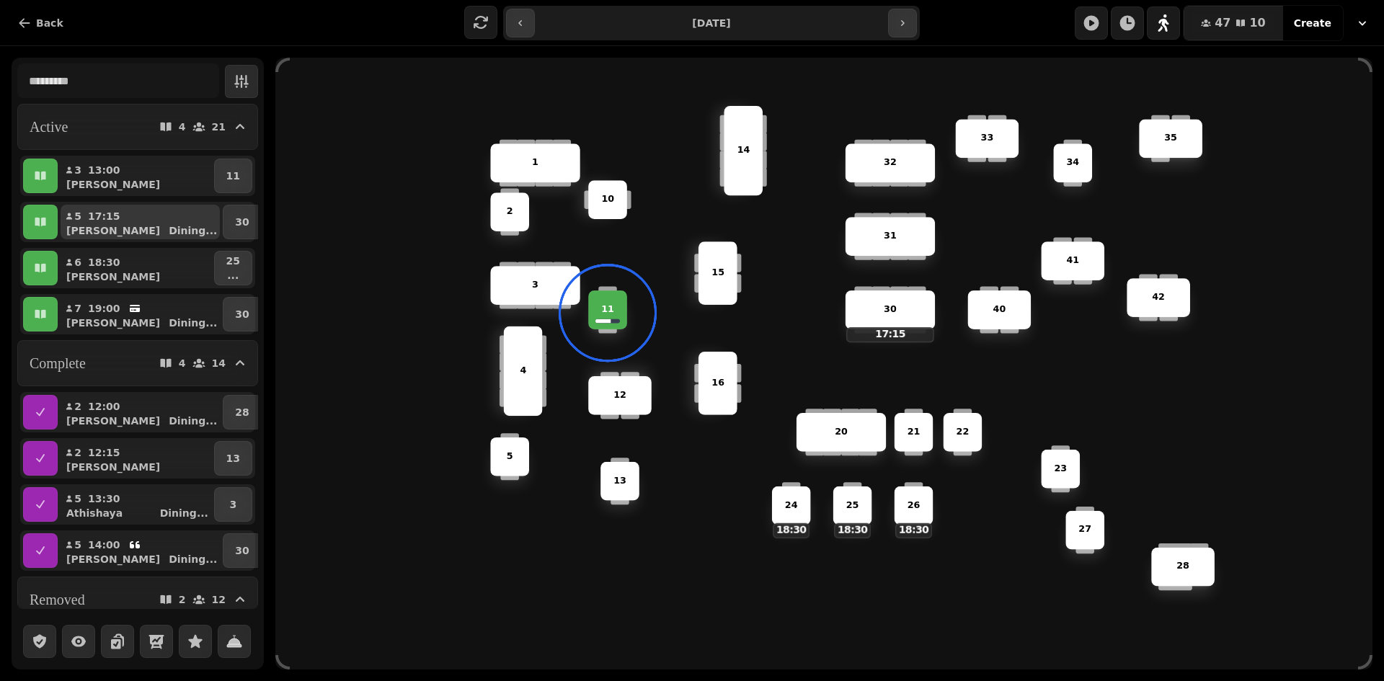
click at [187, 232] on p "Dining ..." at bounding box center [193, 230] width 48 height 14
select select "**********"
select select "*"
select select "****"
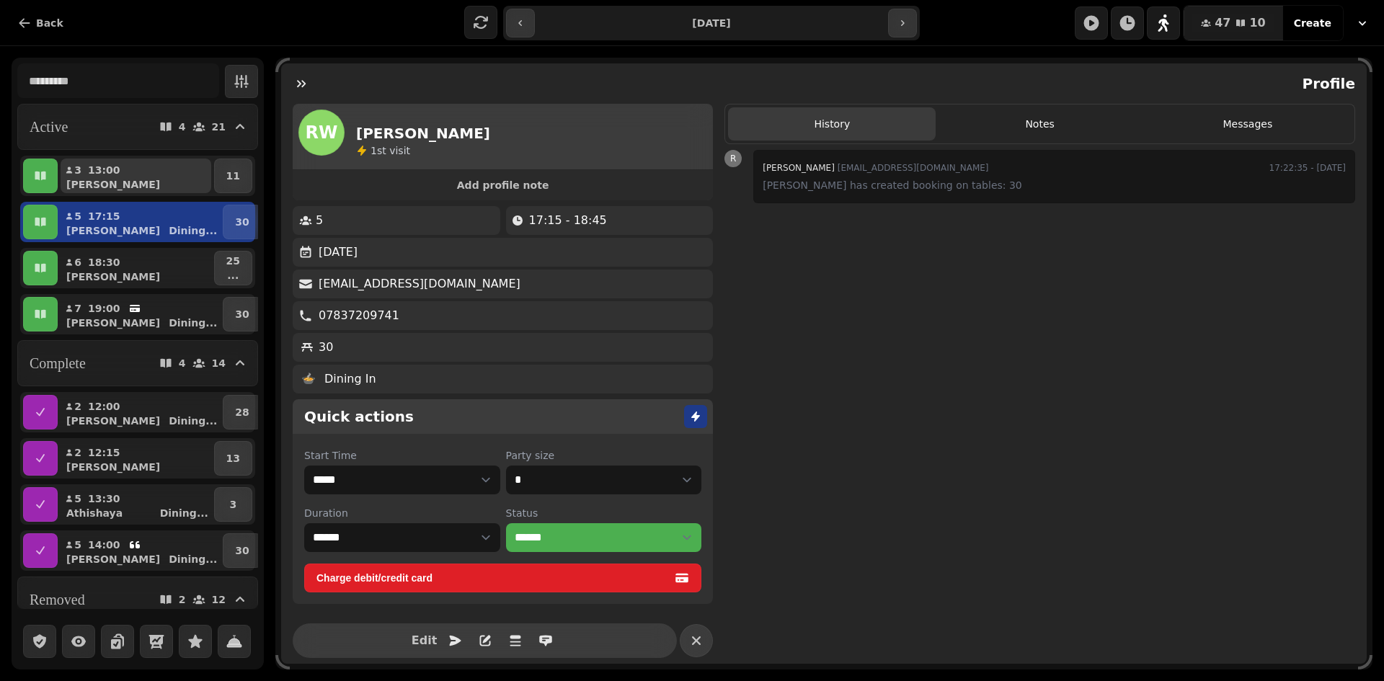
click at [186, 177] on div "[PERSON_NAME]" at bounding box center [141, 184] width 139 height 14
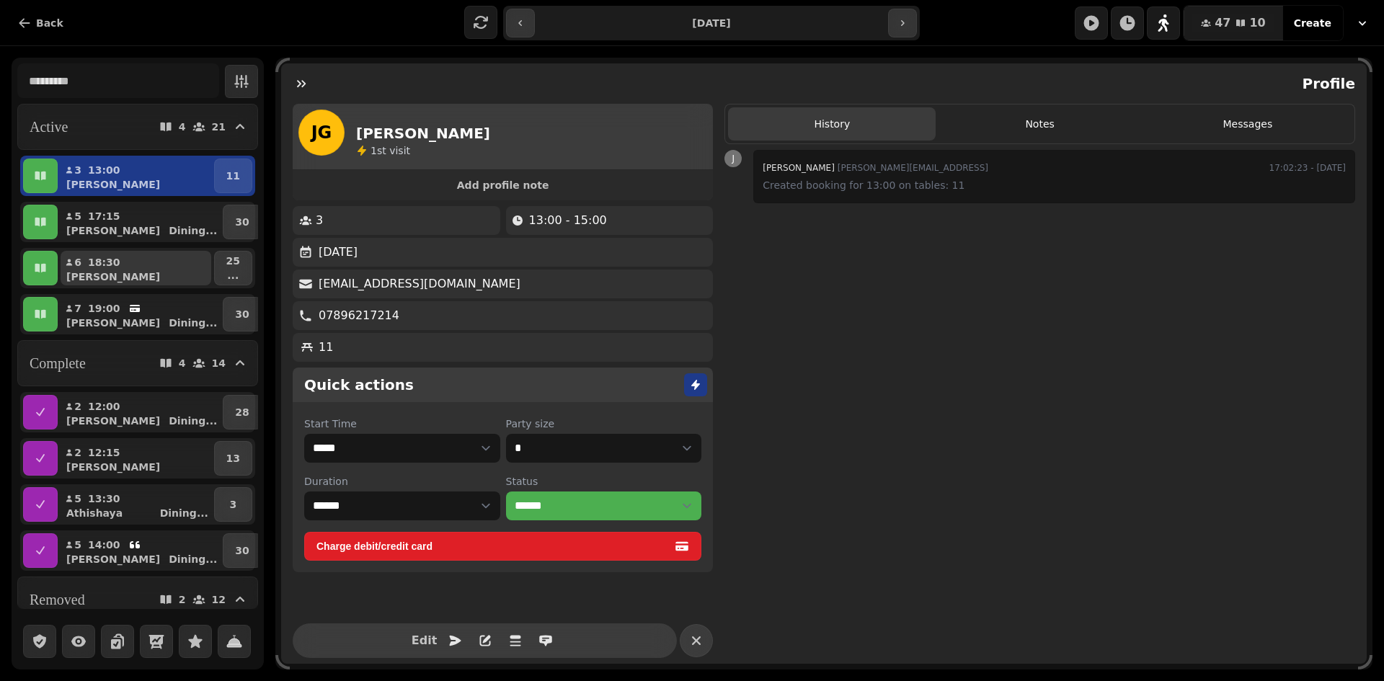
click at [142, 253] on button "6 18:30 [PERSON_NAME]" at bounding box center [136, 268] width 151 height 35
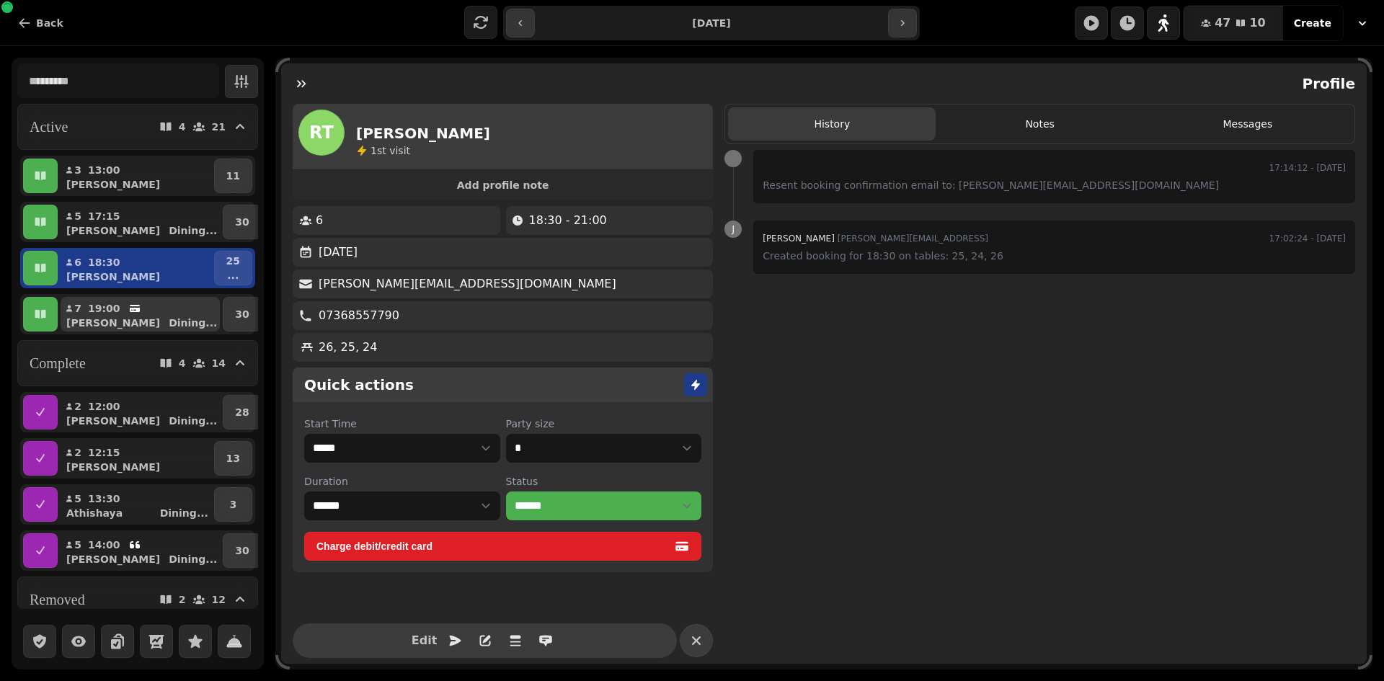
click at [121, 304] on div "19:00" at bounding box center [114, 308] width 53 height 14
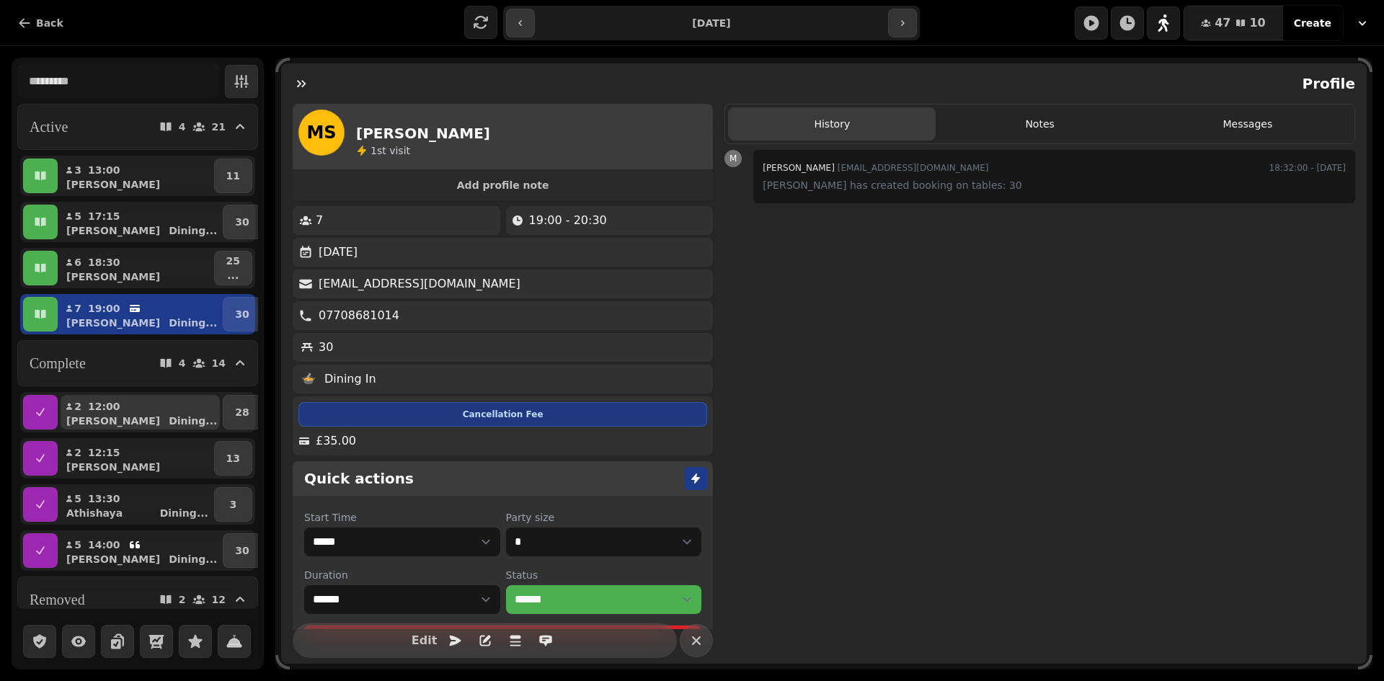
click at [118, 414] on div "[PERSON_NAME] ..." at bounding box center [146, 421] width 148 height 14
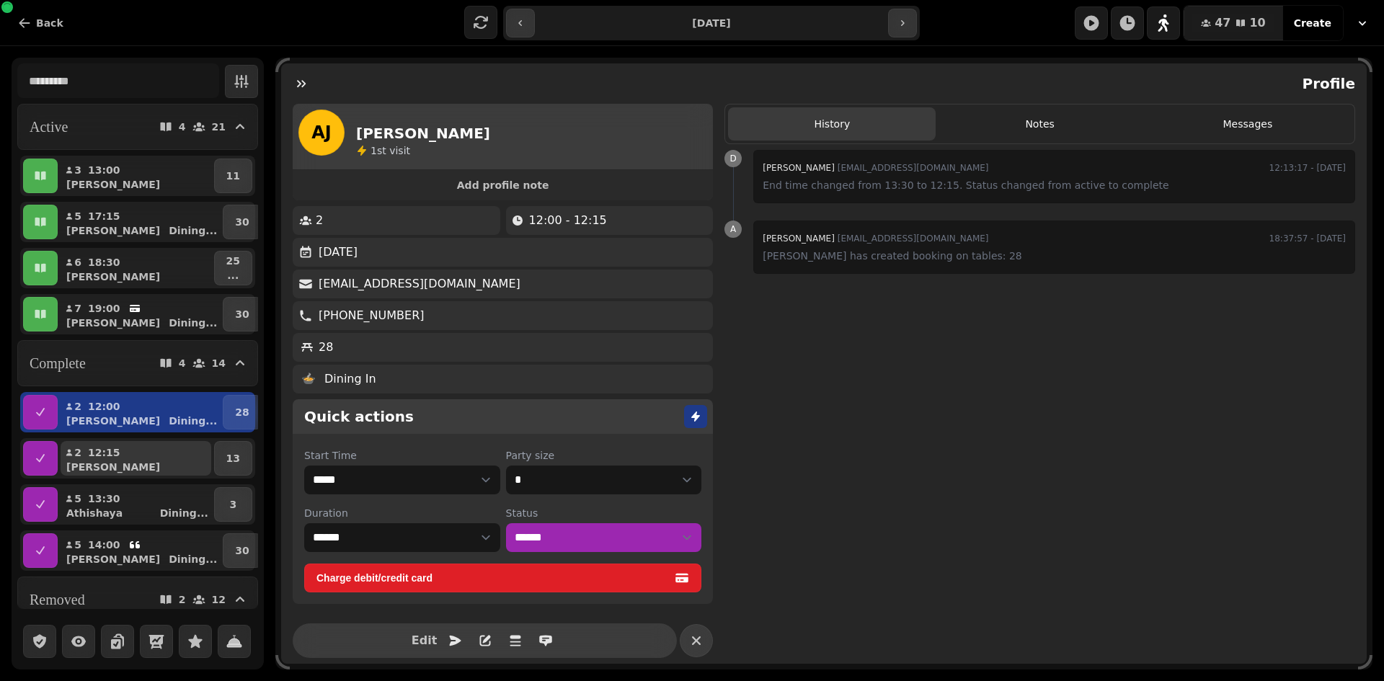
click at [120, 472] on div "[PERSON_NAME]" at bounding box center [141, 467] width 139 height 14
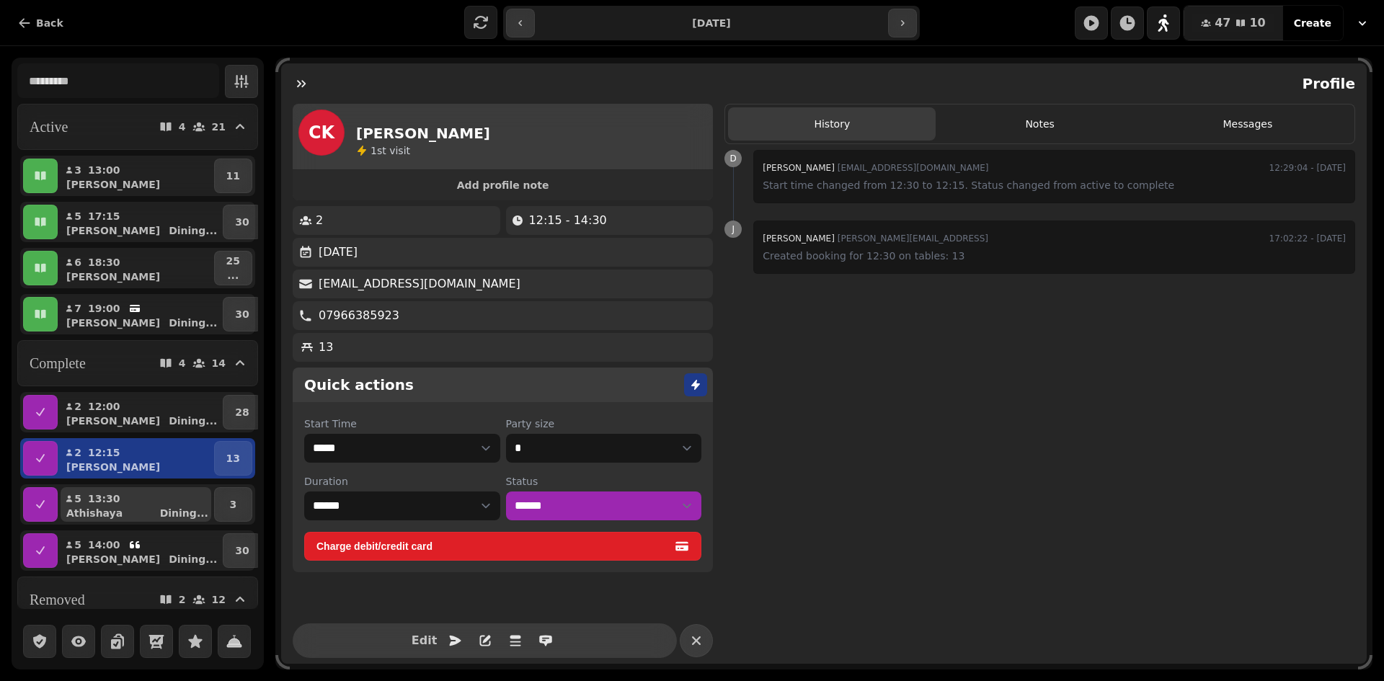
click at [121, 512] on div "Athishaya Dining ..." at bounding box center [141, 513] width 139 height 14
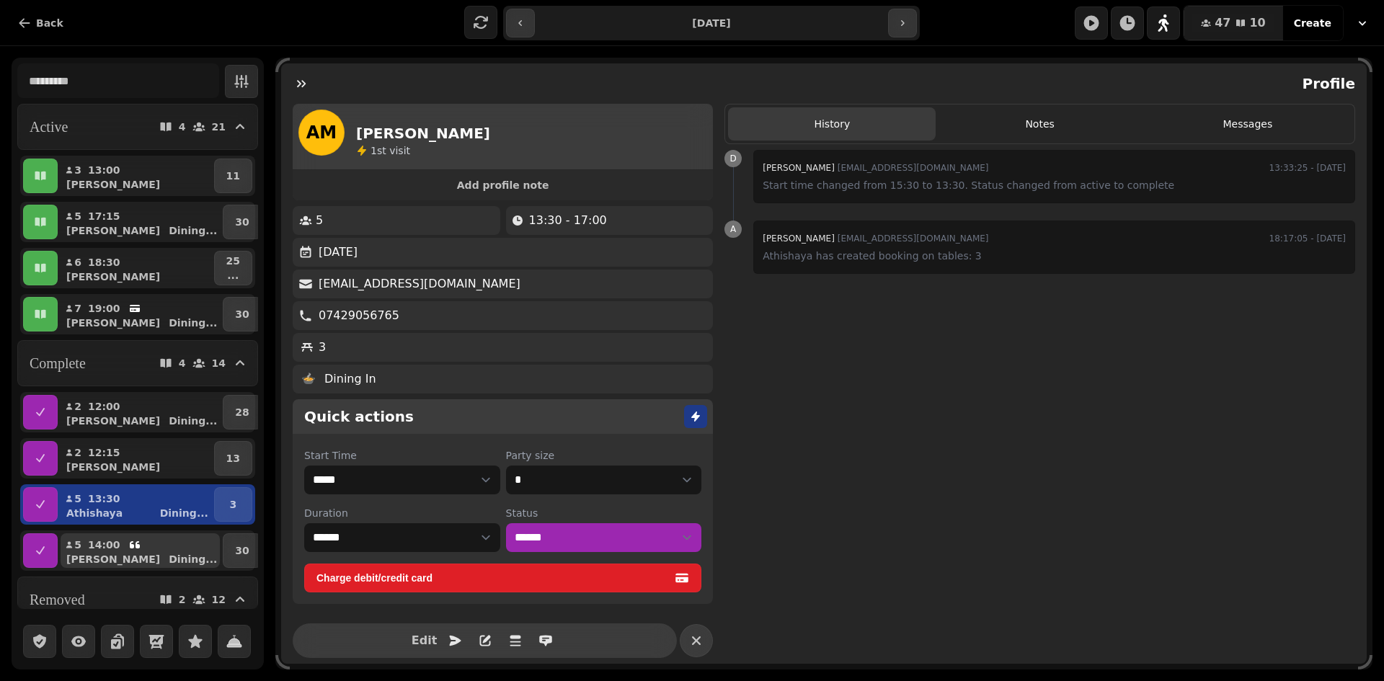
click at [116, 544] on div "14:00" at bounding box center [114, 545] width 53 height 14
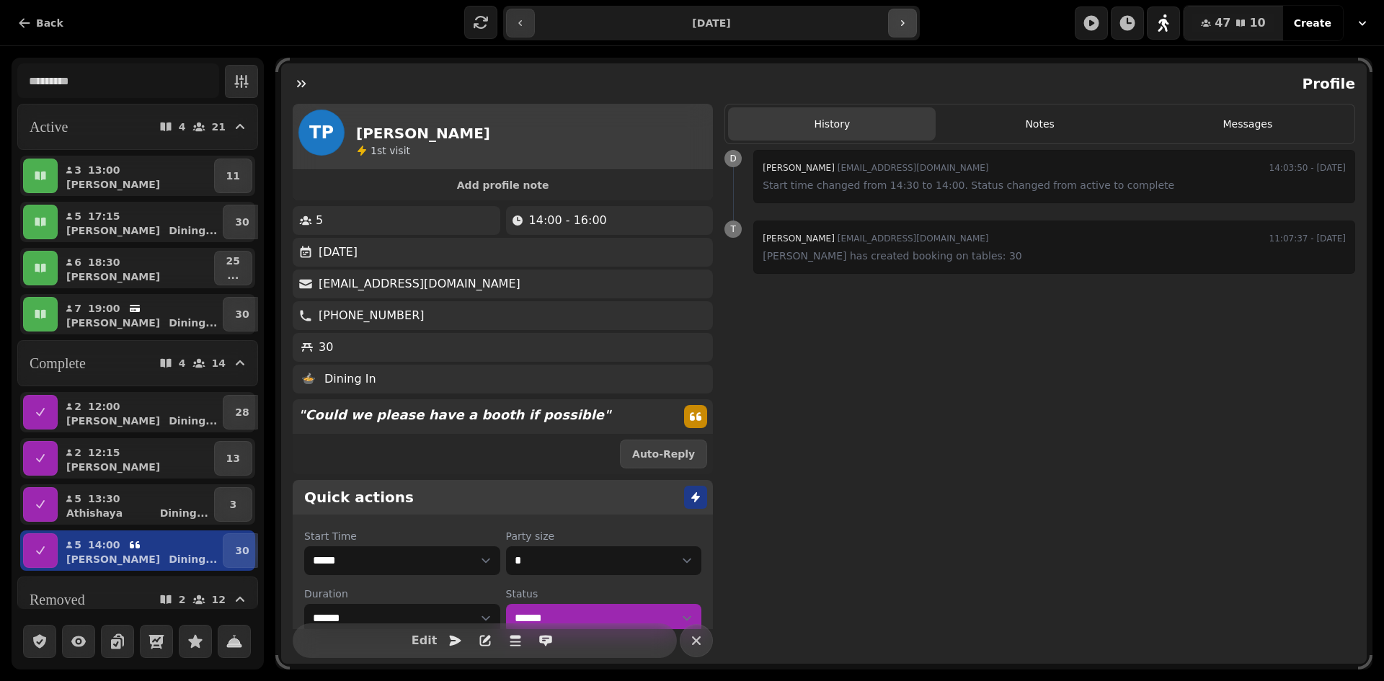
click at [901, 21] on icon "button" at bounding box center [903, 23] width 4 height 6
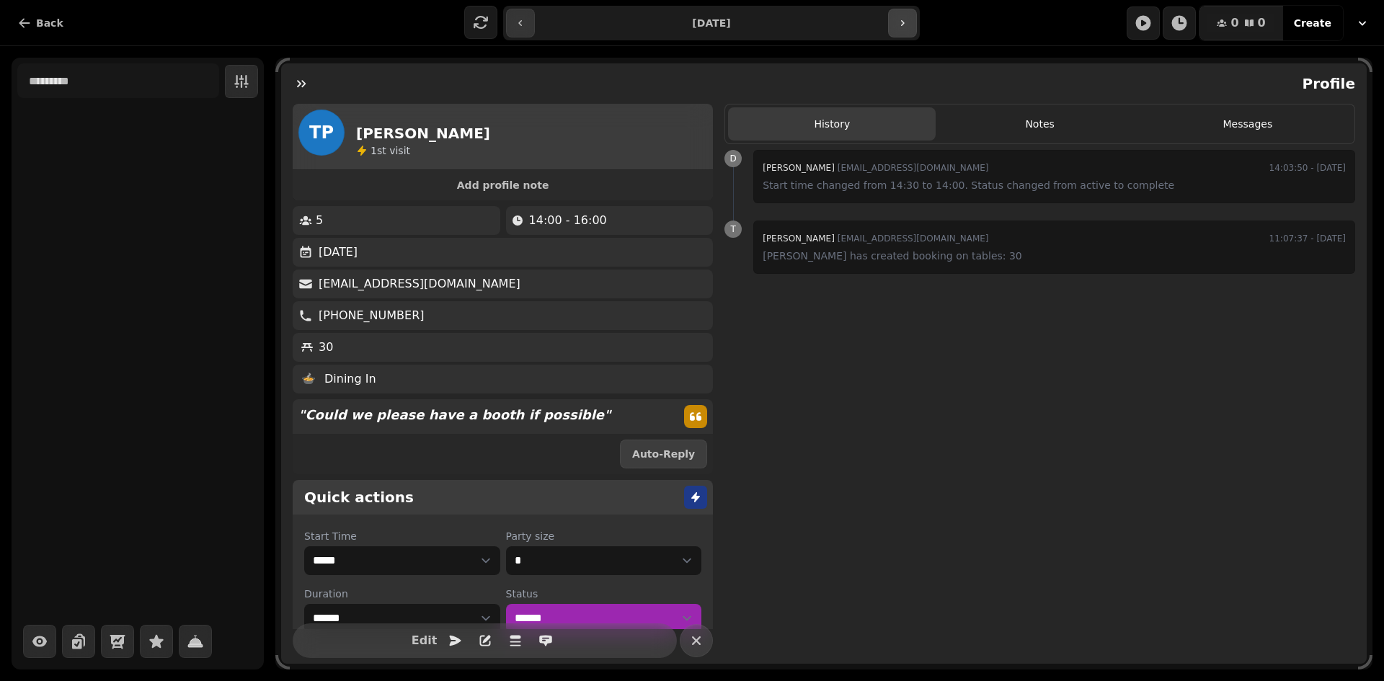
click at [901, 21] on icon "button" at bounding box center [903, 23] width 4 height 6
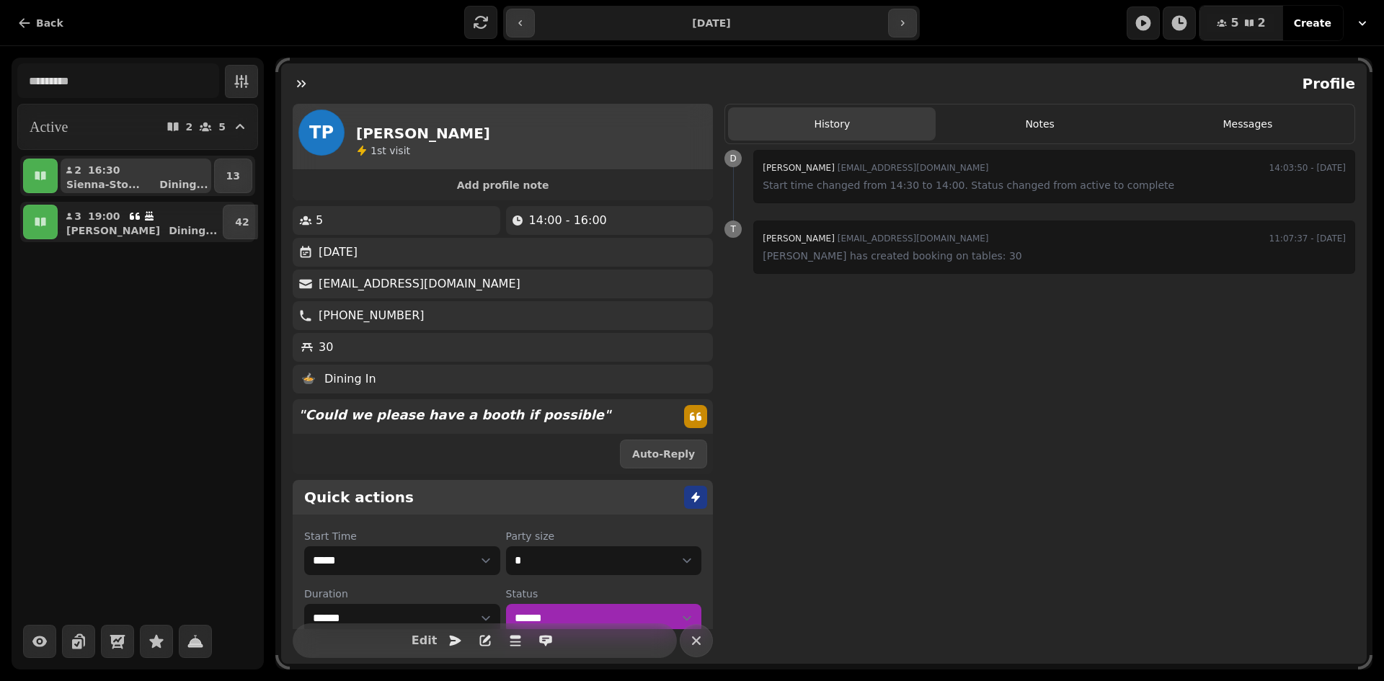
click at [143, 184] on div "Sienna-Sto... Dining ..." at bounding box center [141, 184] width 139 height 14
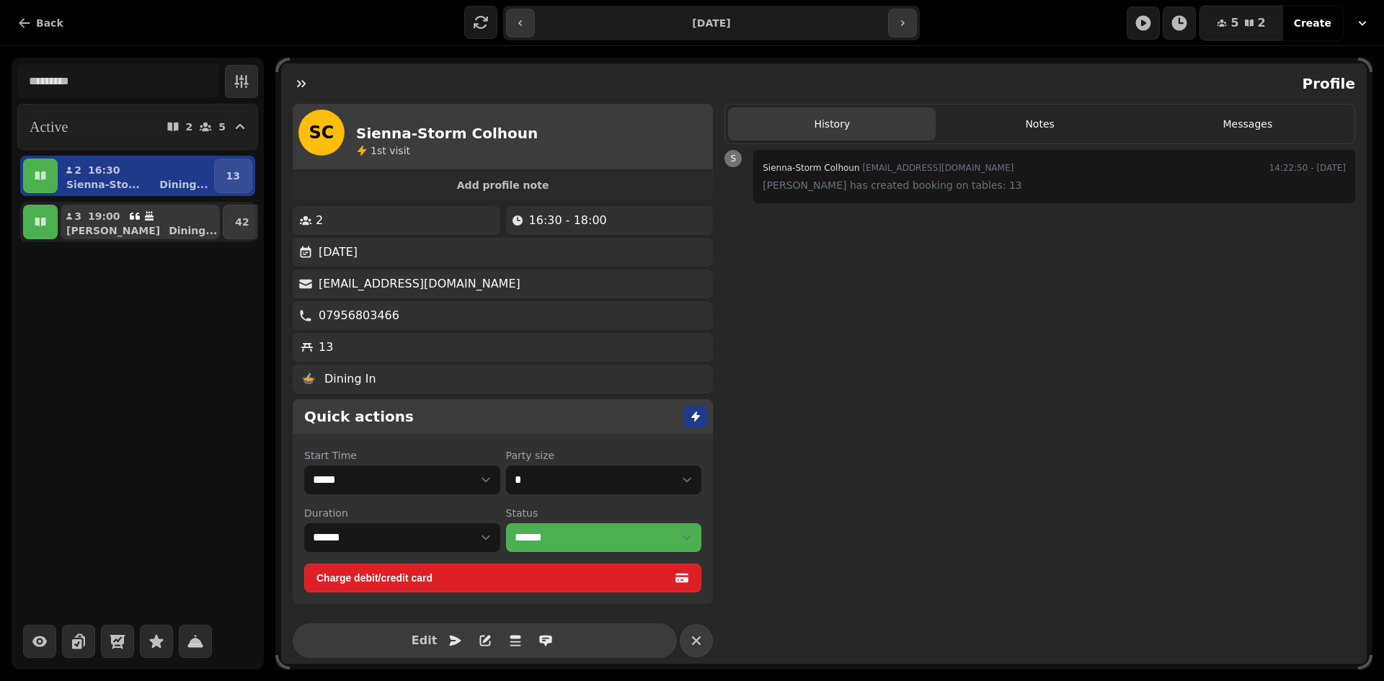
click at [143, 221] on icon "button" at bounding box center [149, 216] width 12 height 12
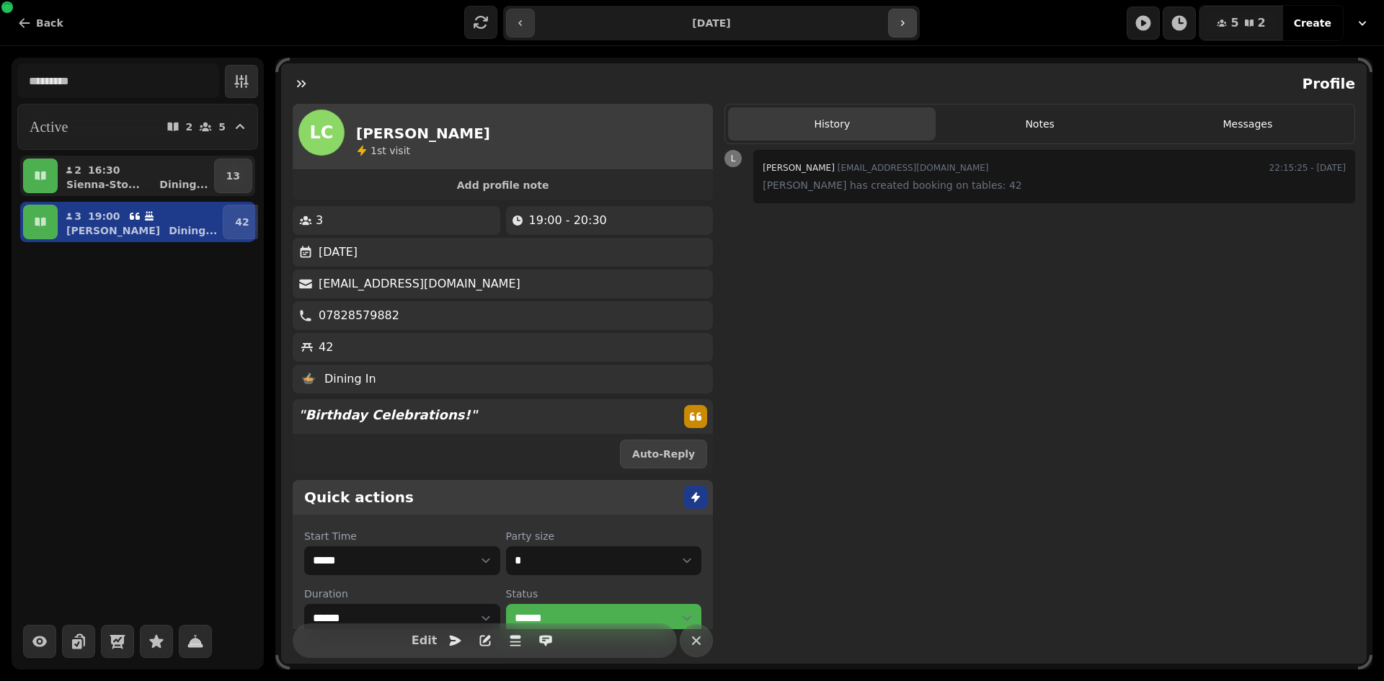
click at [904, 23] on icon "button" at bounding box center [902, 23] width 12 height 12
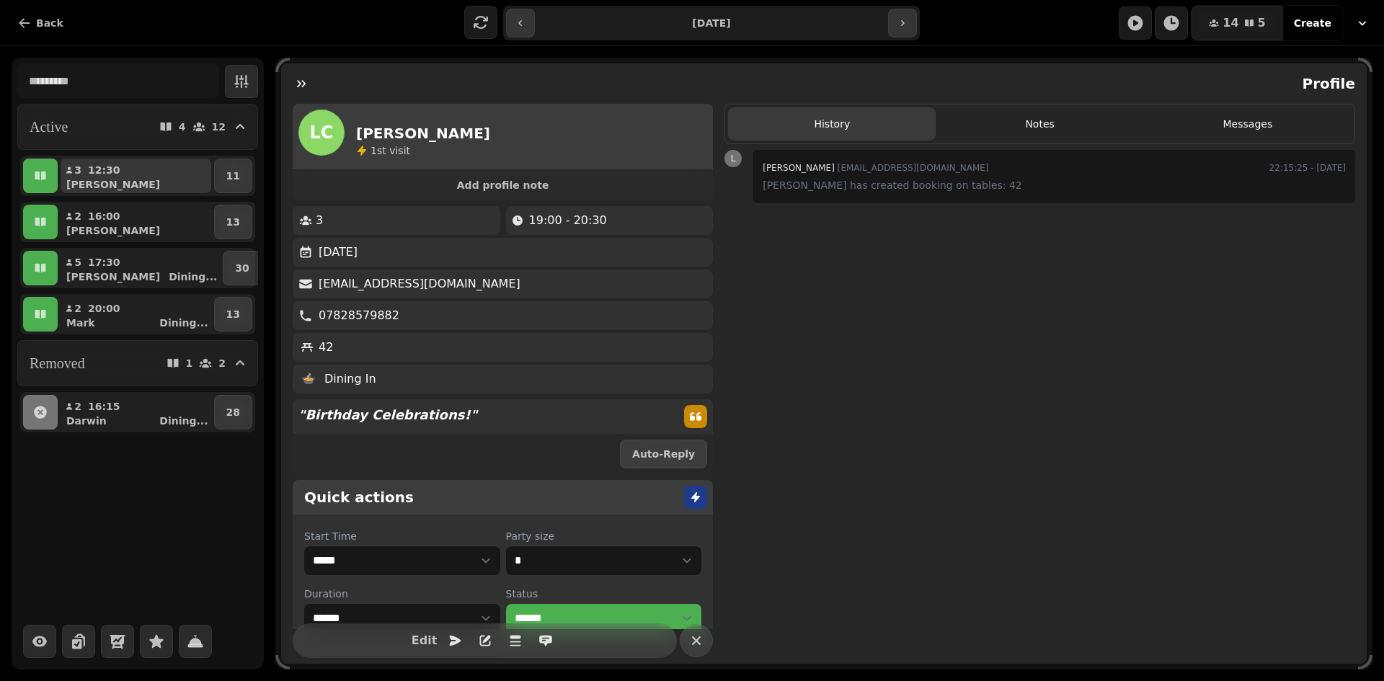
click at [121, 163] on div "12:30" at bounding box center [108, 170] width 41 height 14
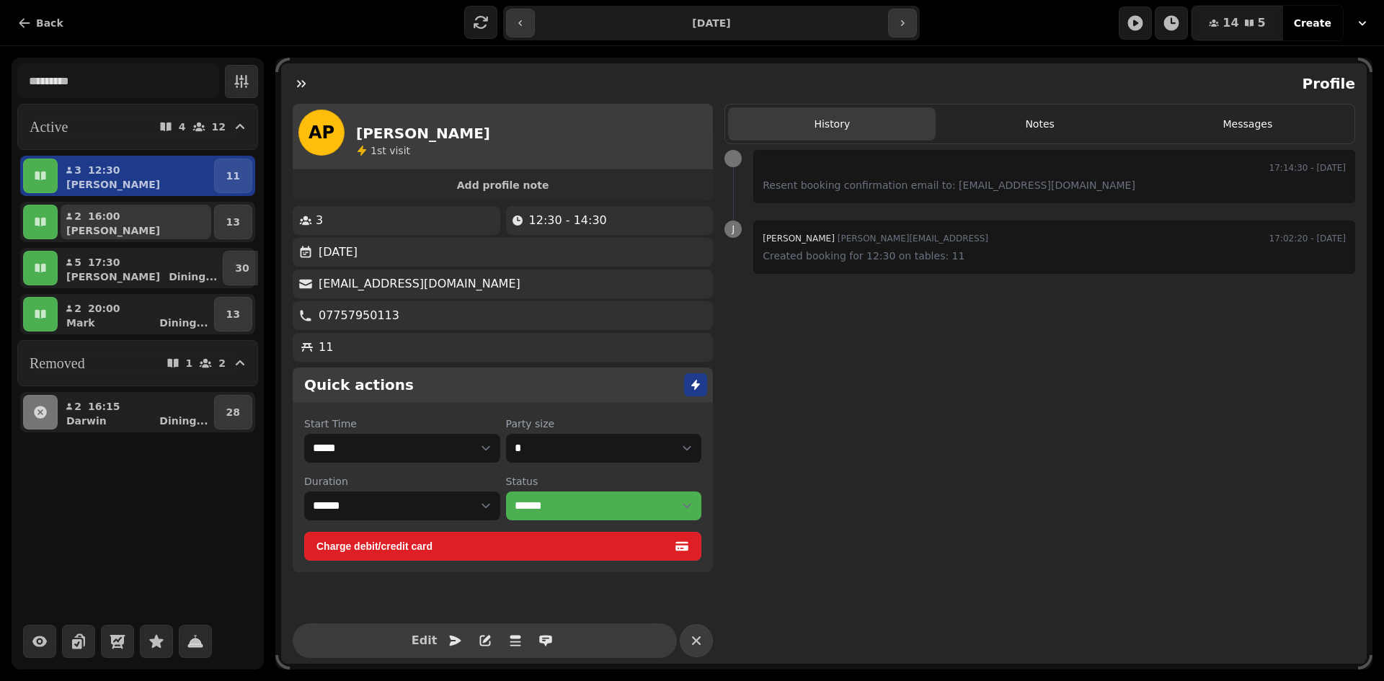
click at [109, 213] on p "16:00" at bounding box center [104, 216] width 32 height 14
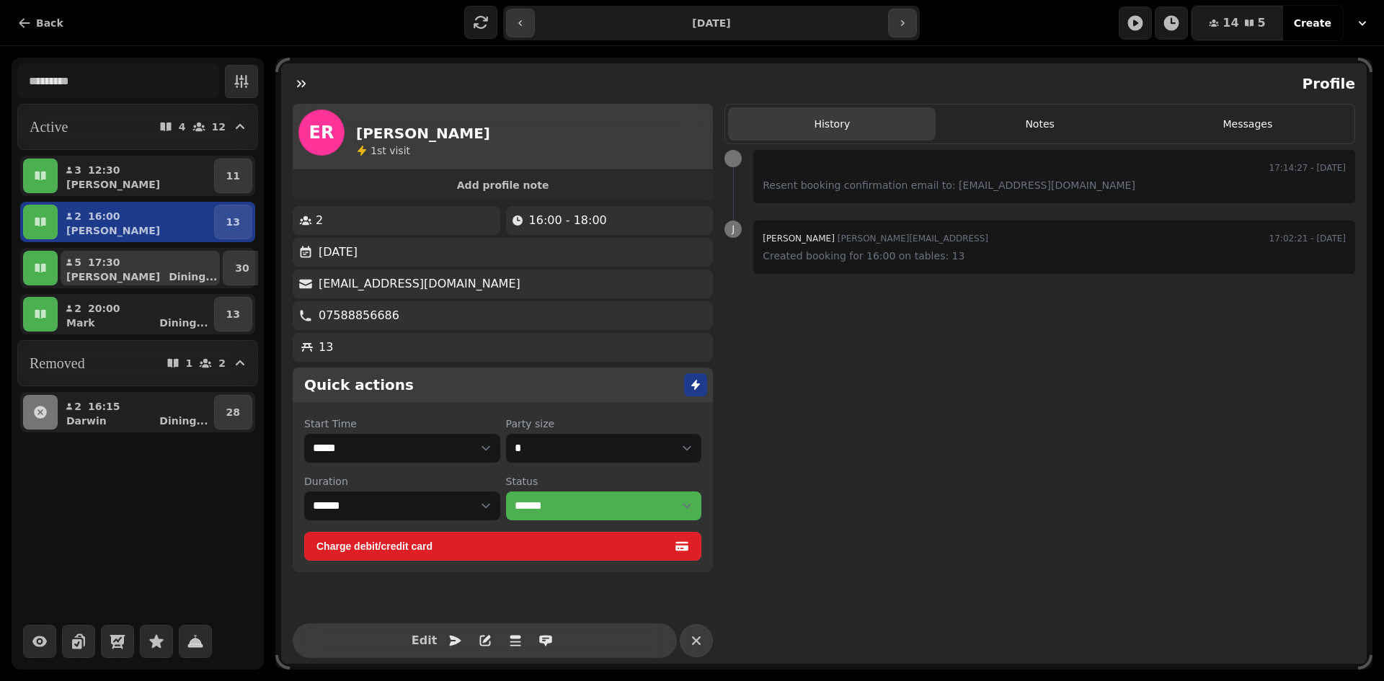
click at [117, 259] on div "17:30" at bounding box center [108, 262] width 41 height 14
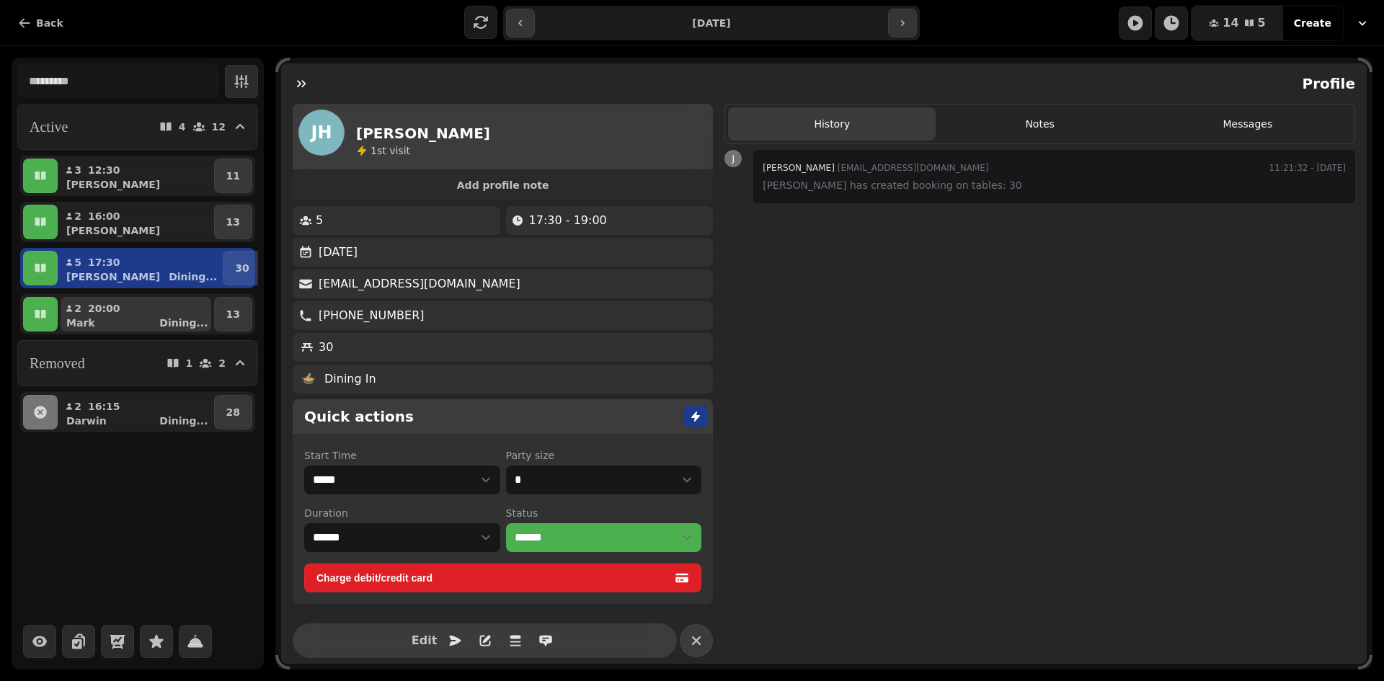
click at [115, 298] on button "2 20:00 [PERSON_NAME] ..." at bounding box center [136, 314] width 151 height 35
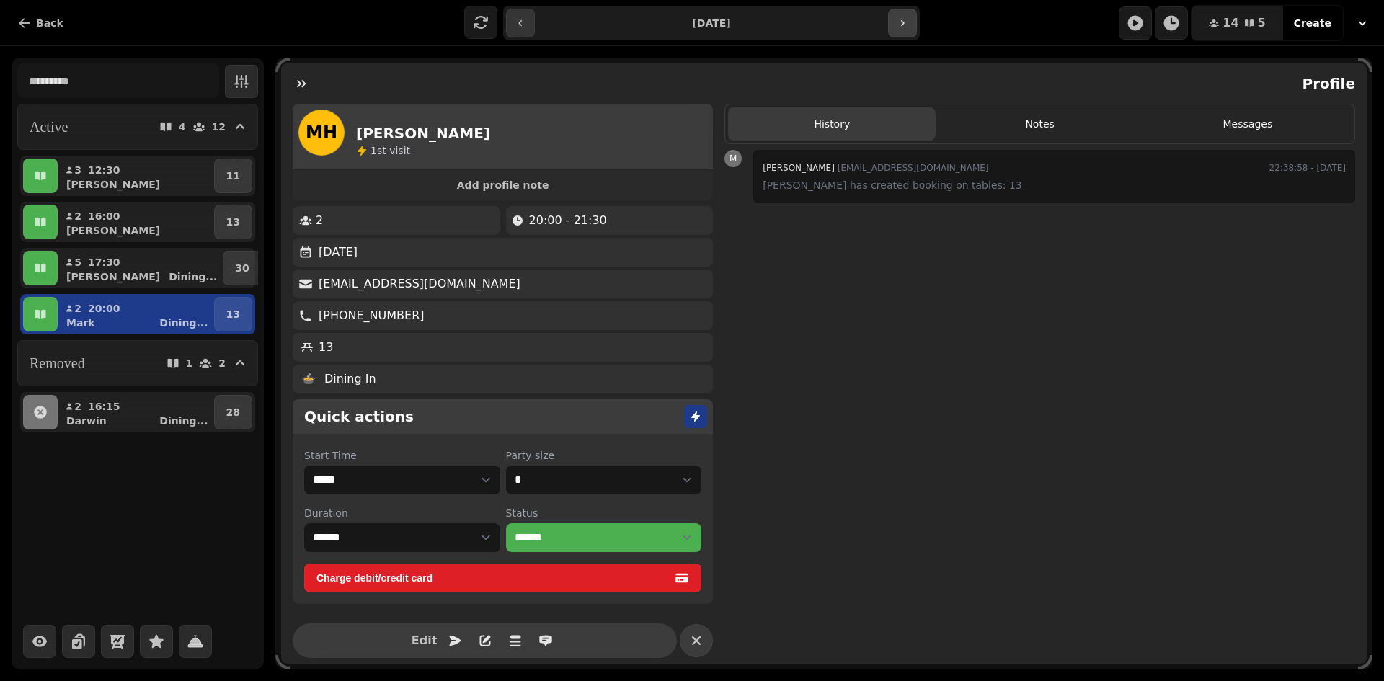
click at [910, 24] on button "button" at bounding box center [902, 23] width 29 height 29
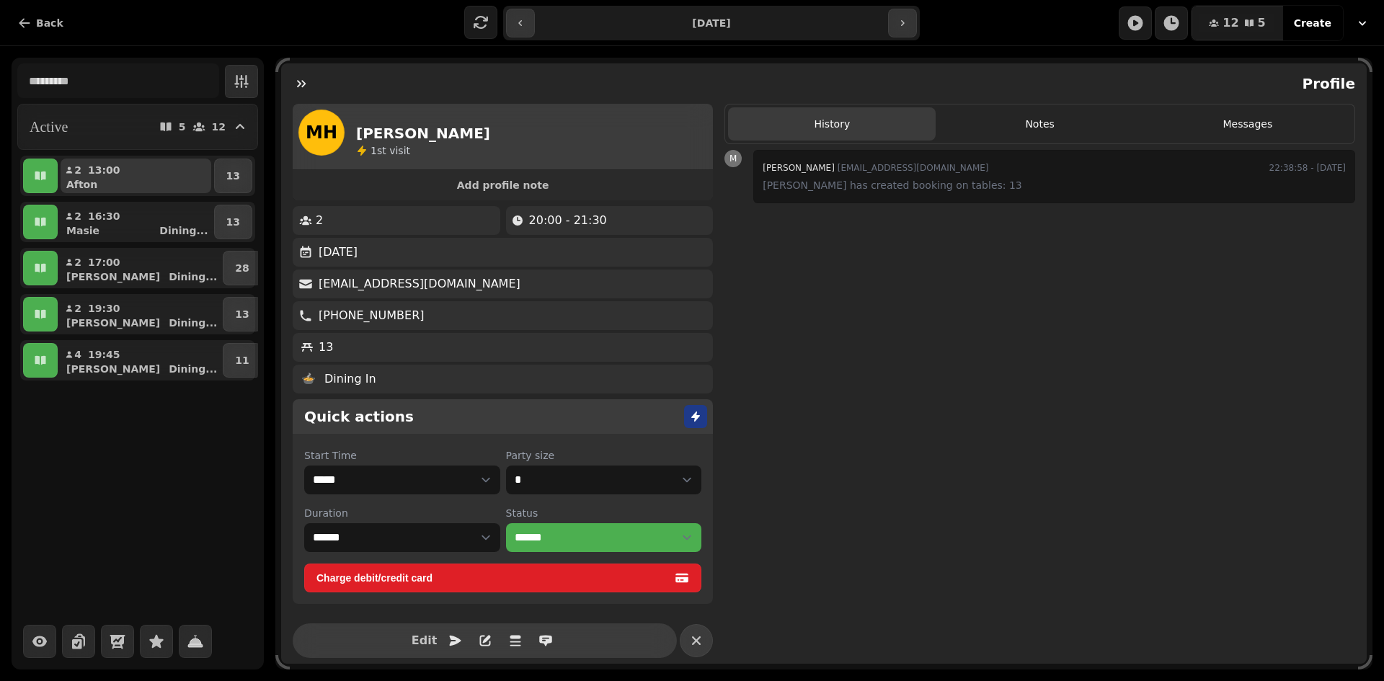
click at [90, 168] on p "13:00" at bounding box center [104, 170] width 32 height 14
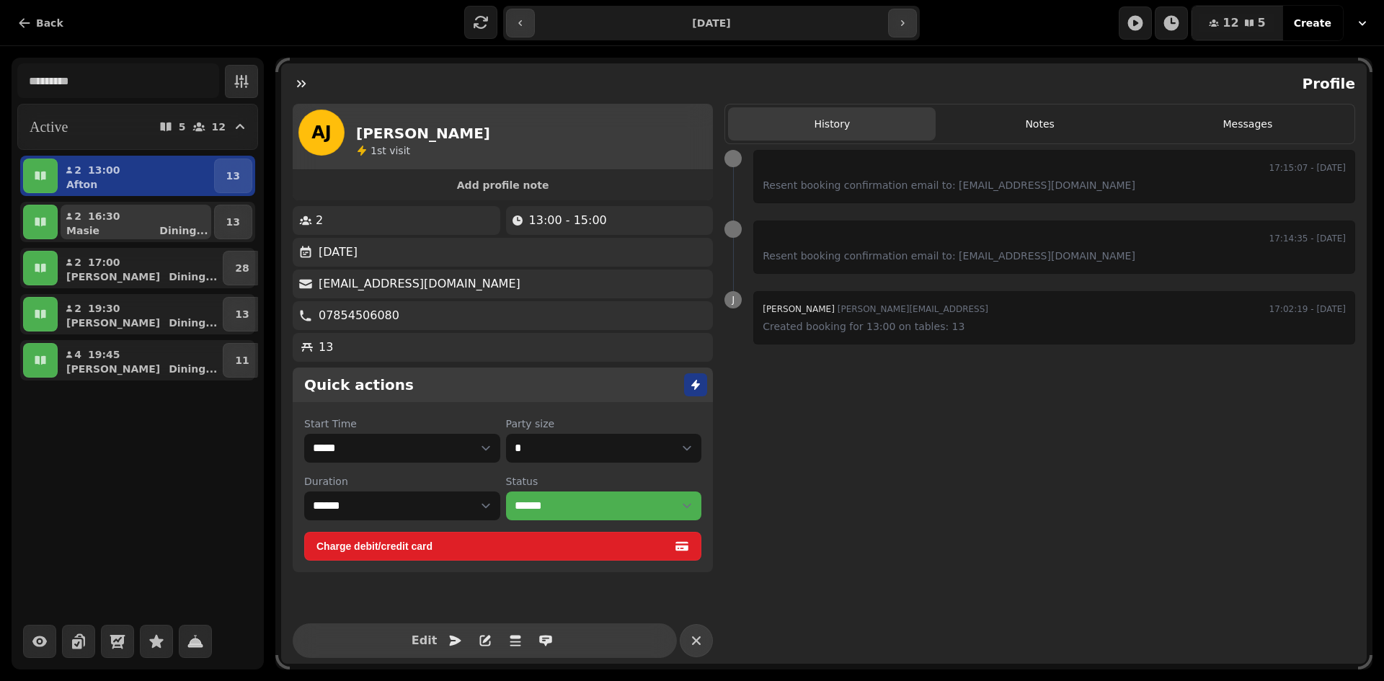
click at [114, 206] on button "2 16:30 [PERSON_NAME] ..." at bounding box center [136, 222] width 151 height 35
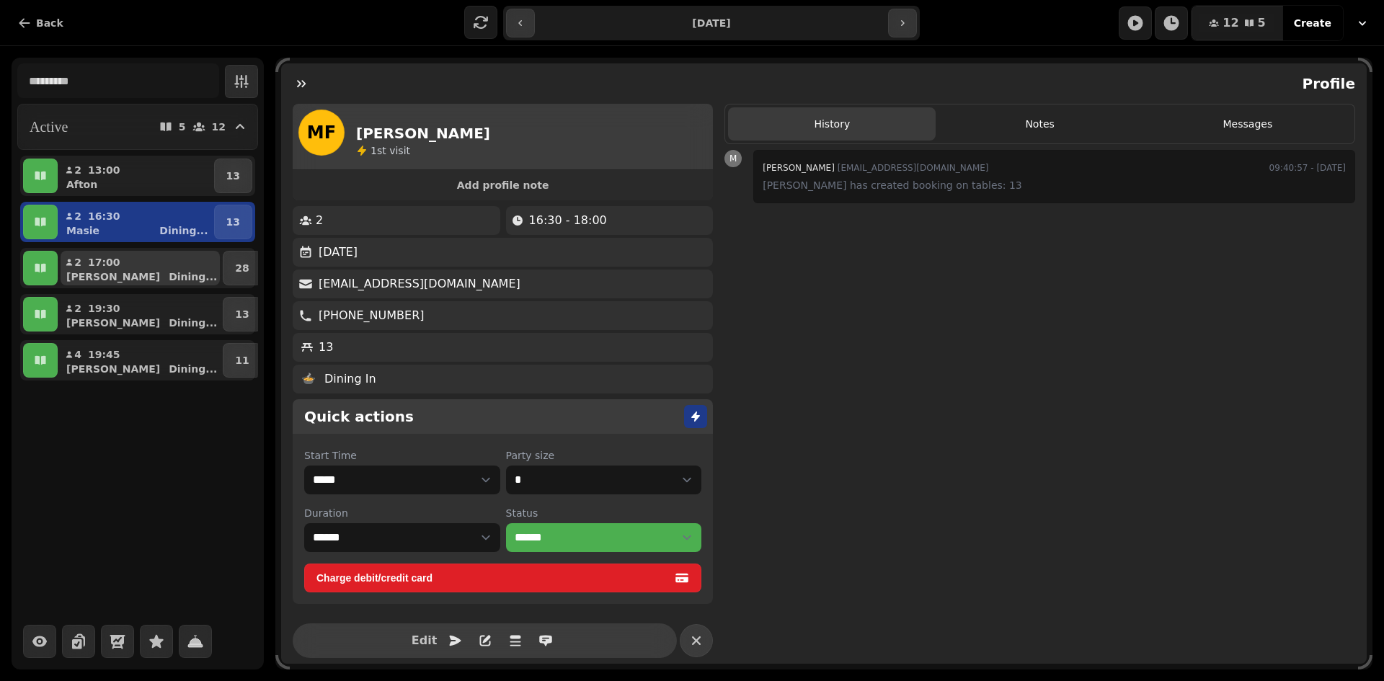
click at [110, 256] on p "17:00" at bounding box center [104, 262] width 32 height 14
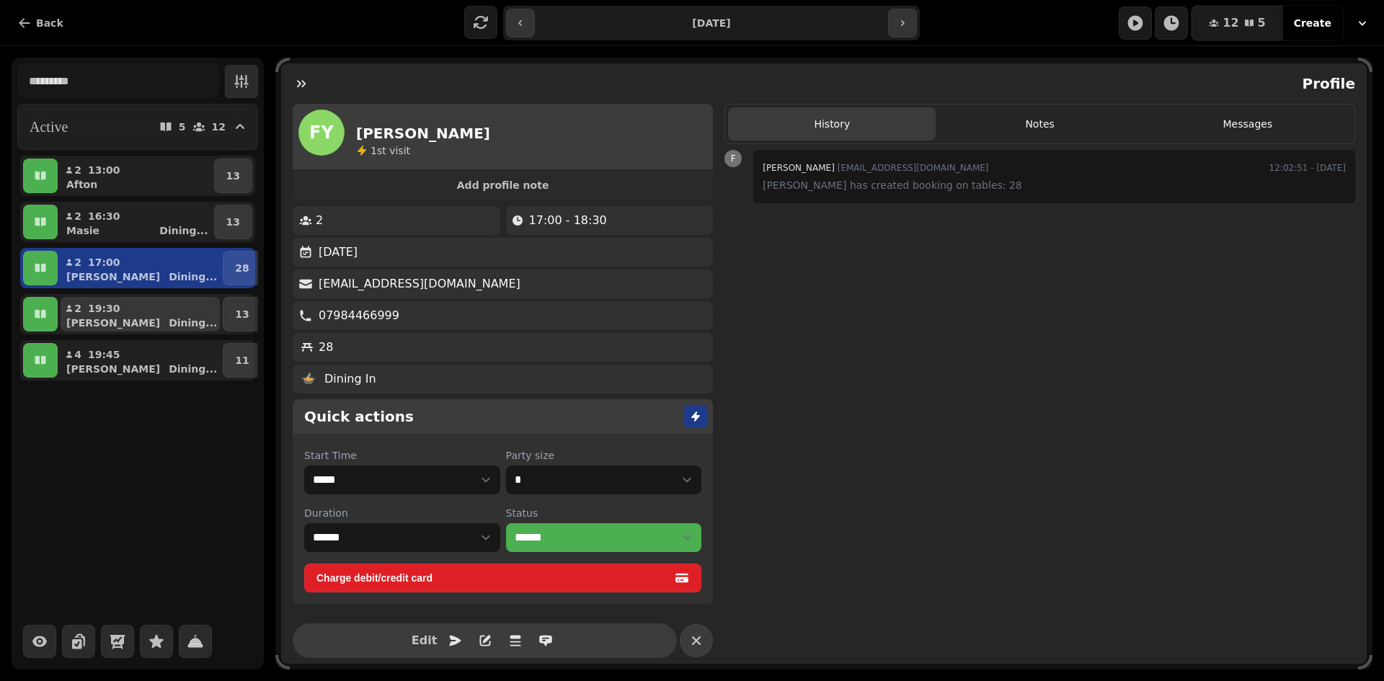
click at [107, 308] on p "19:30" at bounding box center [104, 308] width 32 height 14
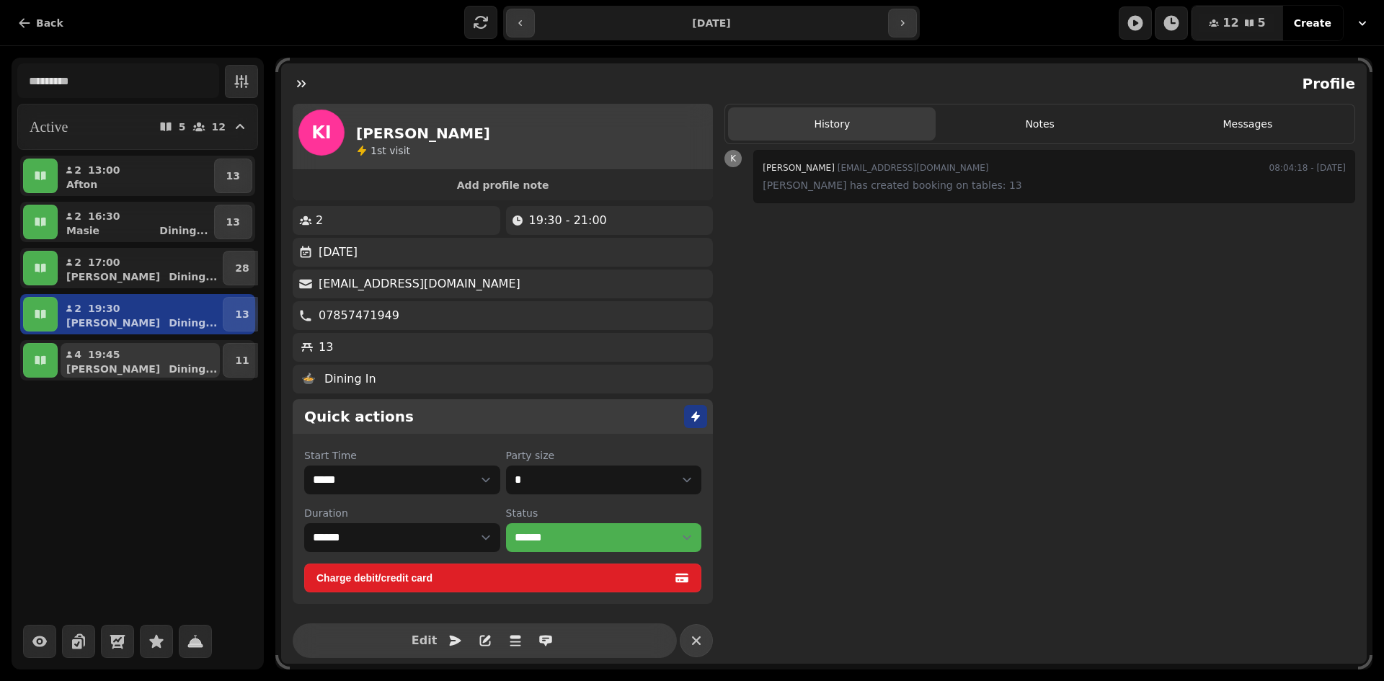
click at [111, 365] on div "[PERSON_NAME] ..." at bounding box center [146, 369] width 148 height 14
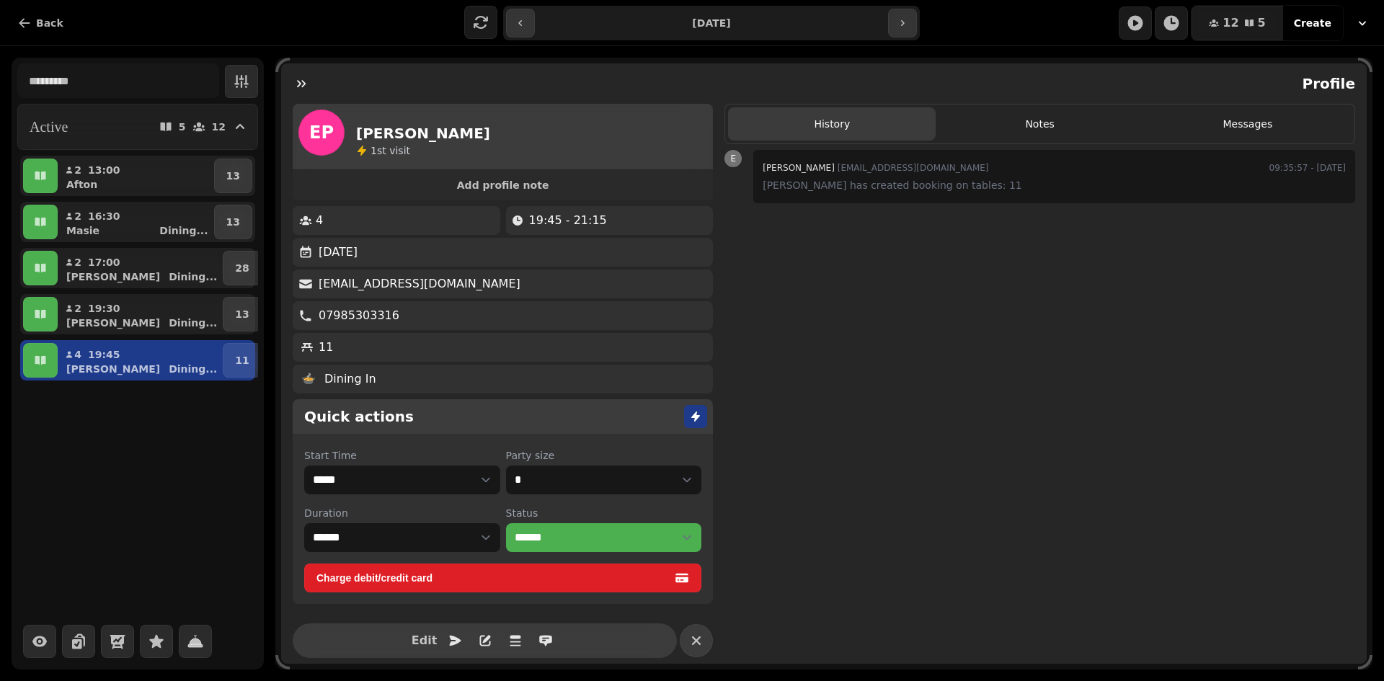
click at [909, 37] on div "**********" at bounding box center [711, 23] width 416 height 35
click at [908, 33] on button "button" at bounding box center [902, 23] width 29 height 29
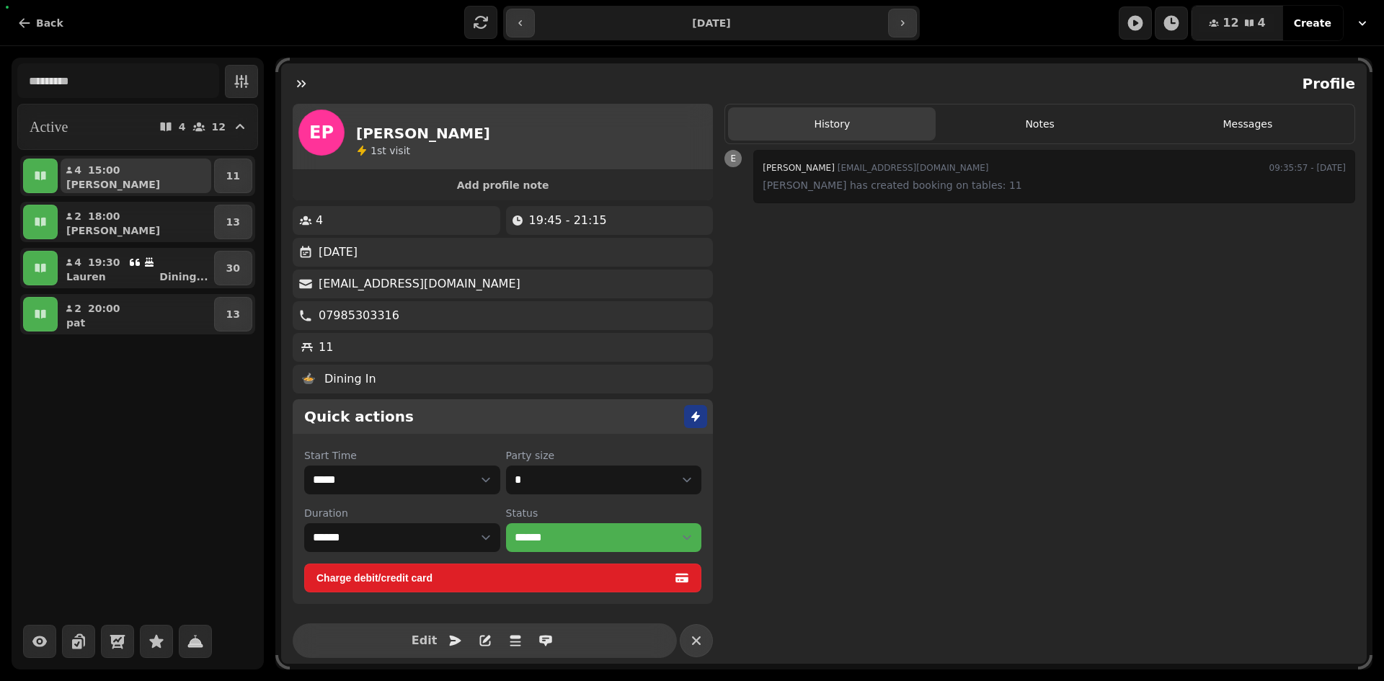
click at [106, 168] on p "15:00" at bounding box center [104, 170] width 32 height 14
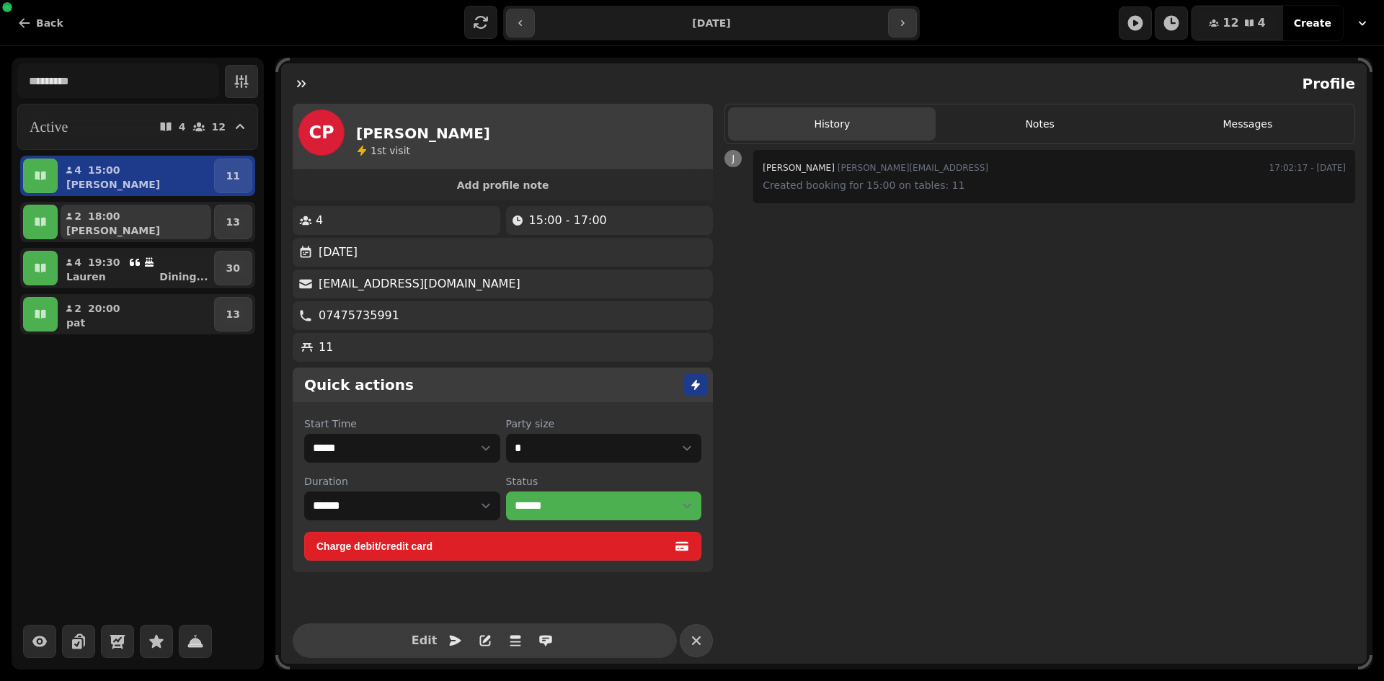
click at [107, 230] on div "[PERSON_NAME]" at bounding box center [141, 230] width 139 height 14
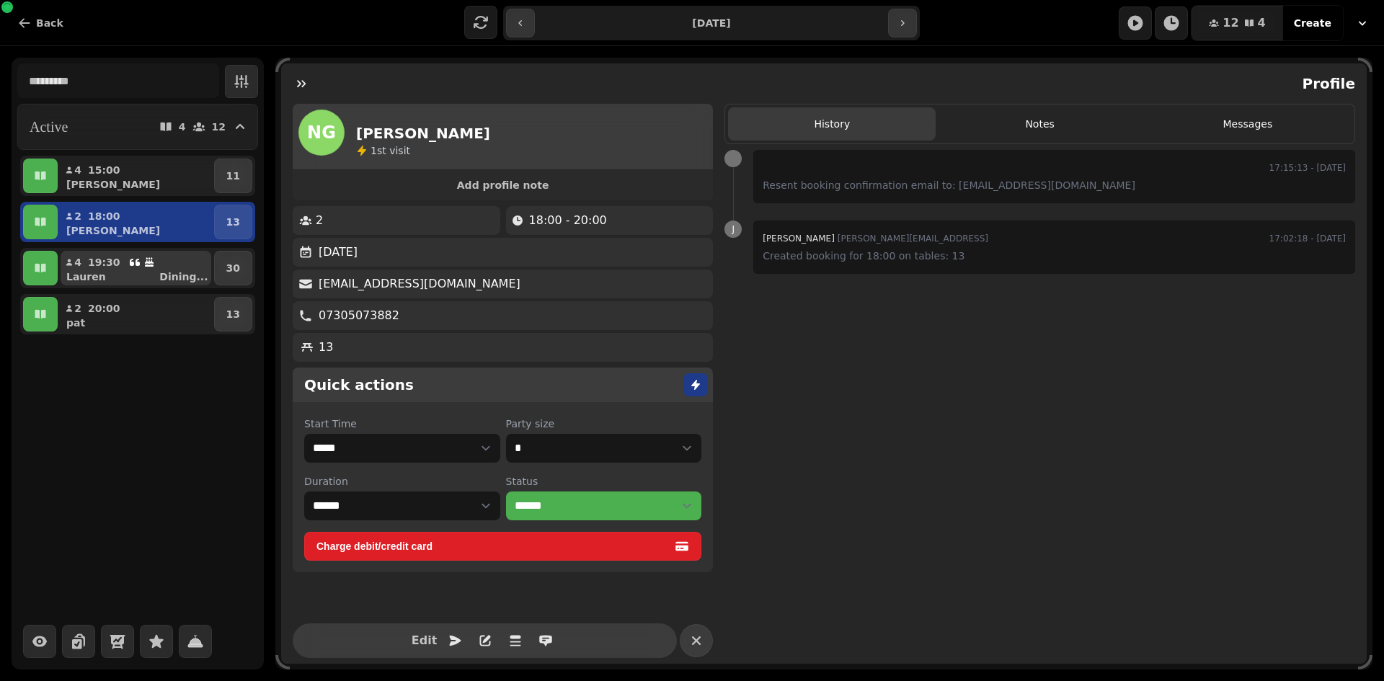
click at [107, 265] on p "19:30" at bounding box center [104, 262] width 32 height 14
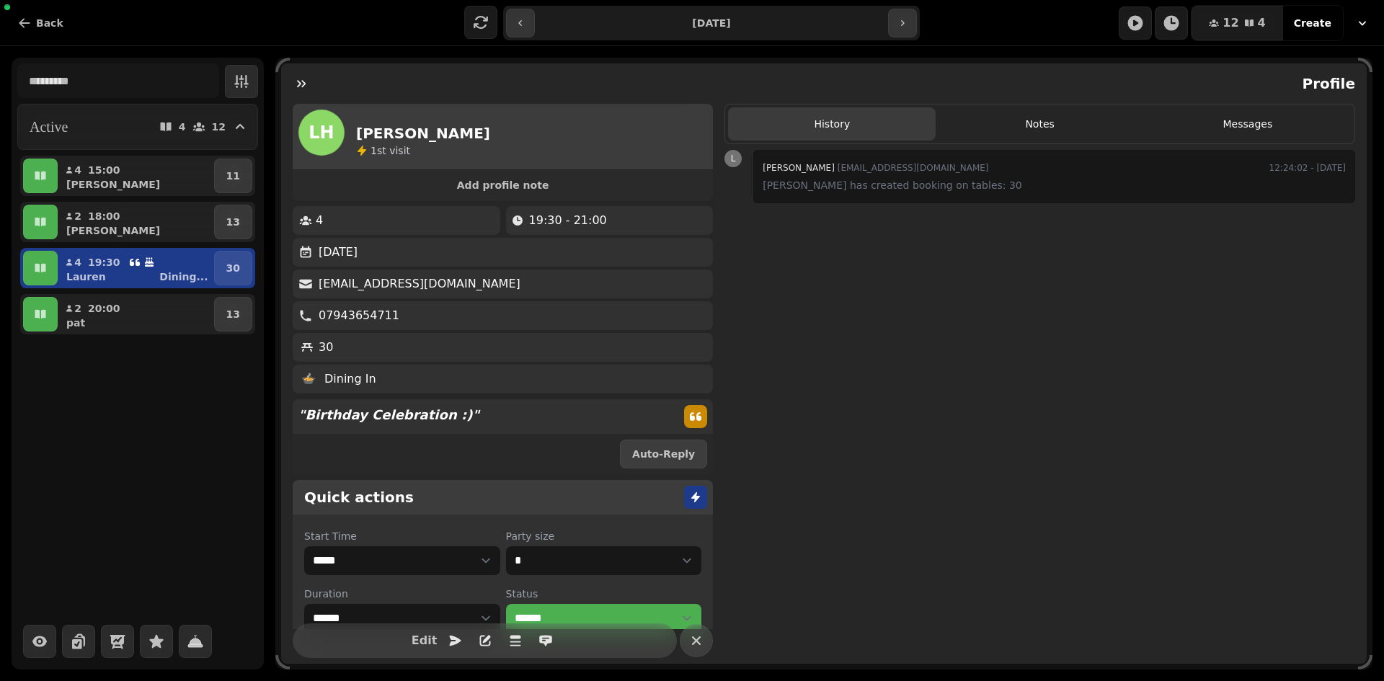
click at [111, 338] on div "Active 4 12 4 15:00 [PERSON_NAME] 11 2 18:00 [PERSON_NAME] 13 4 19:30 [PERSON_N…" at bounding box center [138, 364] width 252 height 612
click at [106, 302] on p "20:00" at bounding box center [104, 308] width 32 height 14
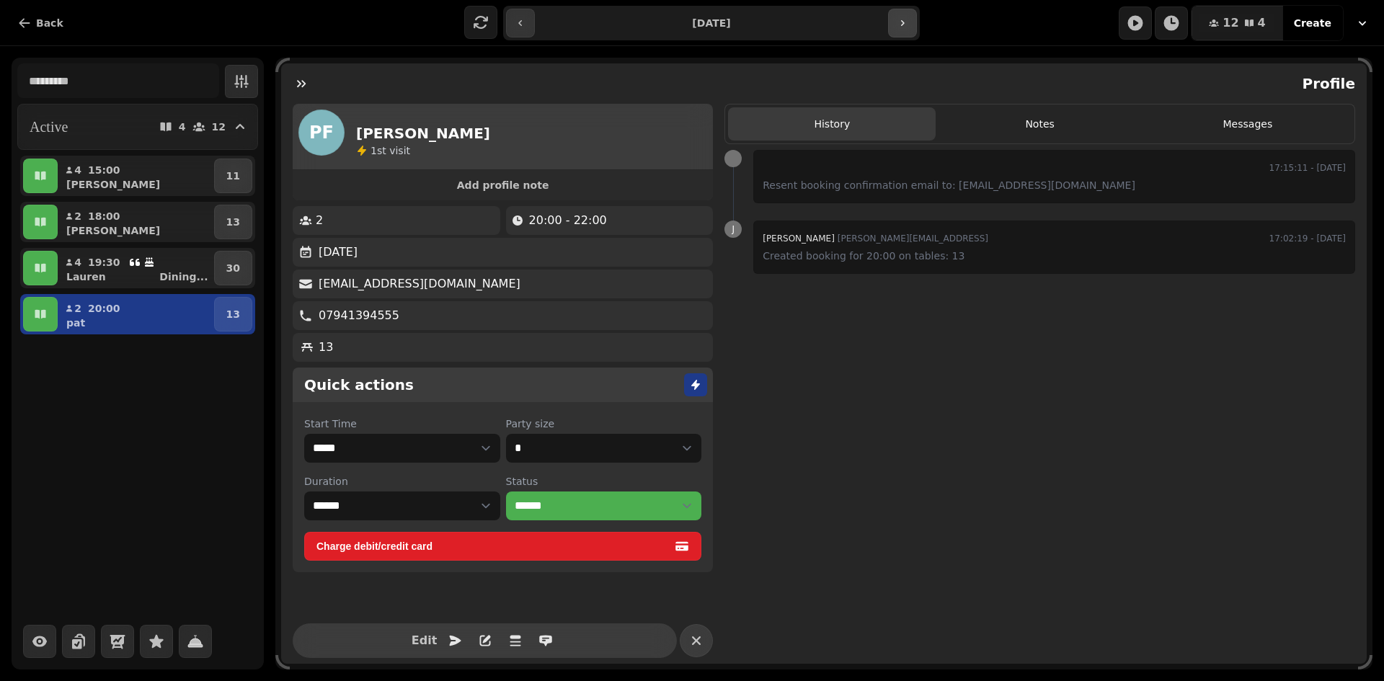
click at [904, 33] on button "button" at bounding box center [902, 23] width 29 height 29
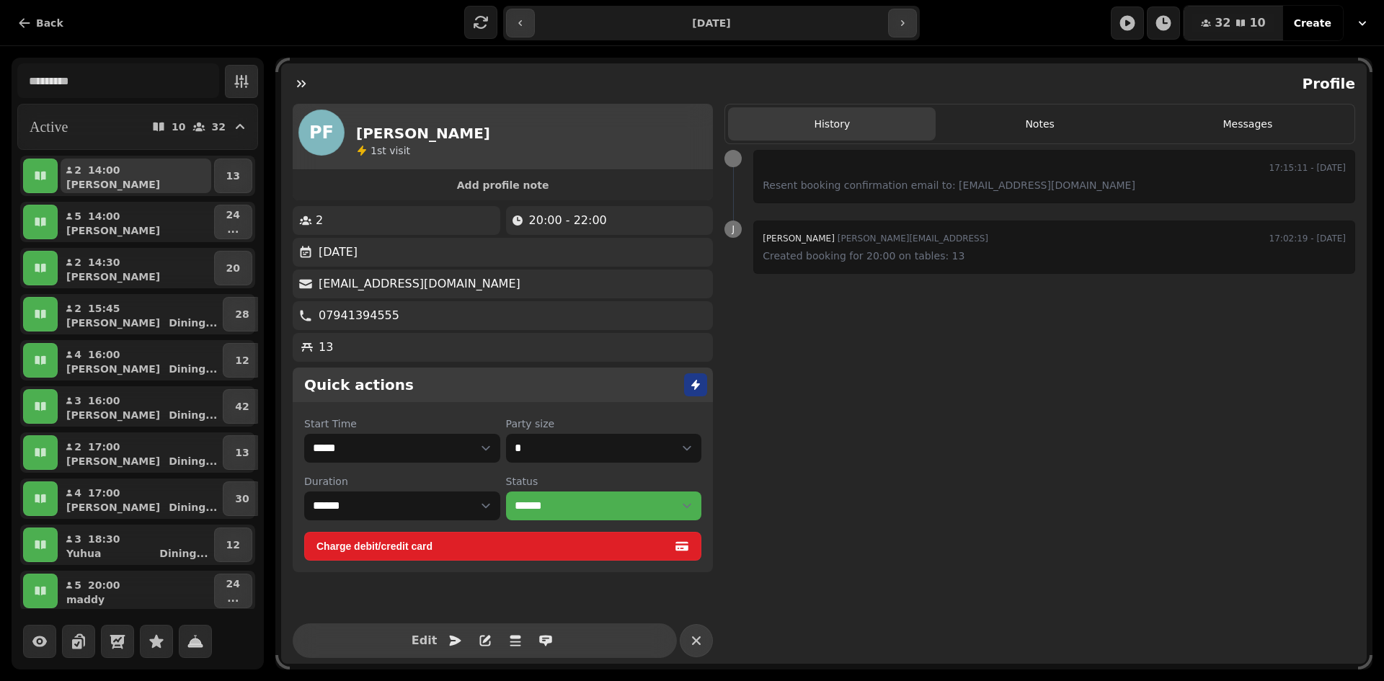
click at [182, 183] on div "[PERSON_NAME]" at bounding box center [141, 184] width 139 height 14
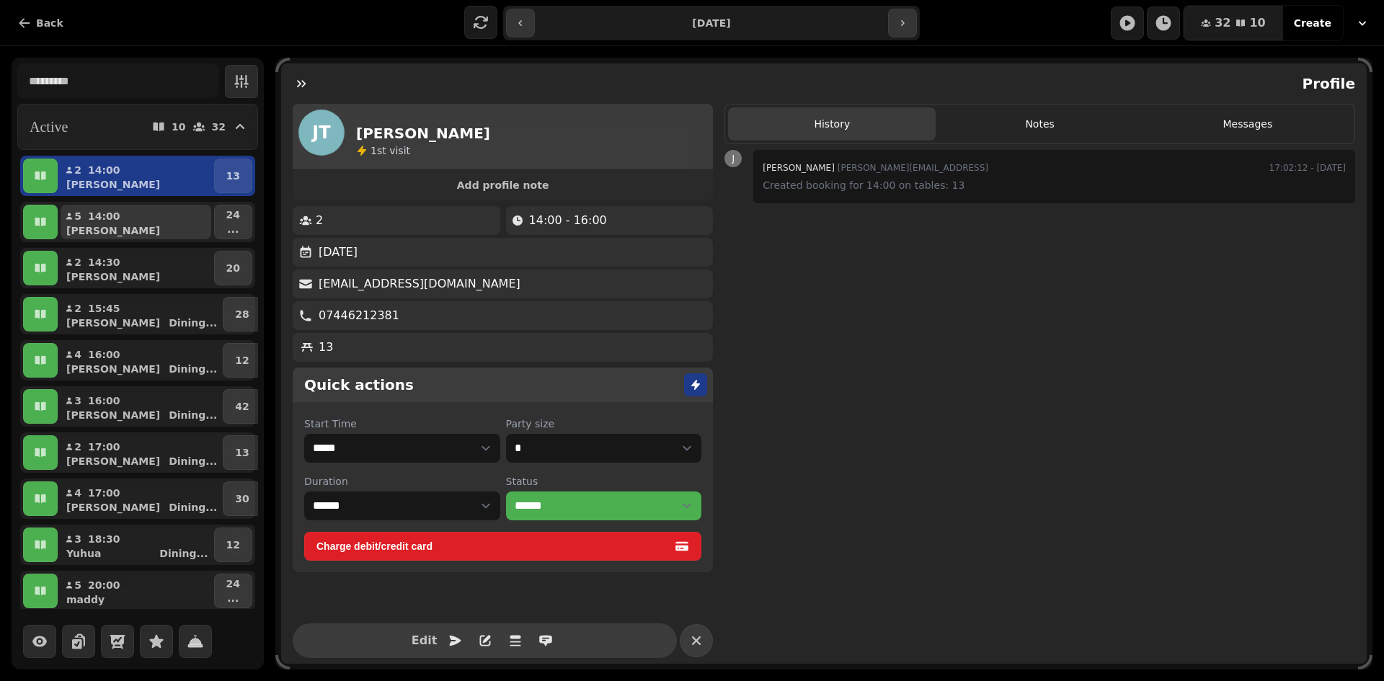
click at [178, 208] on button "5 14:00 [PERSON_NAME]" at bounding box center [136, 222] width 151 height 35
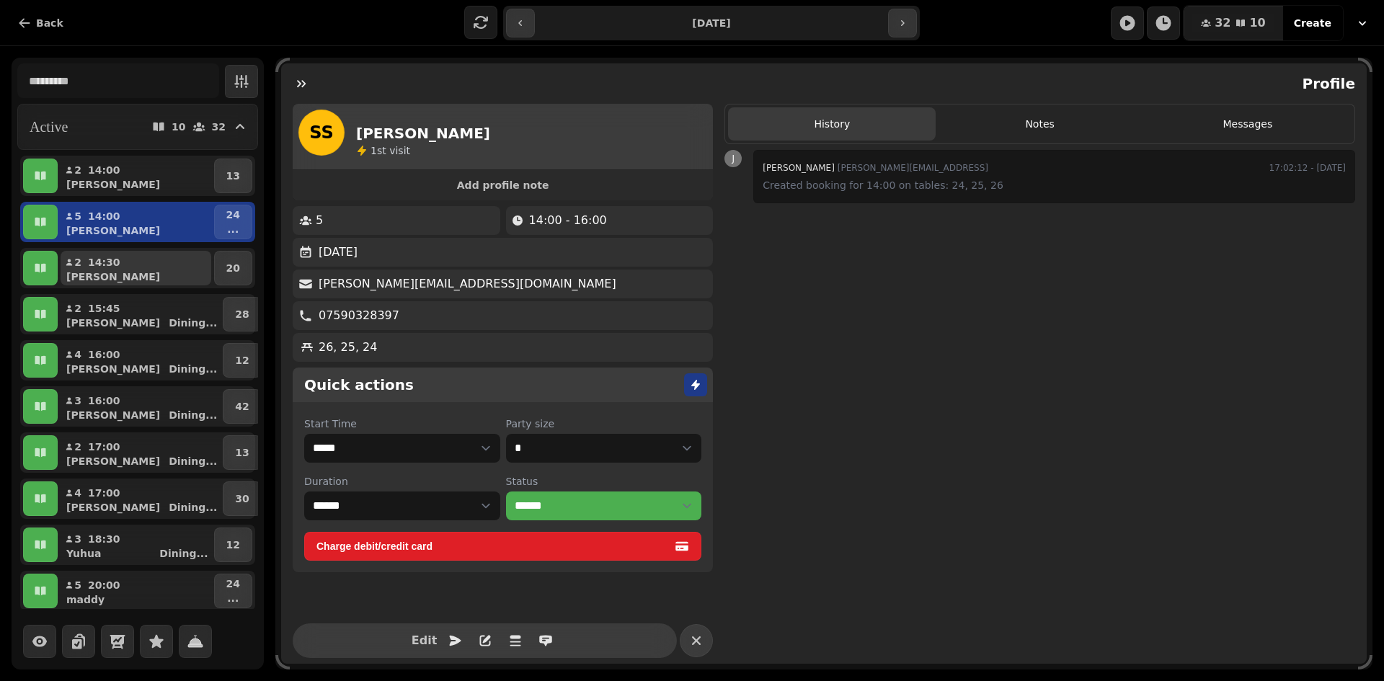
click at [163, 283] on div "[PERSON_NAME]" at bounding box center [141, 277] width 139 height 14
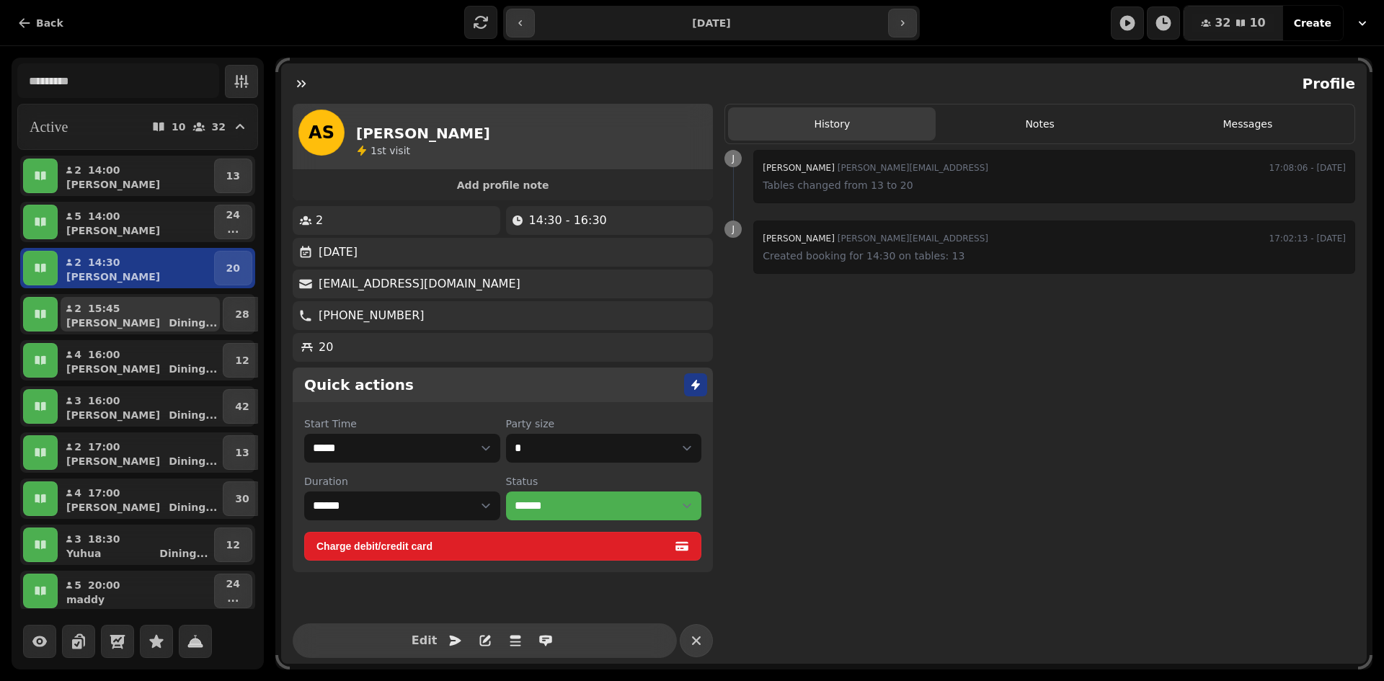
click at [156, 310] on button "2 15:45 [PERSON_NAME] ..." at bounding box center [140, 314] width 159 height 35
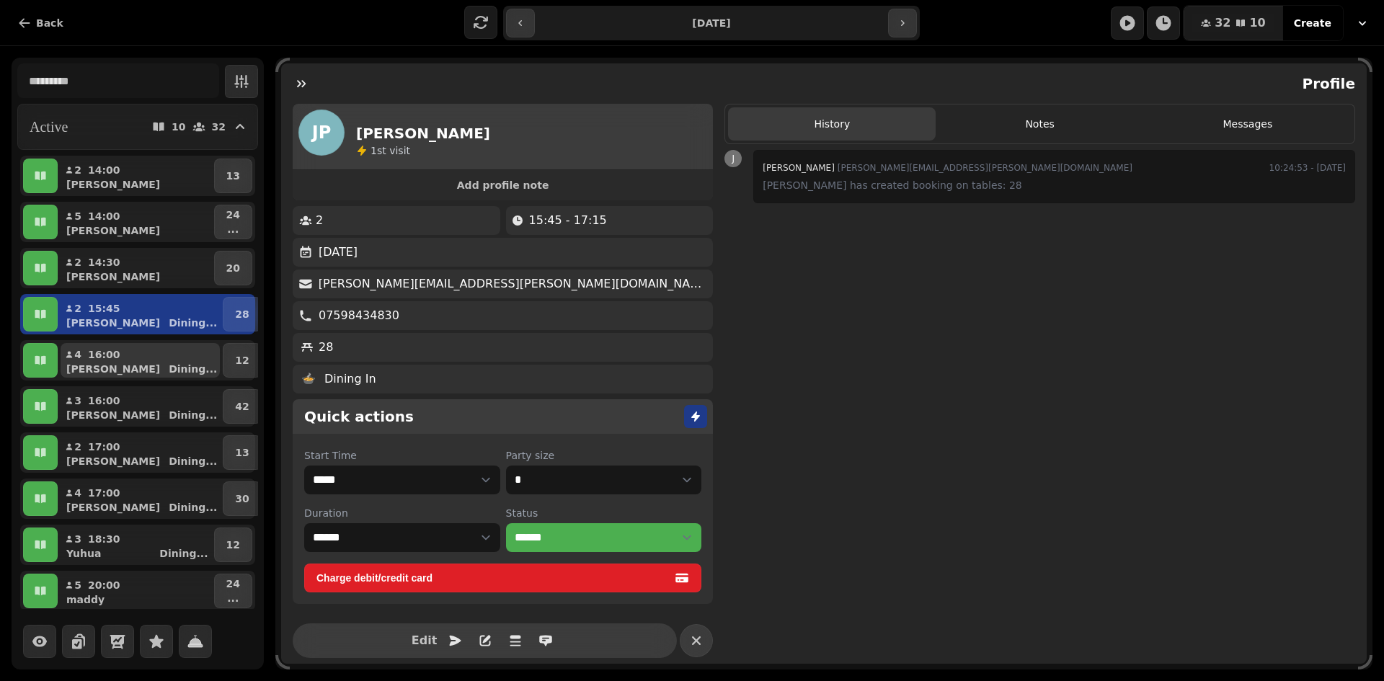
click at [153, 349] on button "4 16:00 [PERSON_NAME] ..." at bounding box center [140, 360] width 159 height 35
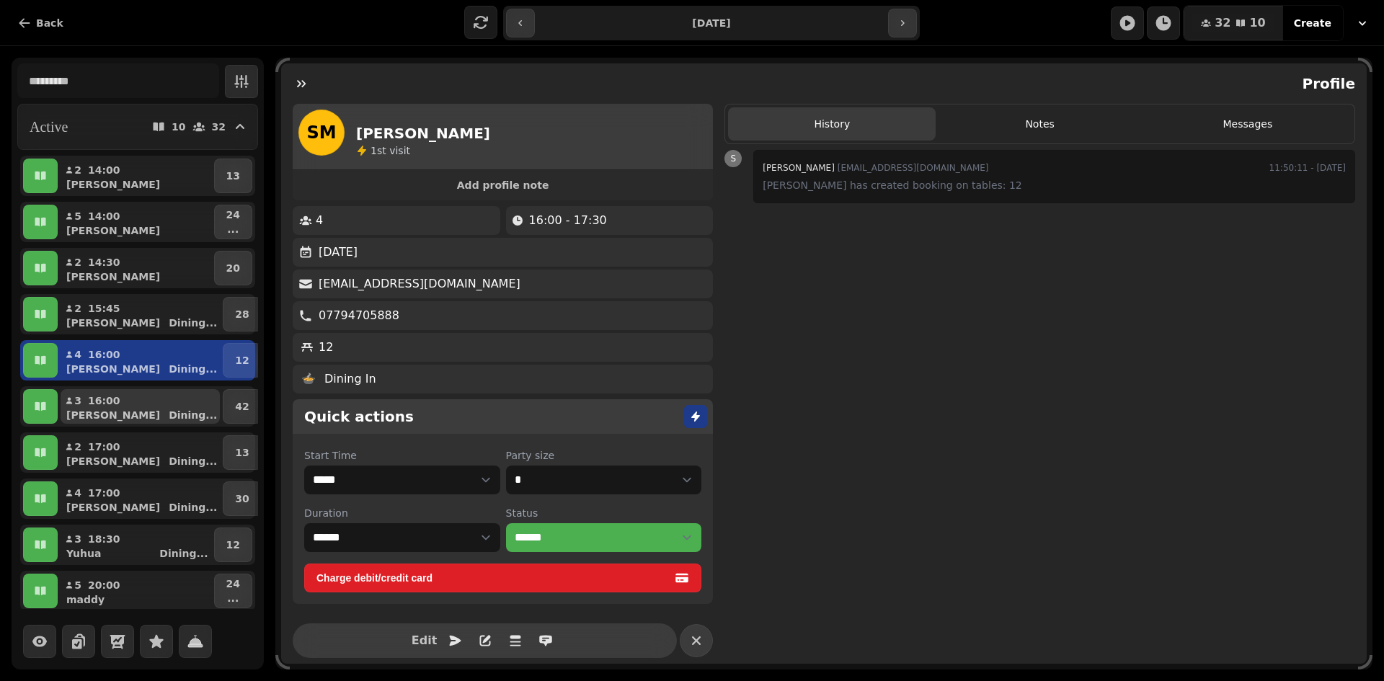
click at [148, 391] on button "3 16:00 [PERSON_NAME] ..." at bounding box center [140, 406] width 159 height 35
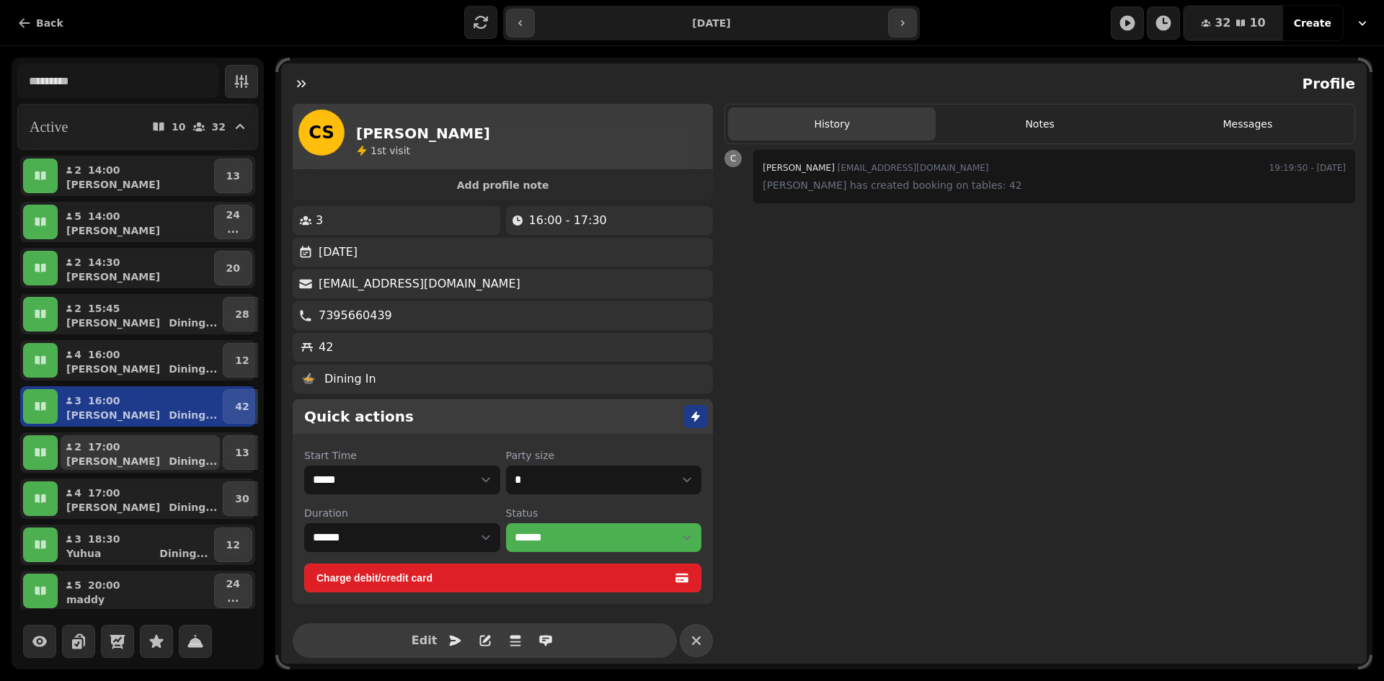
click at [109, 457] on div "[PERSON_NAME] ..." at bounding box center [146, 461] width 148 height 14
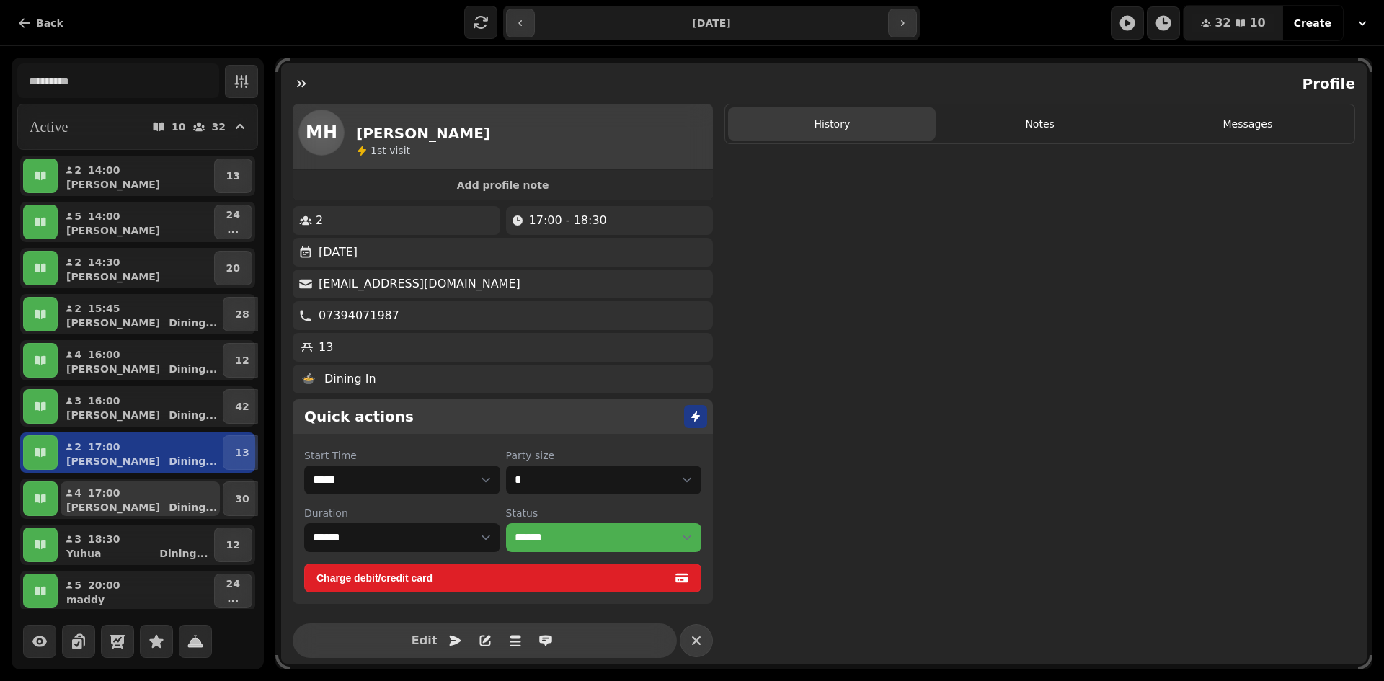
click at [127, 514] on div "[PERSON_NAME] ..." at bounding box center [146, 507] width 148 height 14
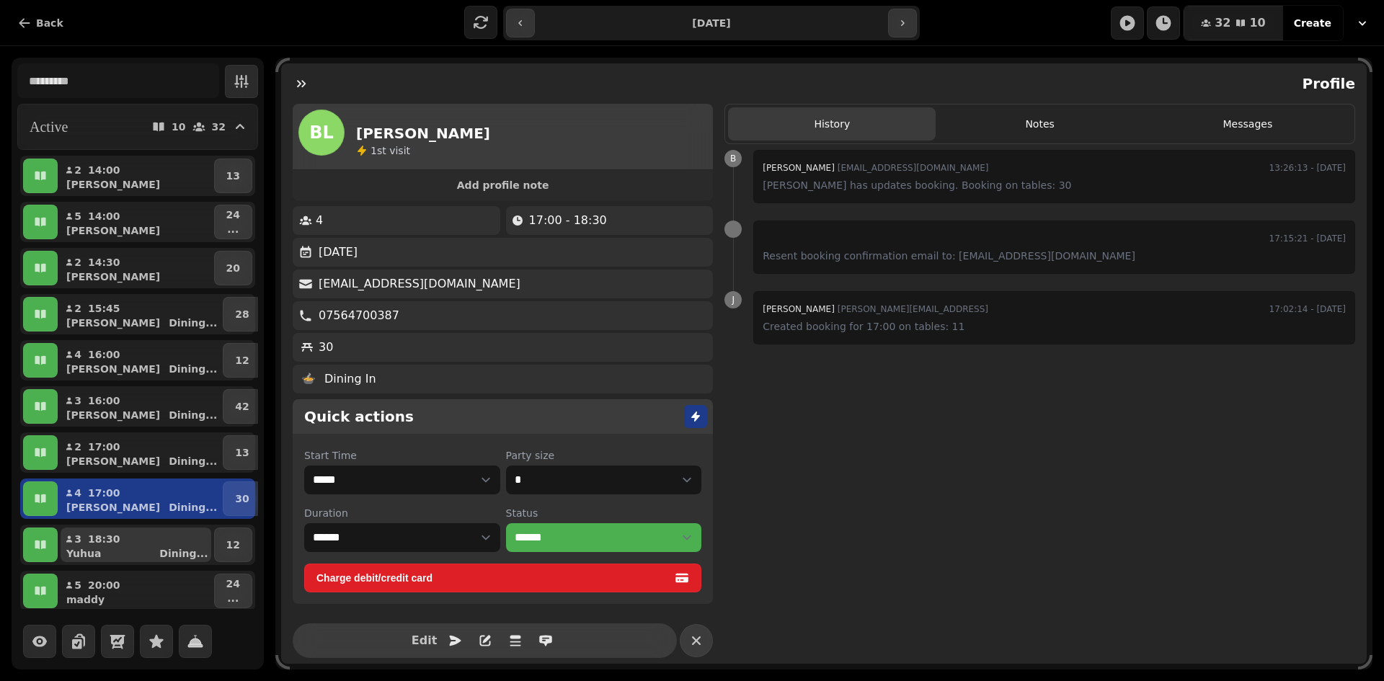
click at [123, 551] on div "Yuhua Dining ..." at bounding box center [141, 553] width 139 height 14
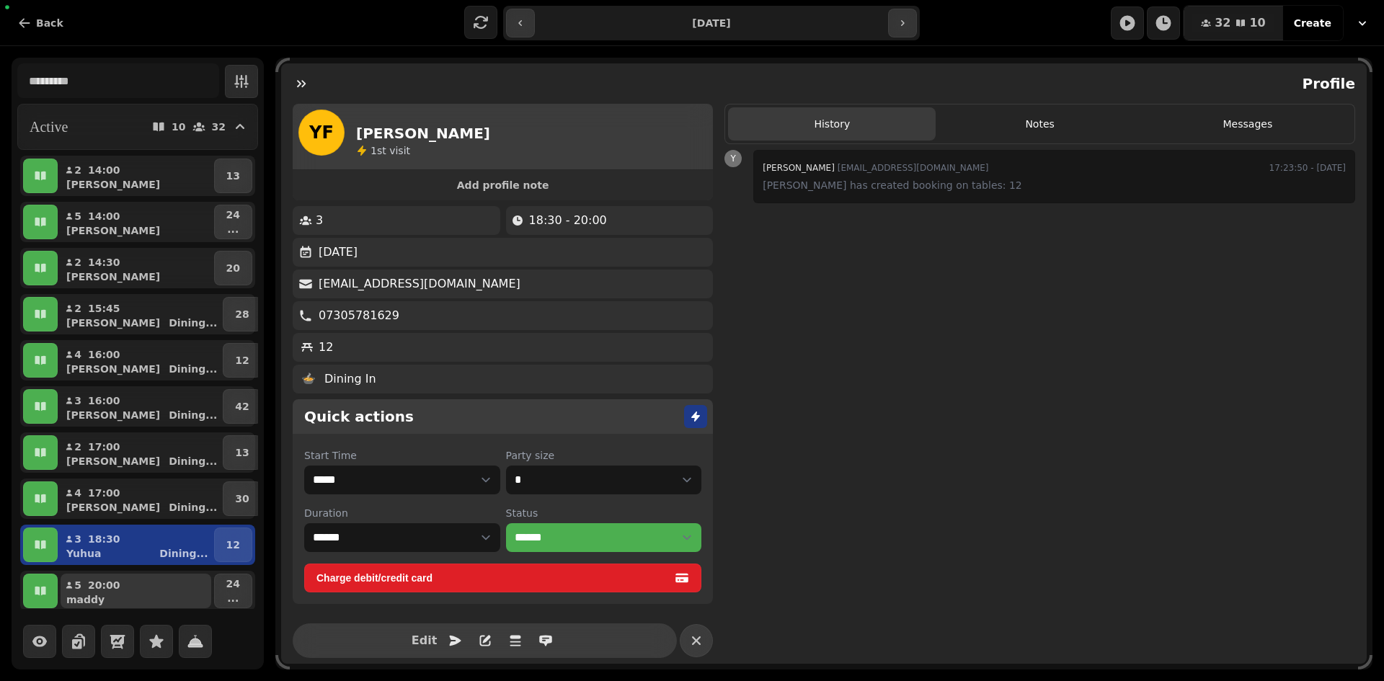
click at [125, 593] on div "maddy" at bounding box center [141, 599] width 139 height 14
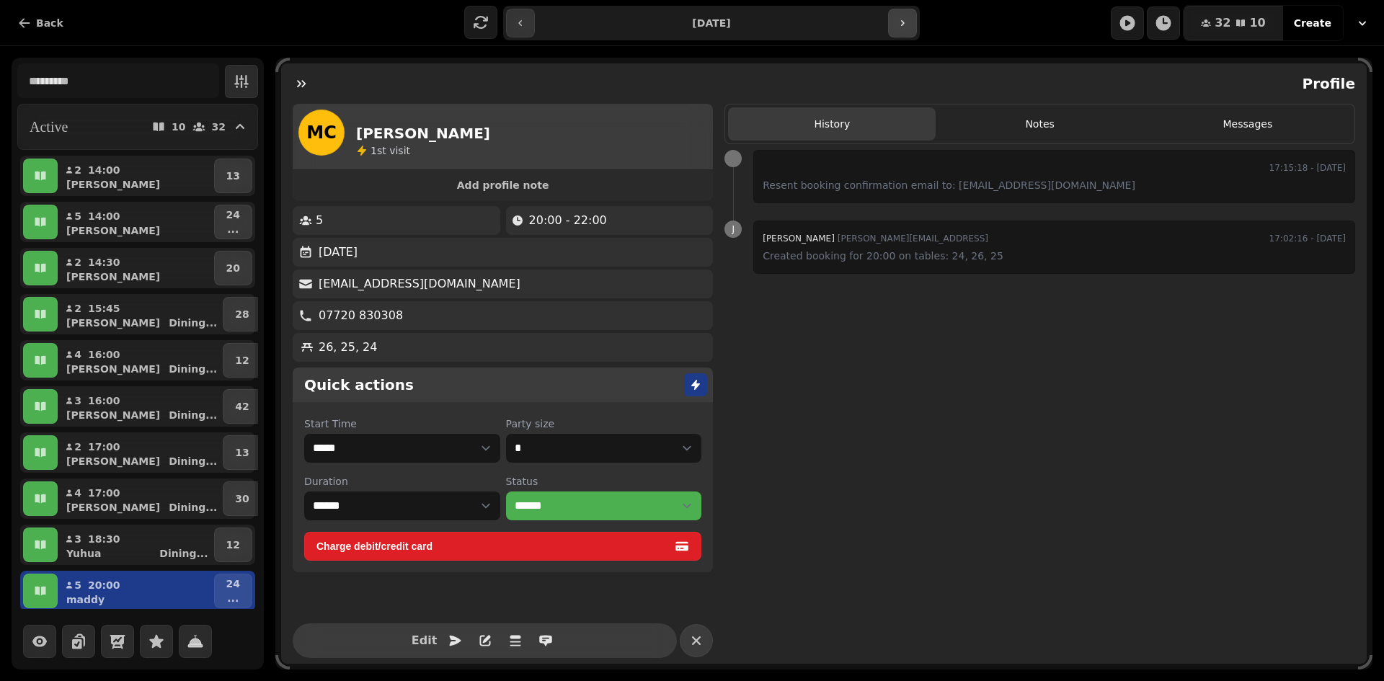
click at [901, 29] on button "button" at bounding box center [902, 23] width 29 height 29
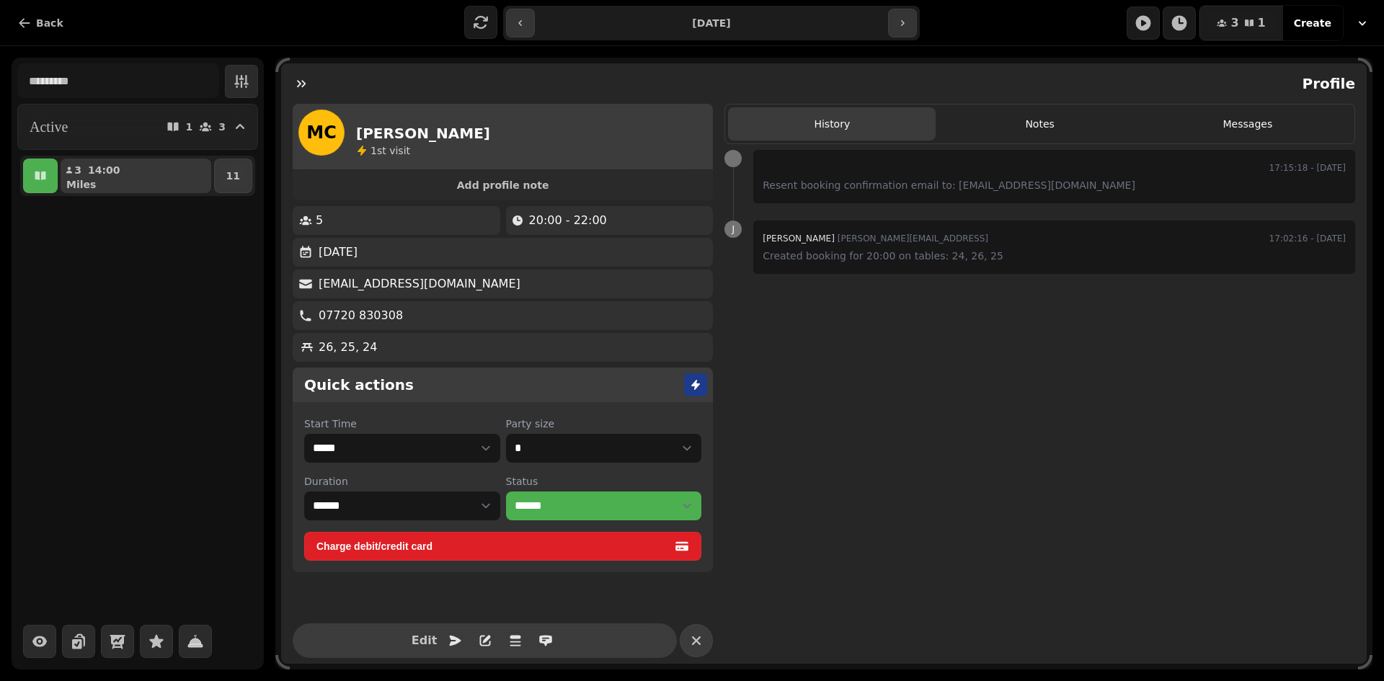
click at [159, 175] on button "3 14:00 Miles" at bounding box center [136, 176] width 151 height 35
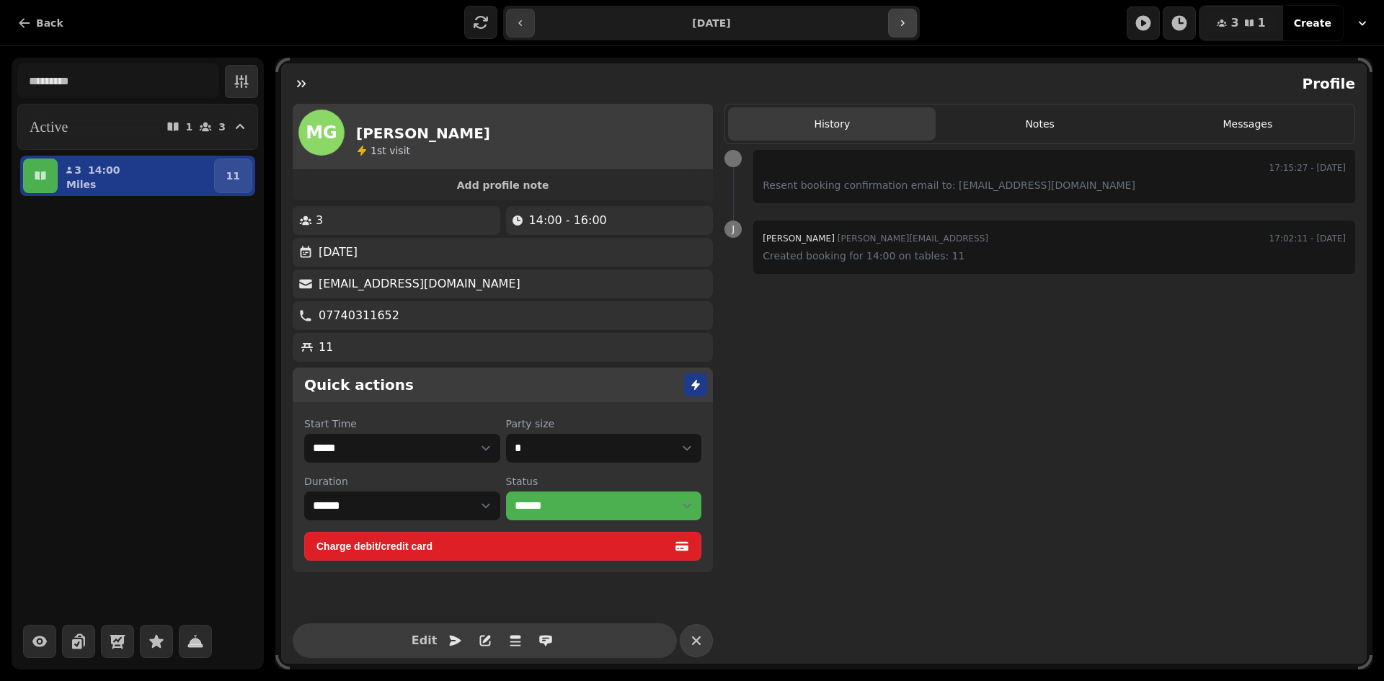
click at [906, 24] on icon "button" at bounding box center [902, 23] width 12 height 12
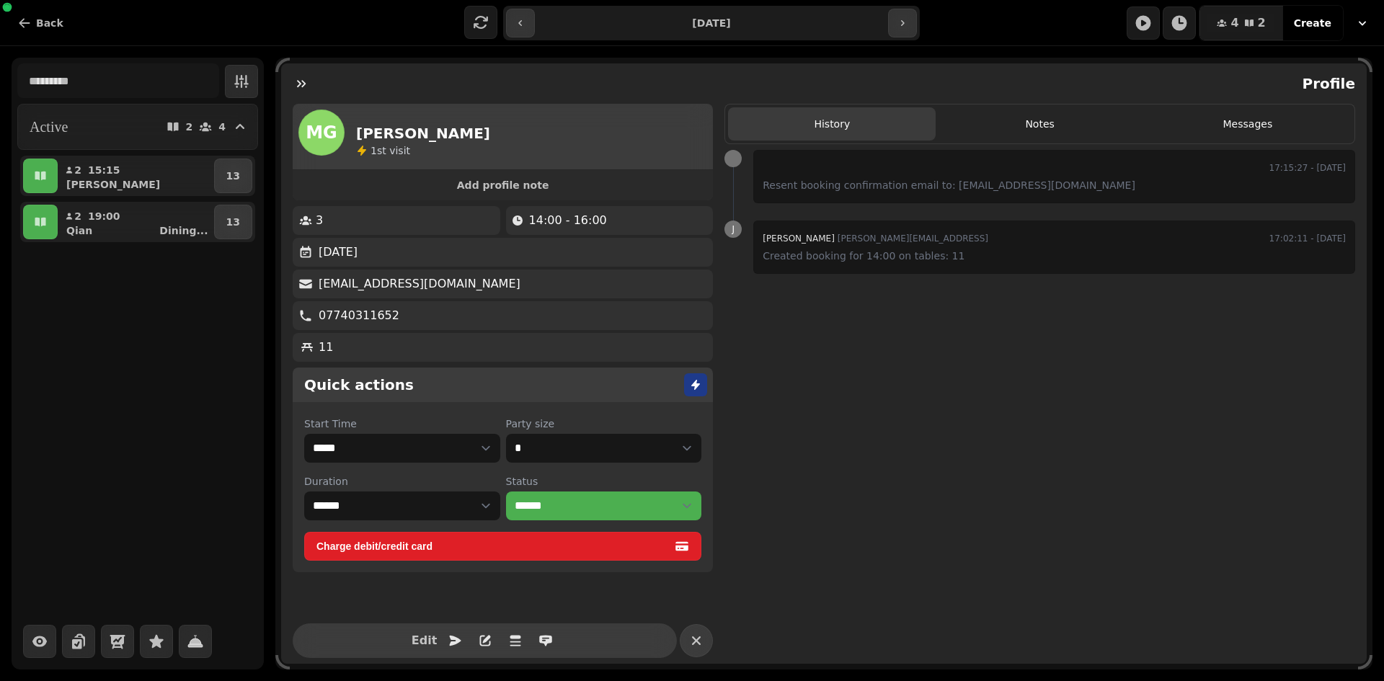
click at [111, 157] on div "2 15:15 [PERSON_NAME] 13" at bounding box center [137, 176] width 235 height 40
click at [112, 176] on p "15:15" at bounding box center [104, 170] width 32 height 14
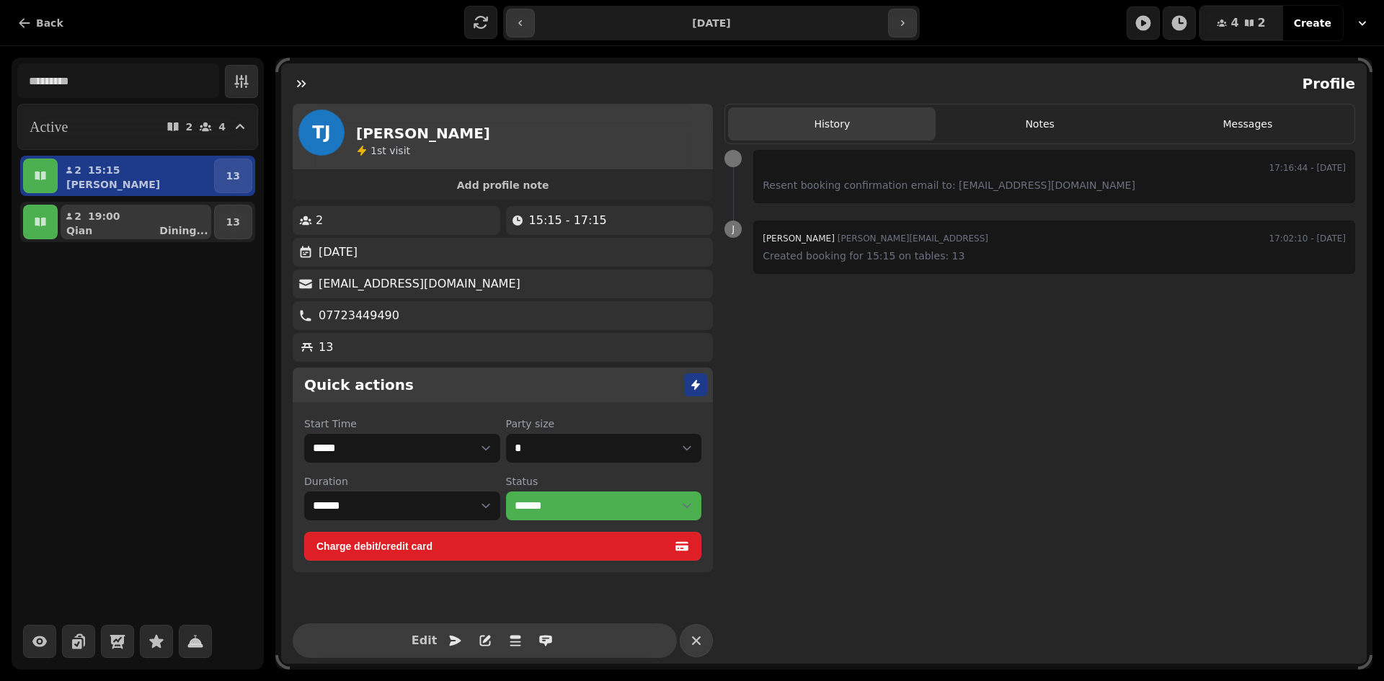
click at [116, 210] on div "19:00" at bounding box center [108, 216] width 41 height 14
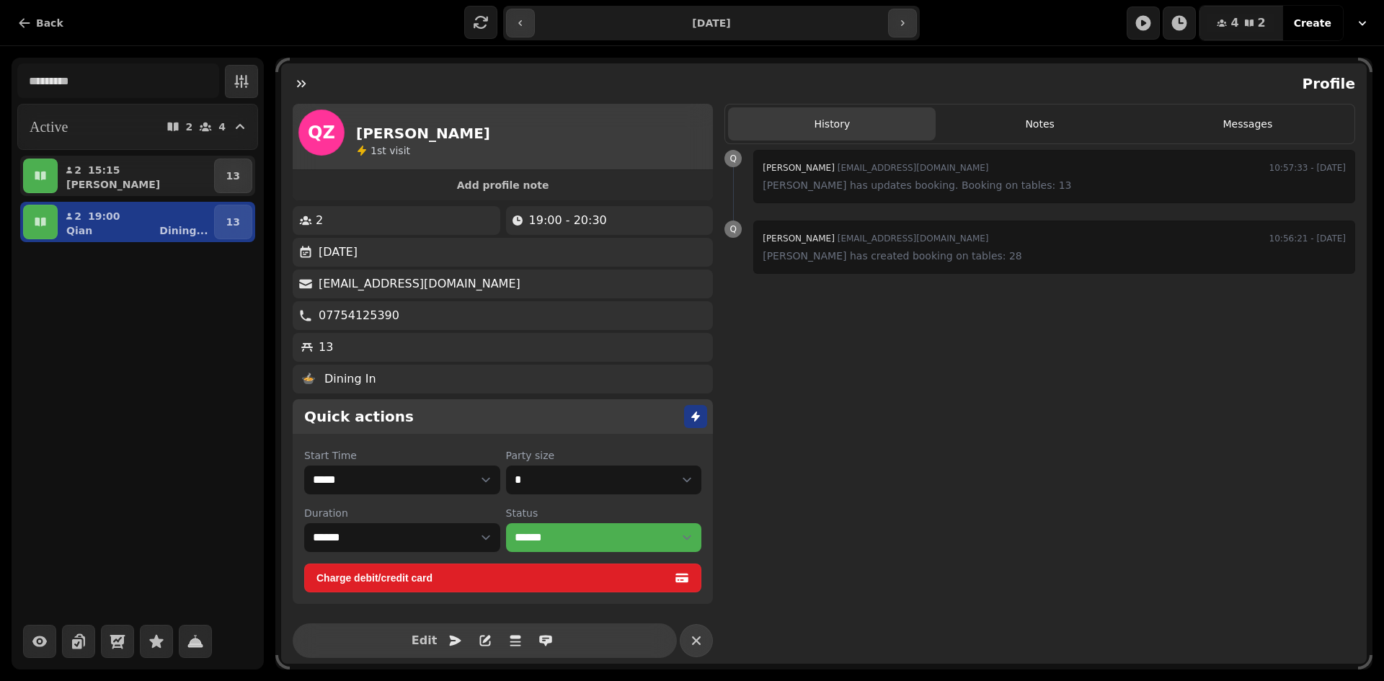
click at [916, 22] on div "**********" at bounding box center [711, 23] width 416 height 35
click at [893, 22] on button "button" at bounding box center [902, 23] width 29 height 29
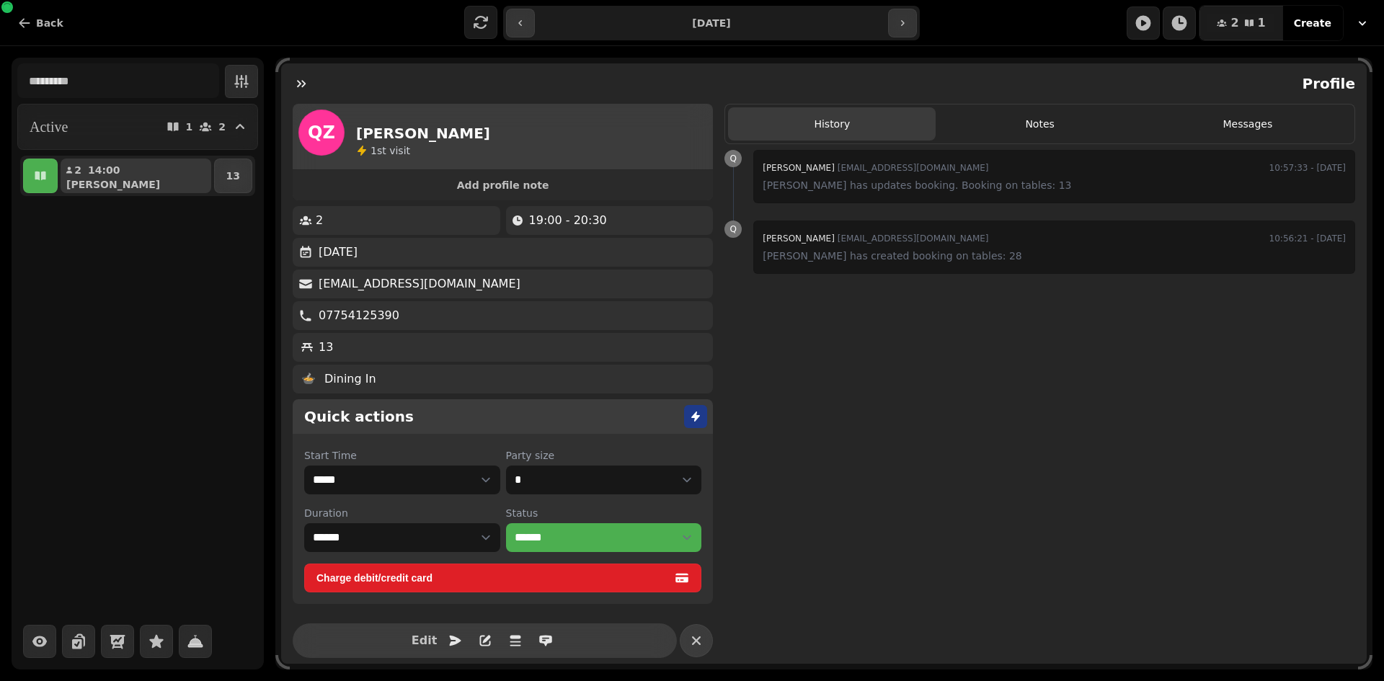
click at [134, 182] on div "[PERSON_NAME]" at bounding box center [141, 184] width 139 height 14
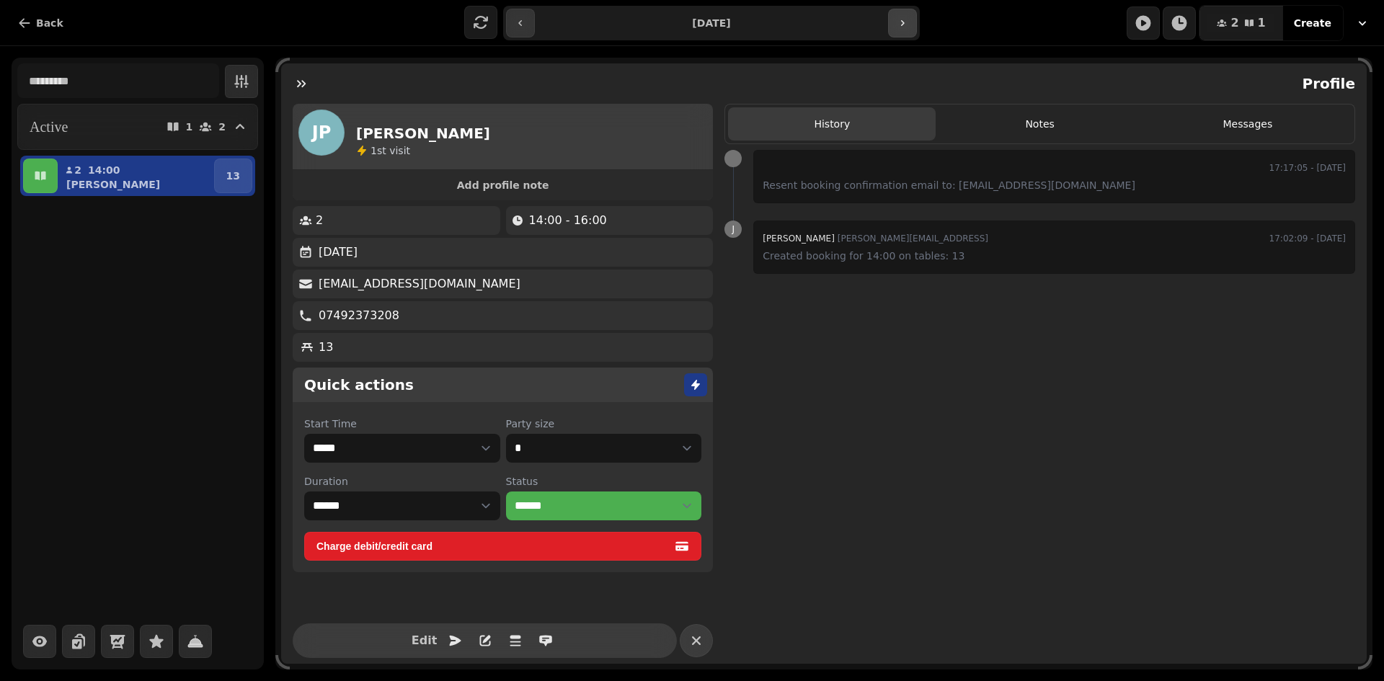
click at [909, 26] on button "button" at bounding box center [902, 23] width 29 height 29
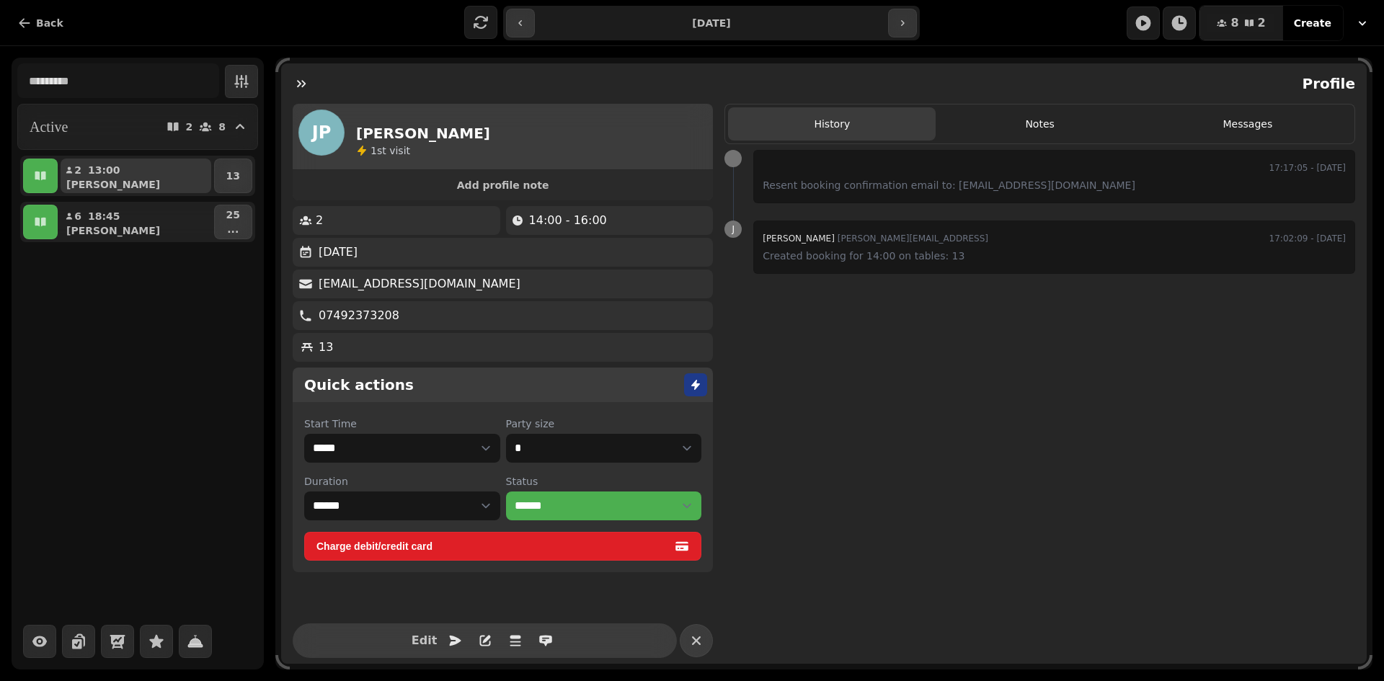
click at [153, 172] on button "2 13:00 [PERSON_NAME]" at bounding box center [136, 176] width 151 height 35
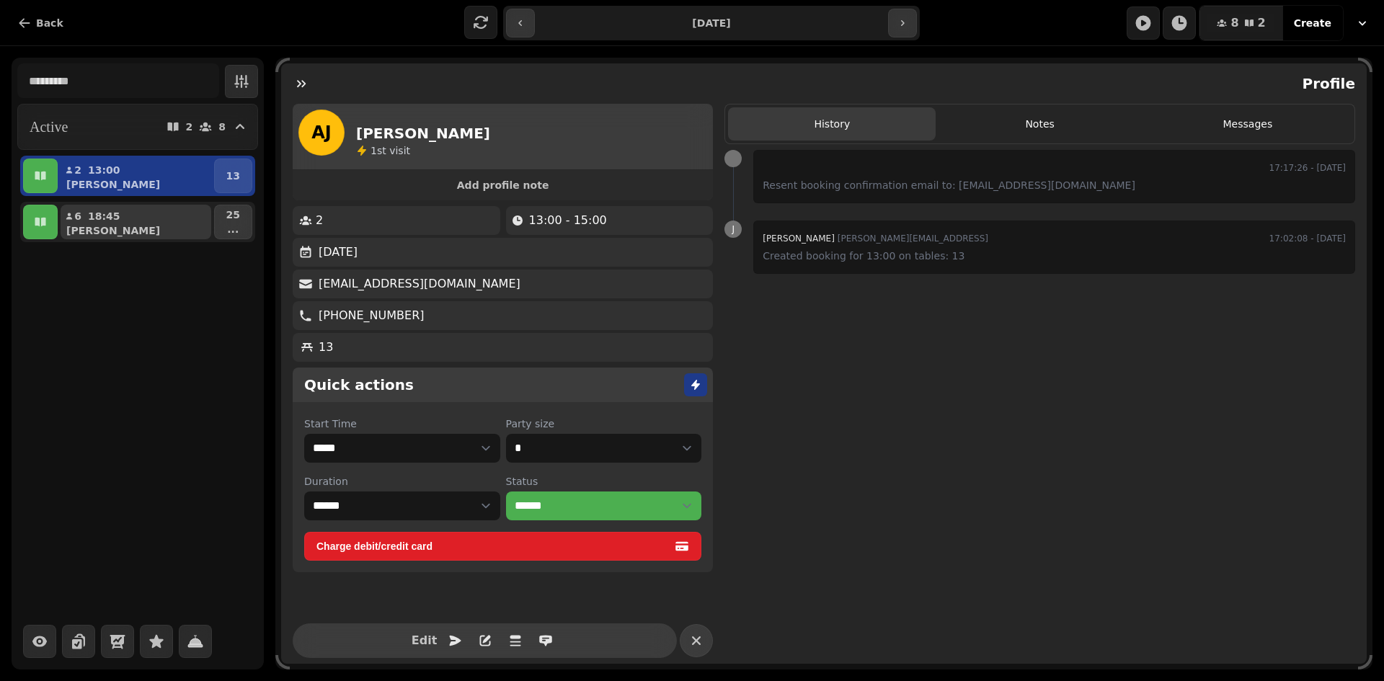
click at [150, 228] on div "[PERSON_NAME]" at bounding box center [141, 230] width 139 height 14
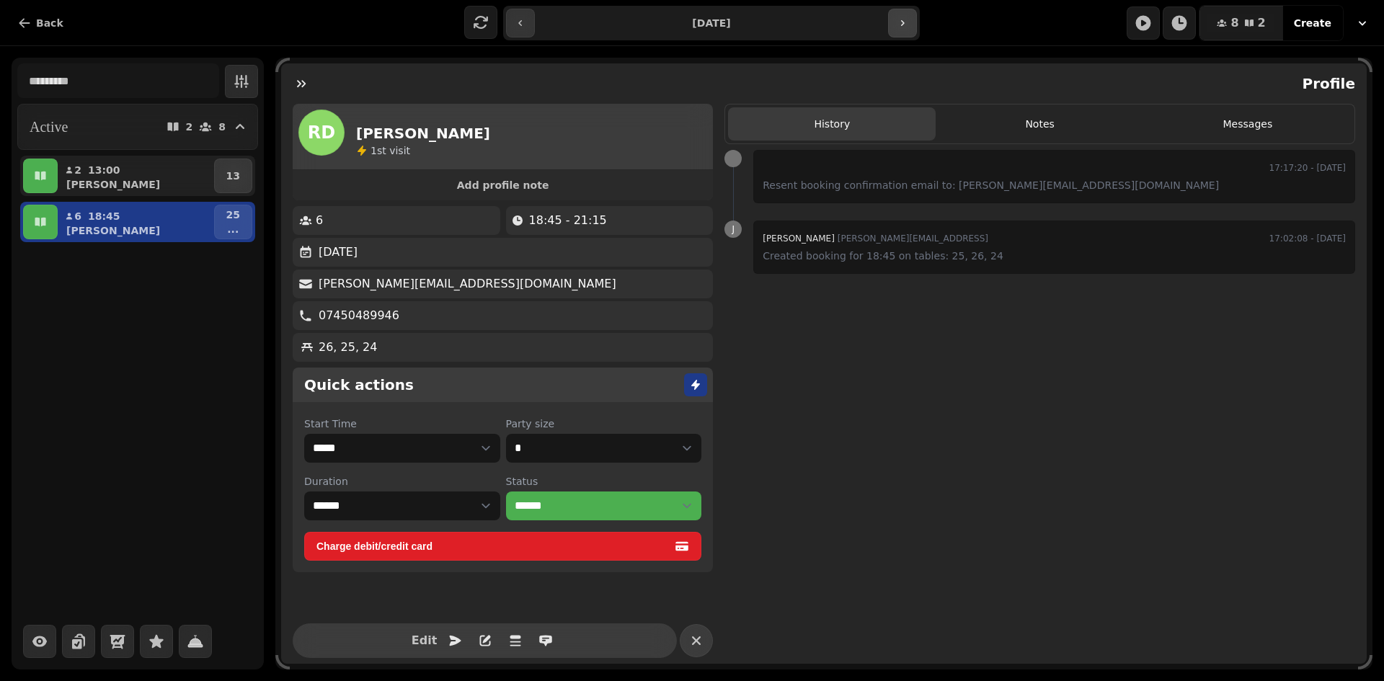
click at [892, 32] on button "button" at bounding box center [902, 23] width 29 height 29
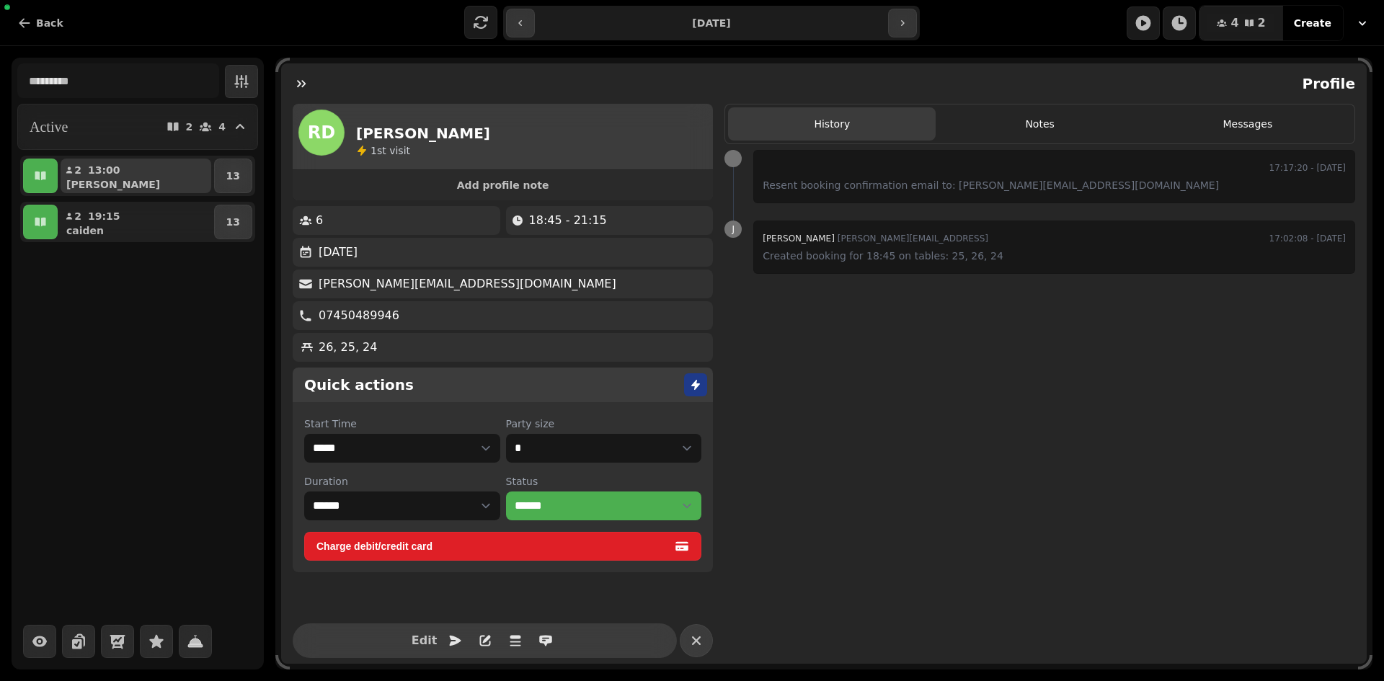
click at [94, 182] on p "[PERSON_NAME]" at bounding box center [113, 184] width 94 height 14
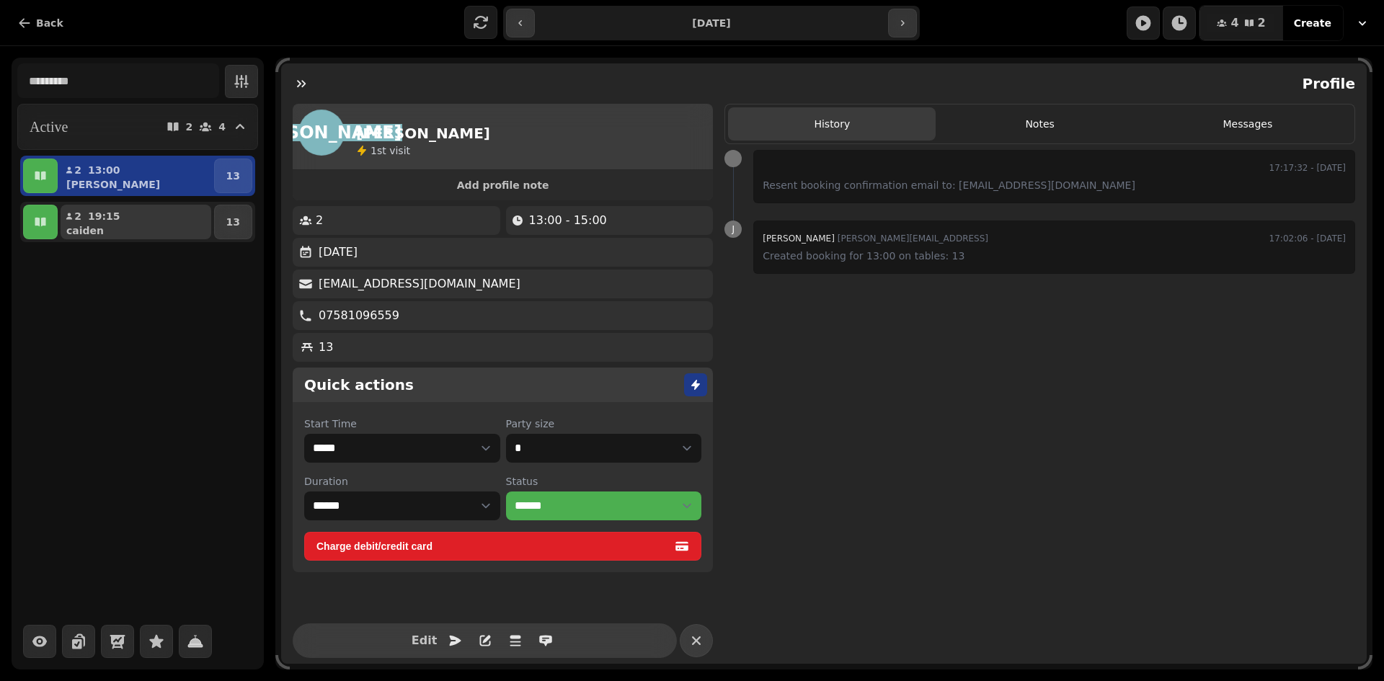
click at [92, 211] on p "19:15" at bounding box center [104, 216] width 32 height 14
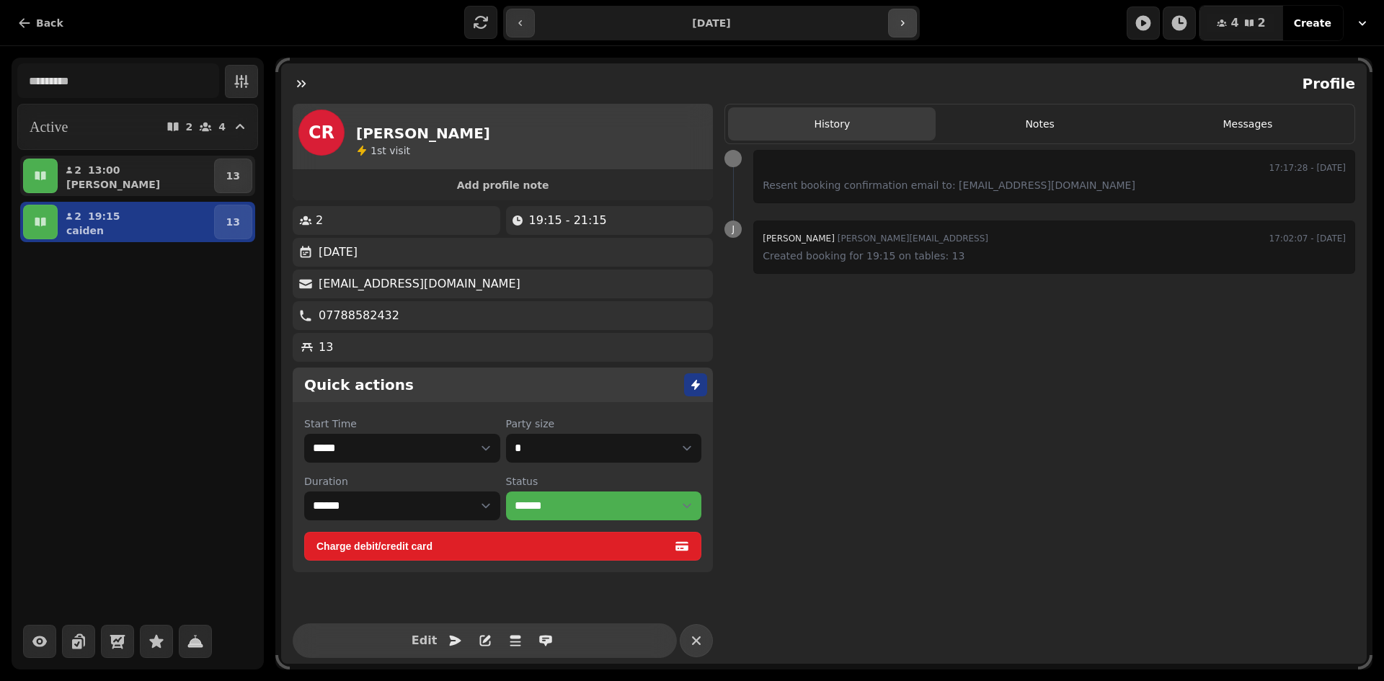
click at [896, 20] on icon "button" at bounding box center [902, 23] width 12 height 12
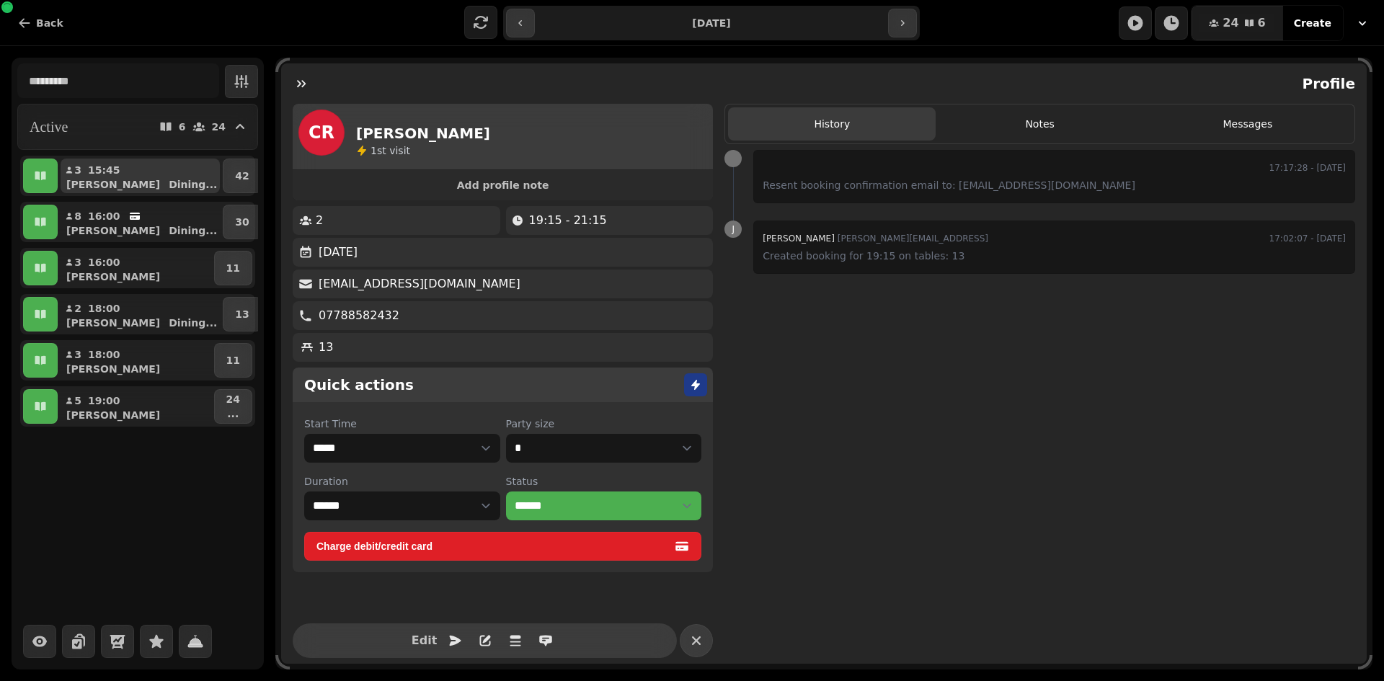
click at [186, 170] on button "3 15:45 [PERSON_NAME] ..." at bounding box center [140, 176] width 159 height 35
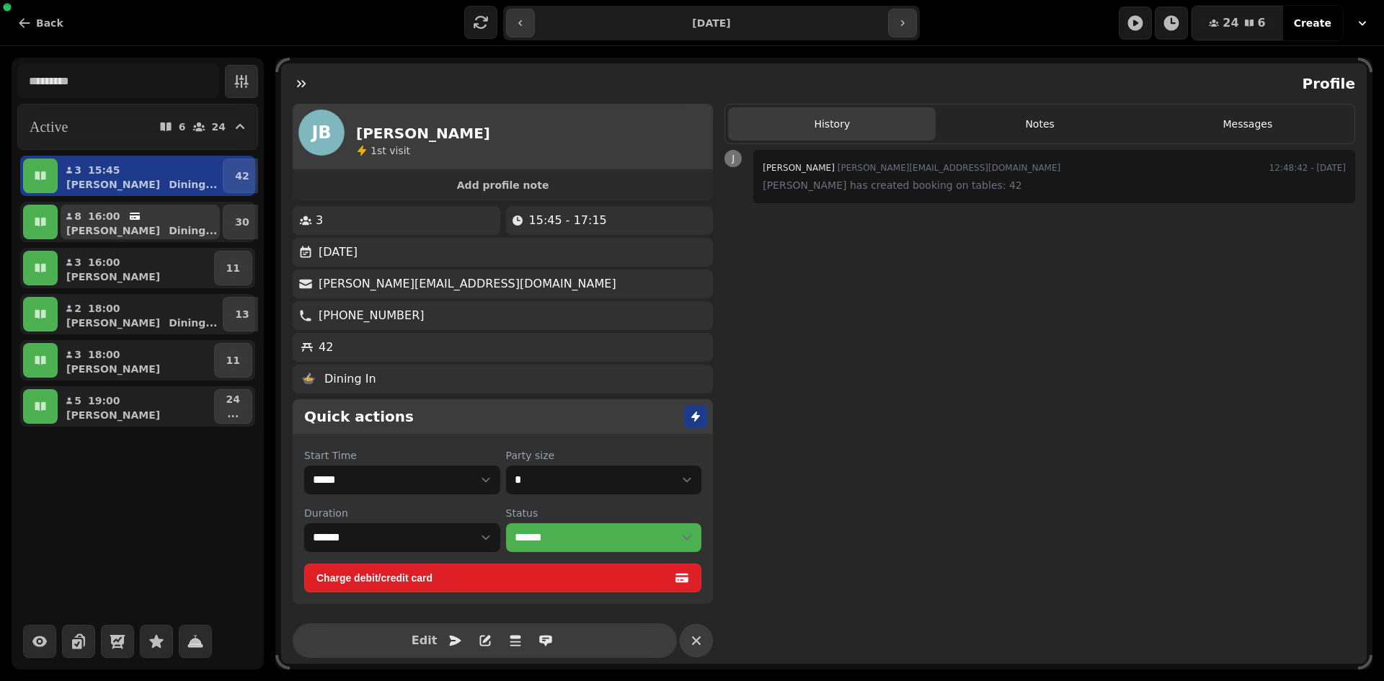
click at [164, 218] on button "8 16:00 [PERSON_NAME] ..." at bounding box center [140, 222] width 159 height 35
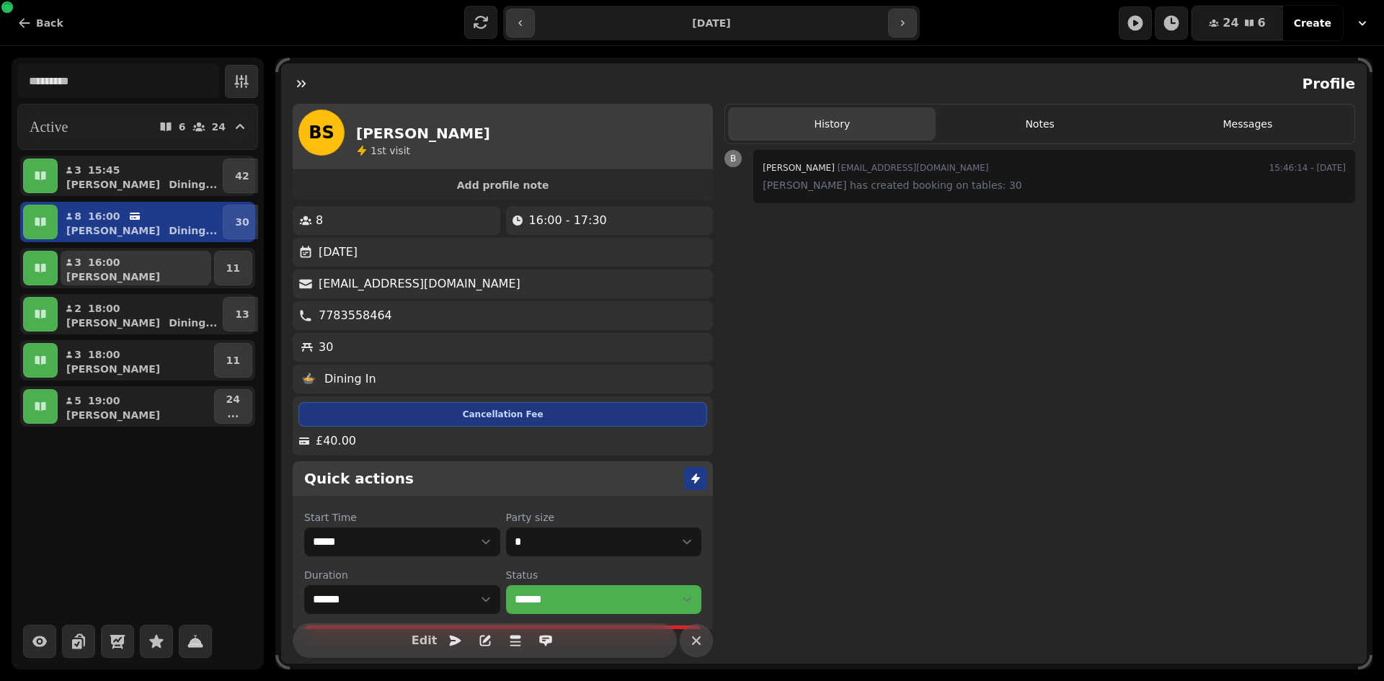
click at [153, 259] on button "3 16:00 [PERSON_NAME]" at bounding box center [136, 268] width 151 height 35
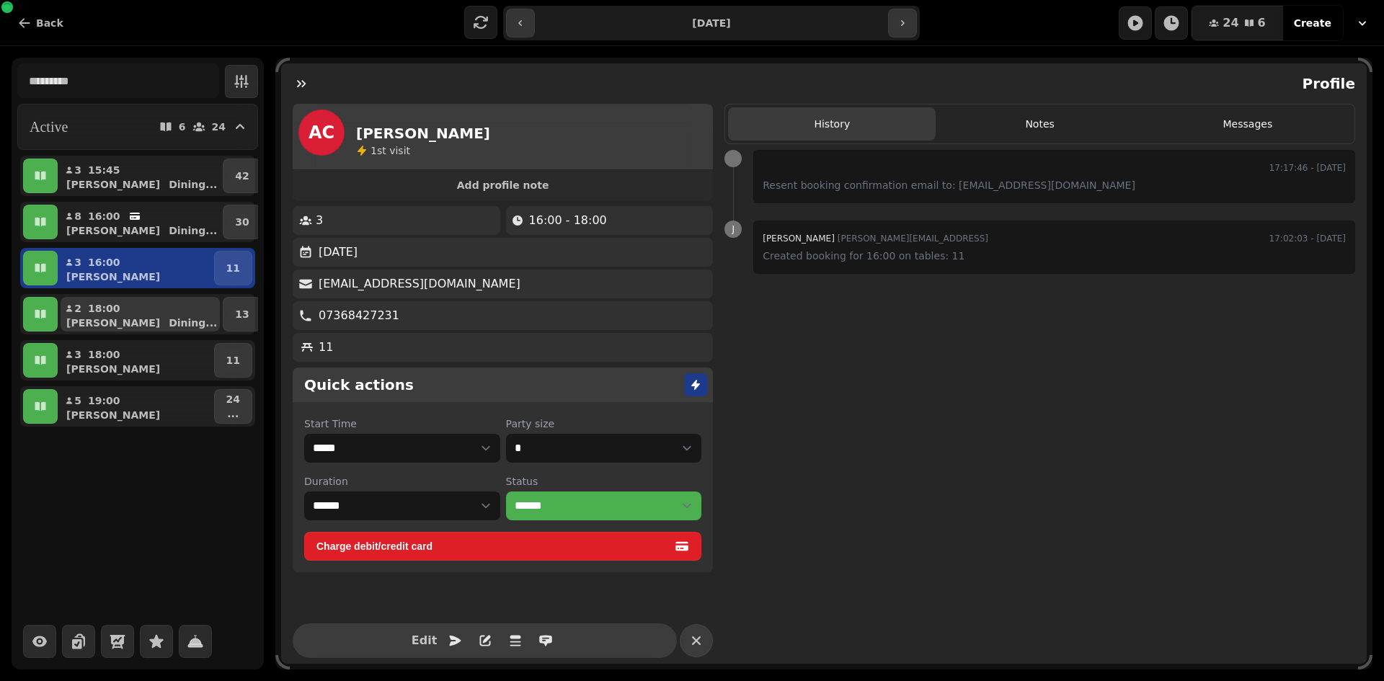
click at [134, 328] on div "[PERSON_NAME] ..." at bounding box center [146, 323] width 148 height 14
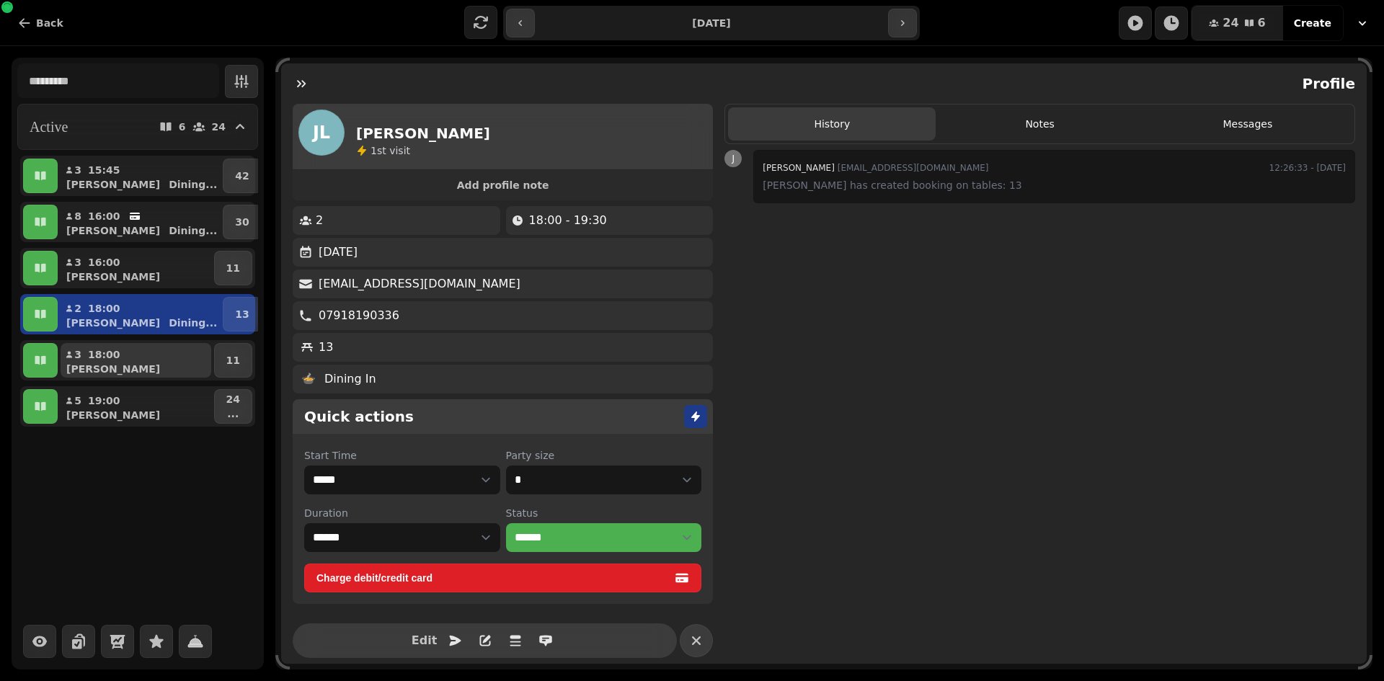
click at [125, 374] on div "[PERSON_NAME]" at bounding box center [141, 369] width 139 height 14
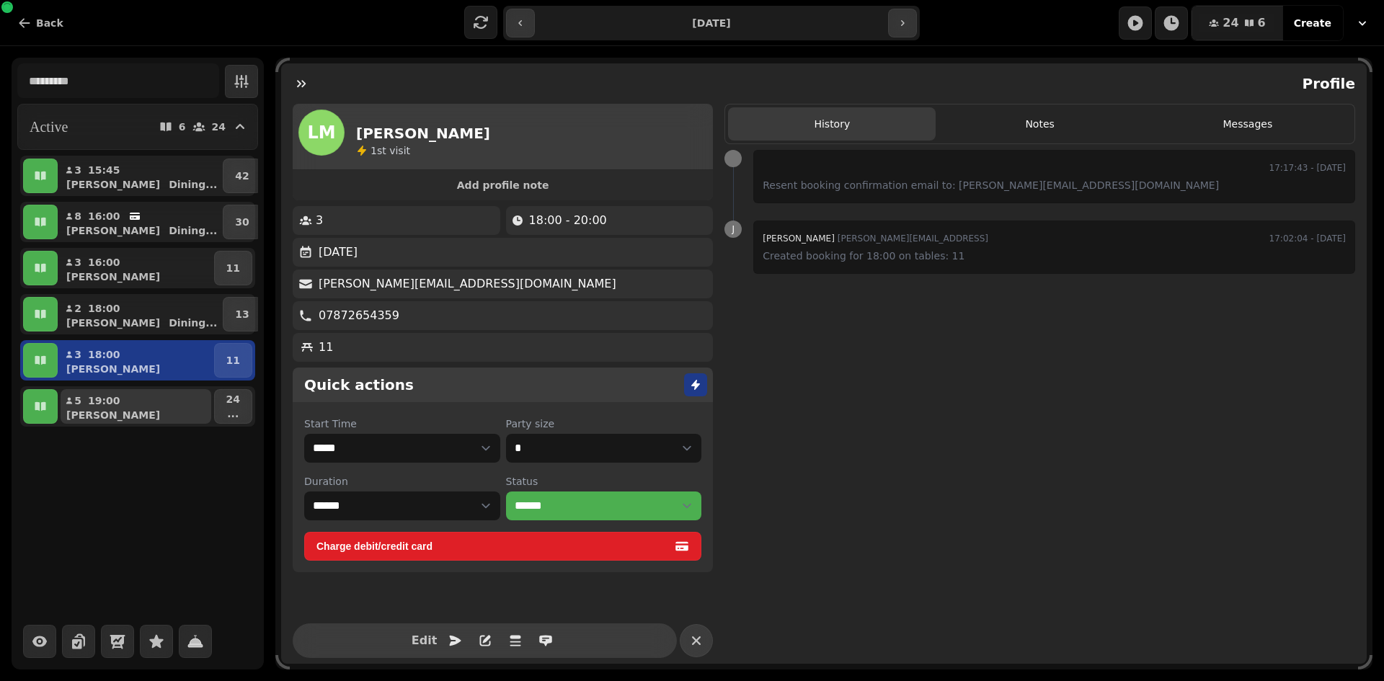
click at [123, 419] on div "[PERSON_NAME]" at bounding box center [141, 415] width 139 height 14
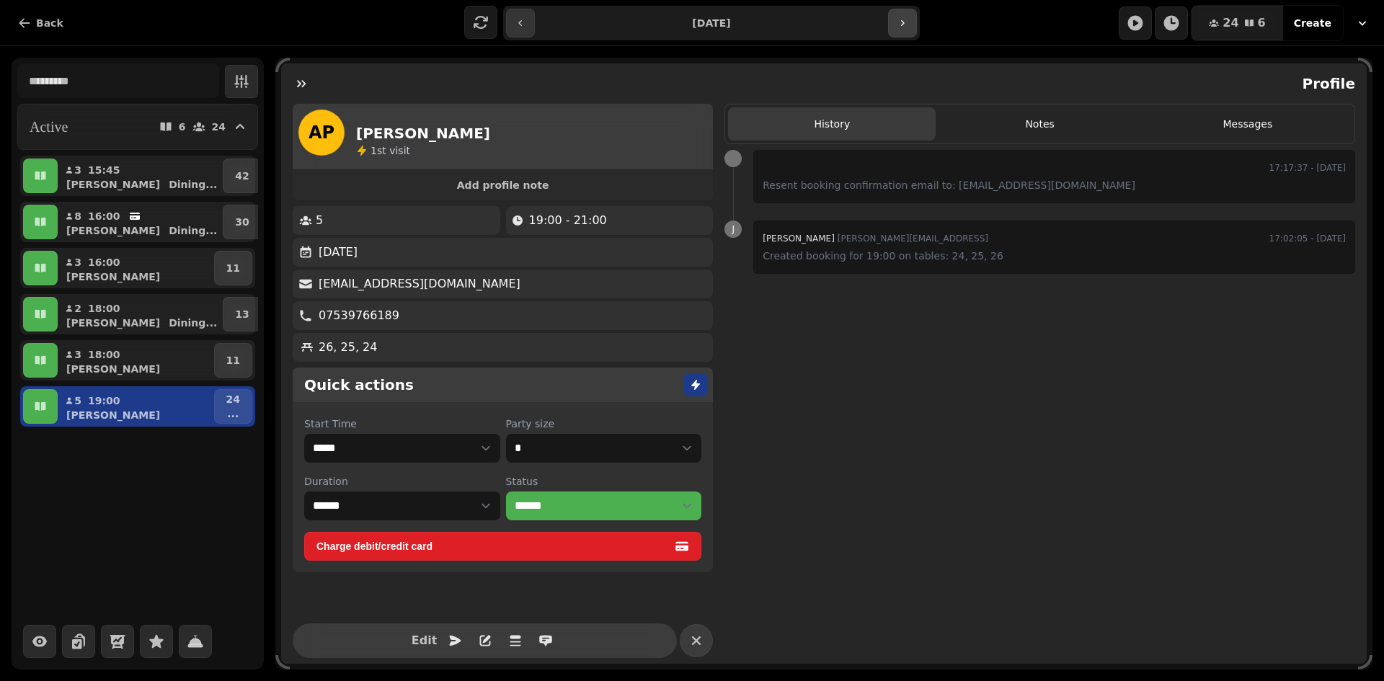
click at [896, 36] on button "button" at bounding box center [902, 23] width 29 height 29
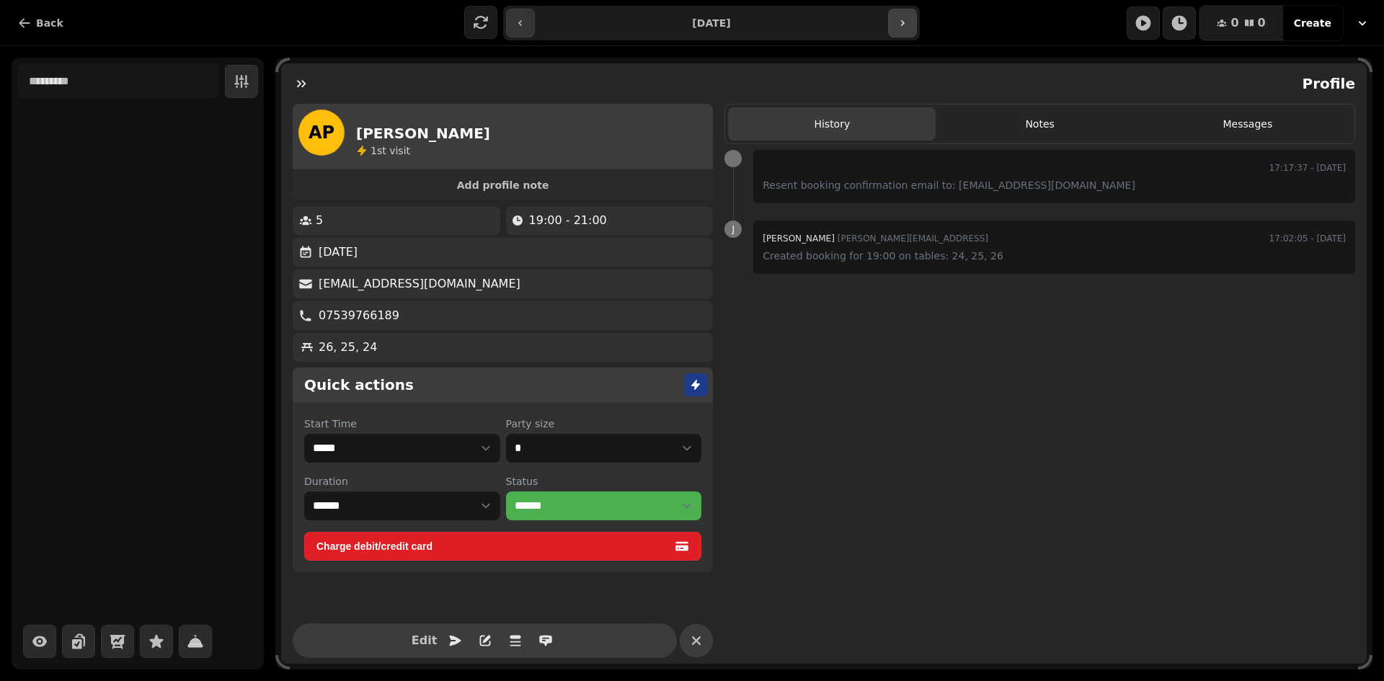
click at [894, 22] on button "button" at bounding box center [902, 23] width 29 height 29
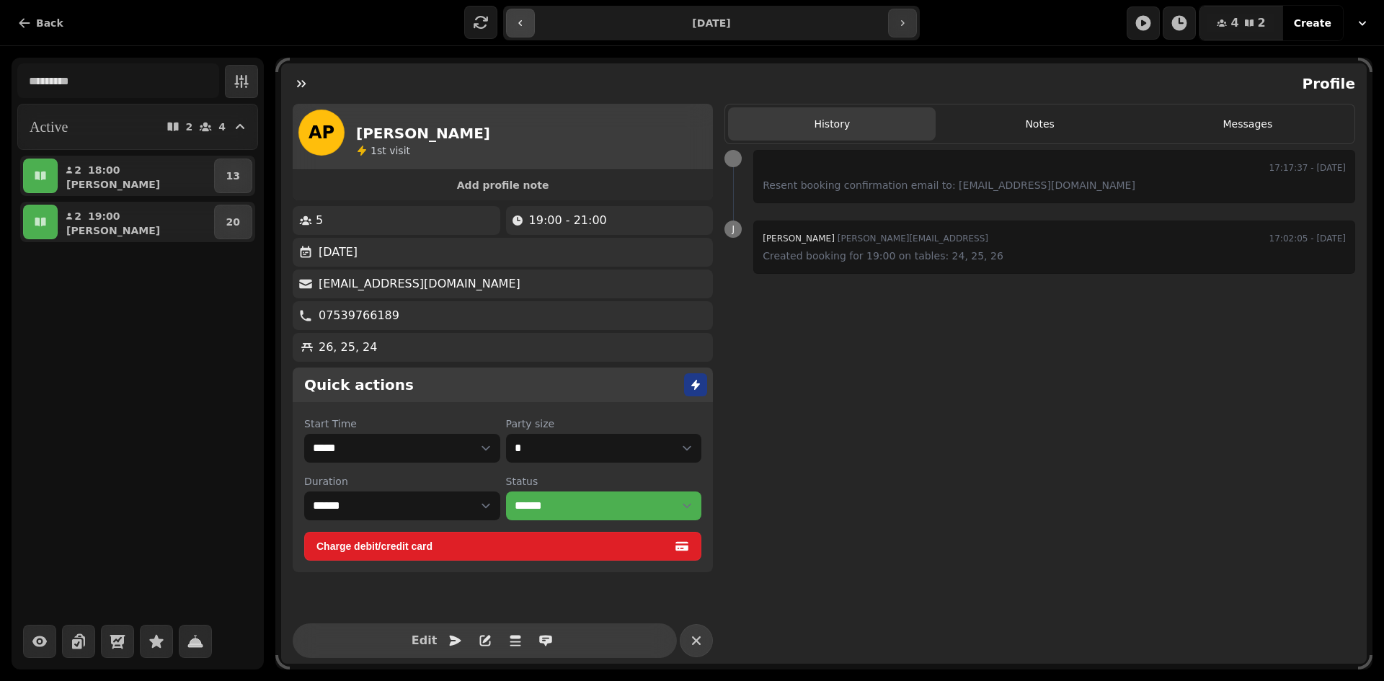
click at [533, 30] on button "button" at bounding box center [520, 23] width 29 height 29
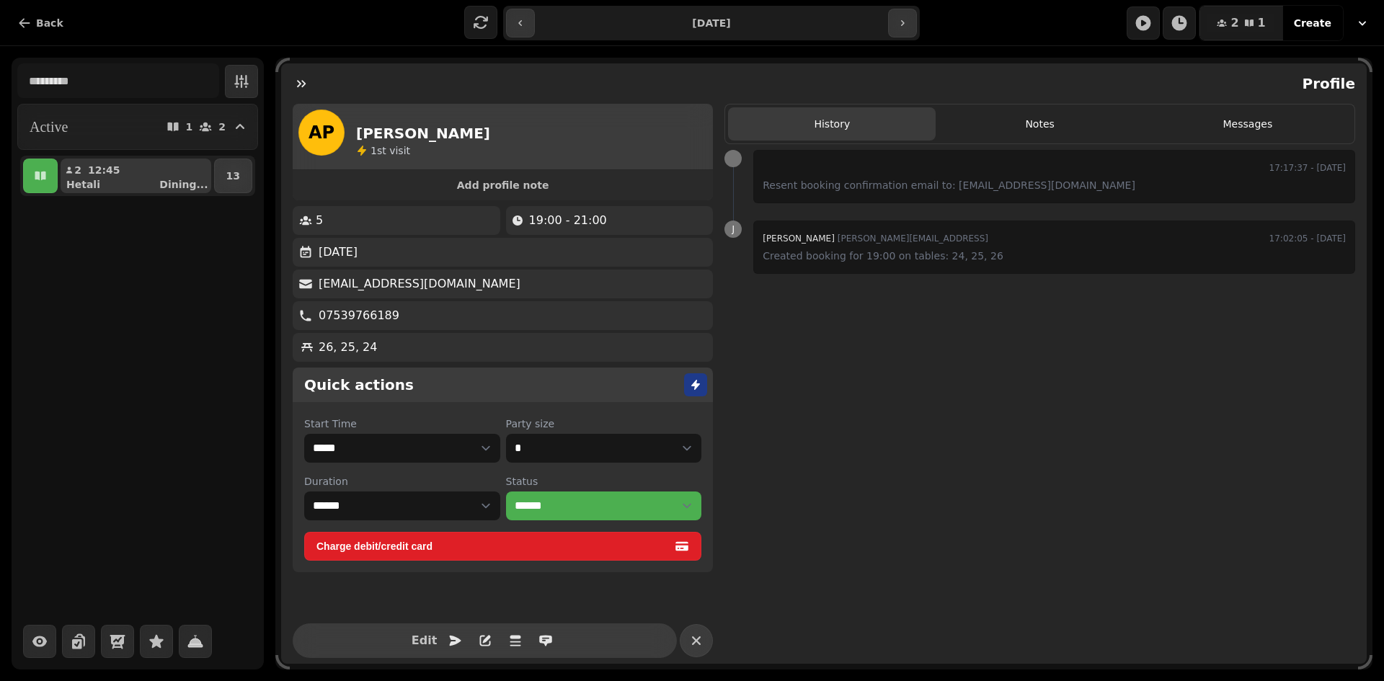
click at [71, 179] on p "Hetali" at bounding box center [83, 184] width 34 height 14
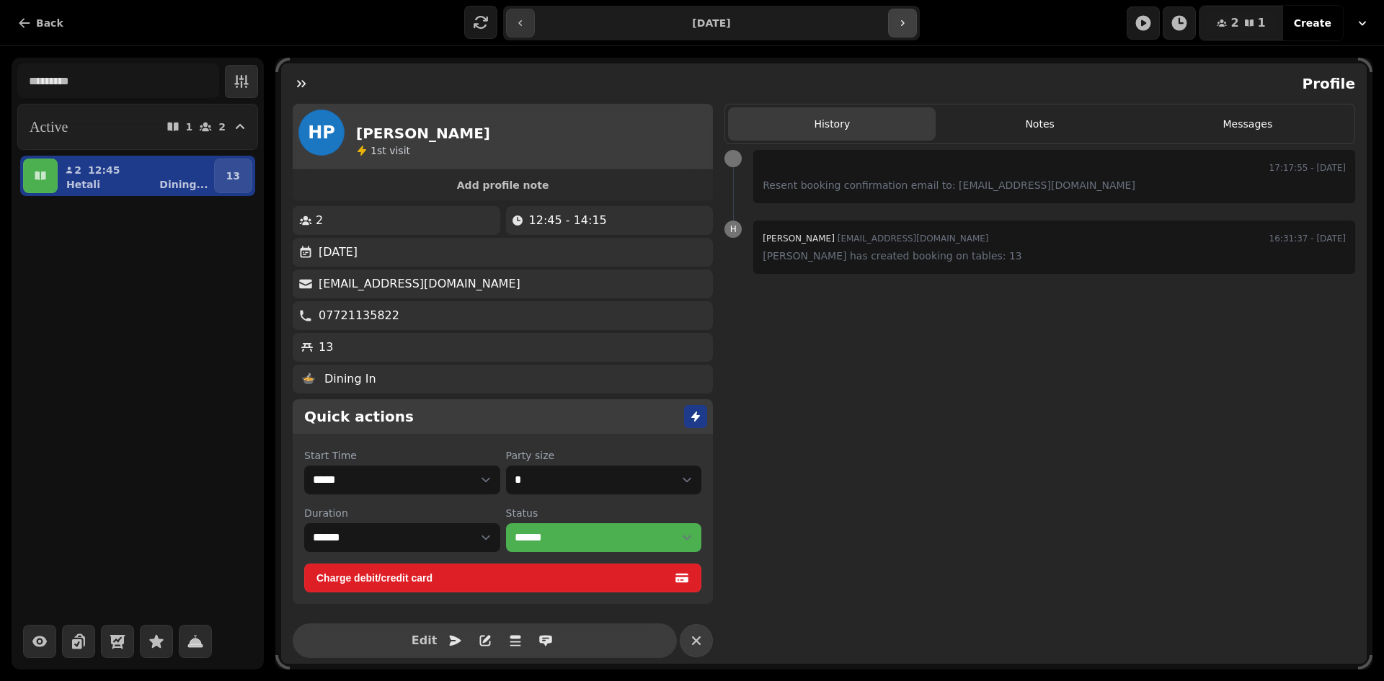
click at [895, 24] on button "button" at bounding box center [902, 23] width 29 height 29
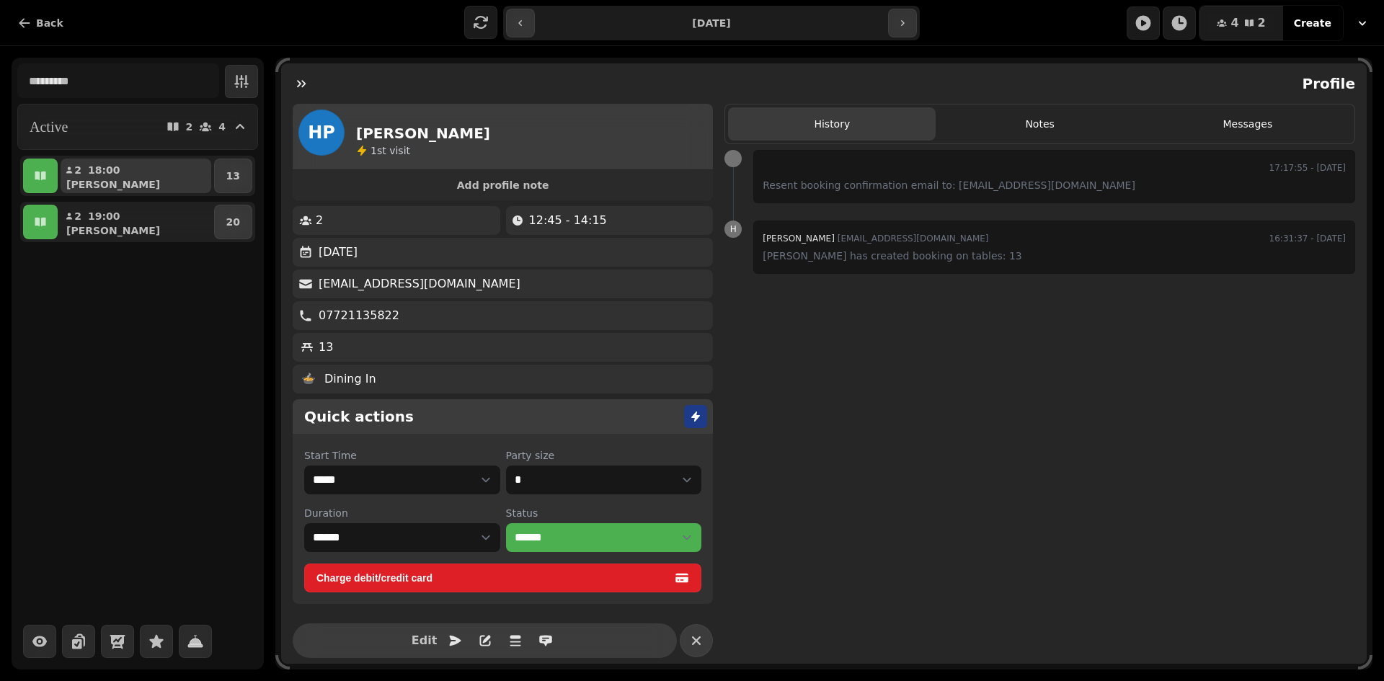
click at [113, 183] on div "[PERSON_NAME]" at bounding box center [141, 184] width 139 height 14
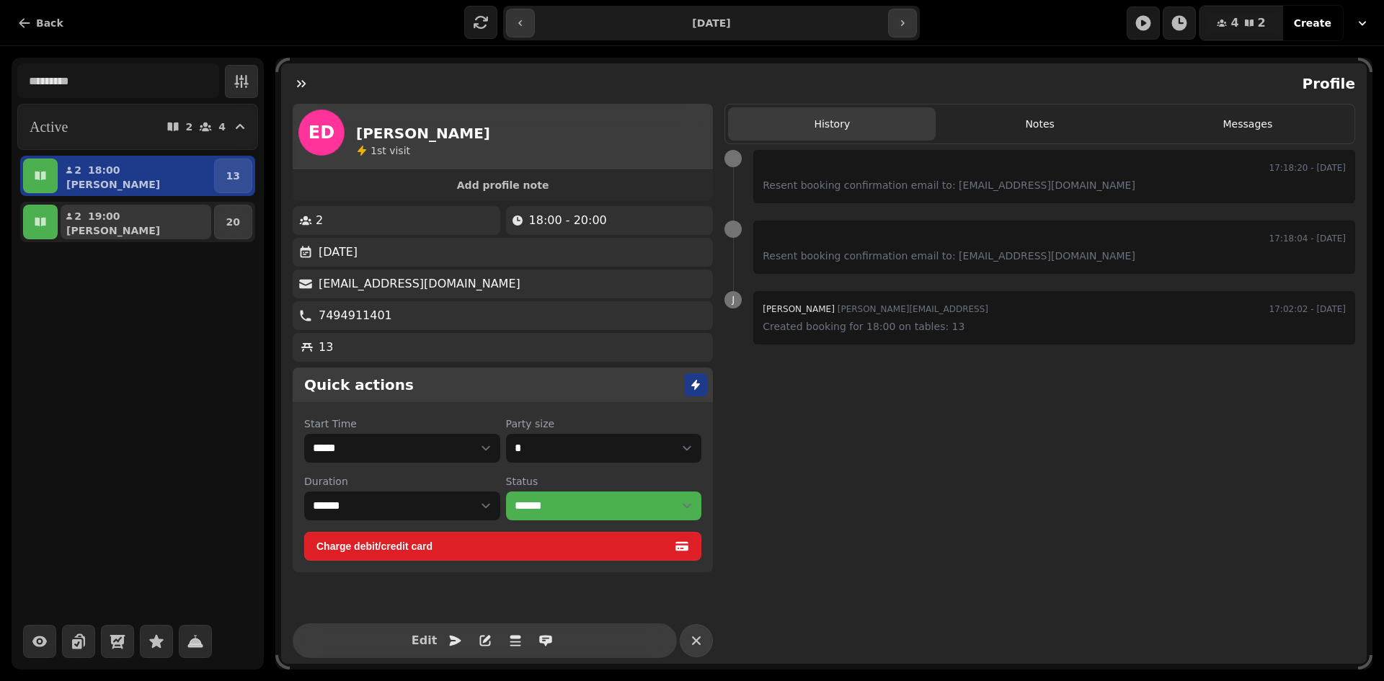
click at [106, 213] on p "19:00" at bounding box center [104, 216] width 32 height 14
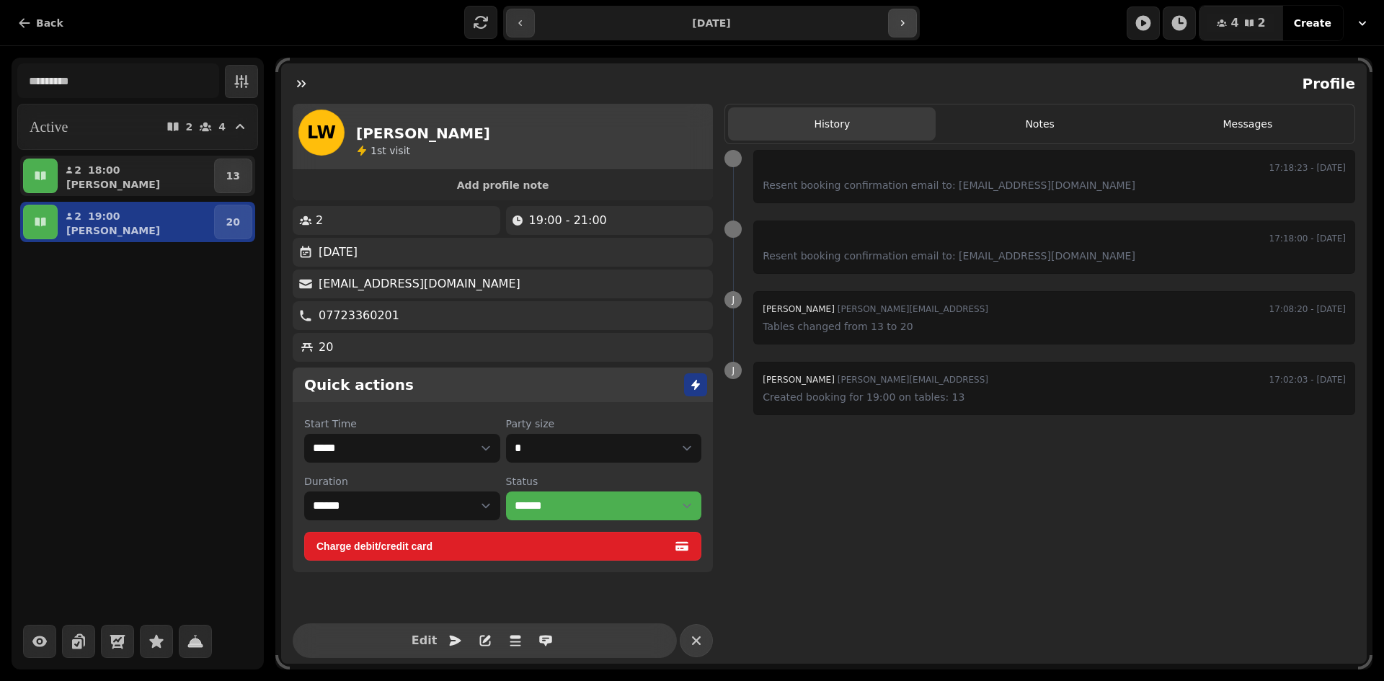
click at [904, 26] on icon "button" at bounding box center [902, 23] width 12 height 12
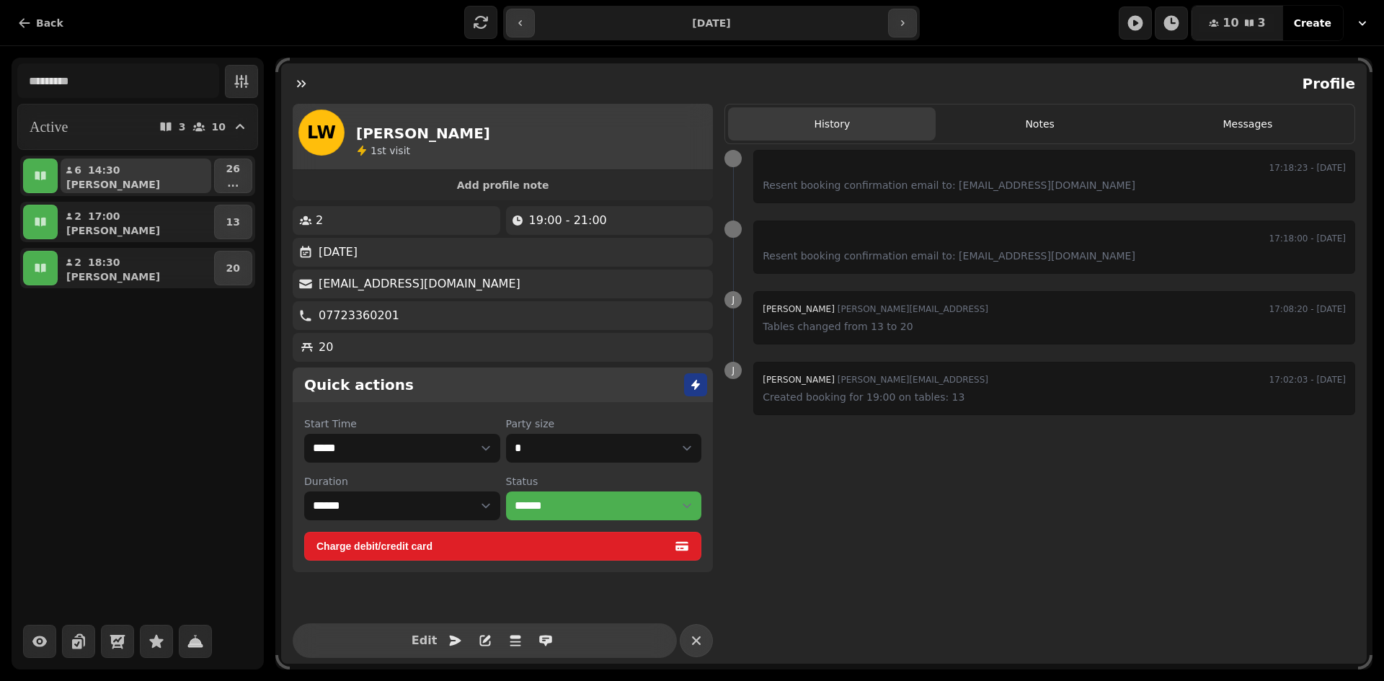
click at [124, 164] on button "6 14:30 [PERSON_NAME]" at bounding box center [136, 176] width 151 height 35
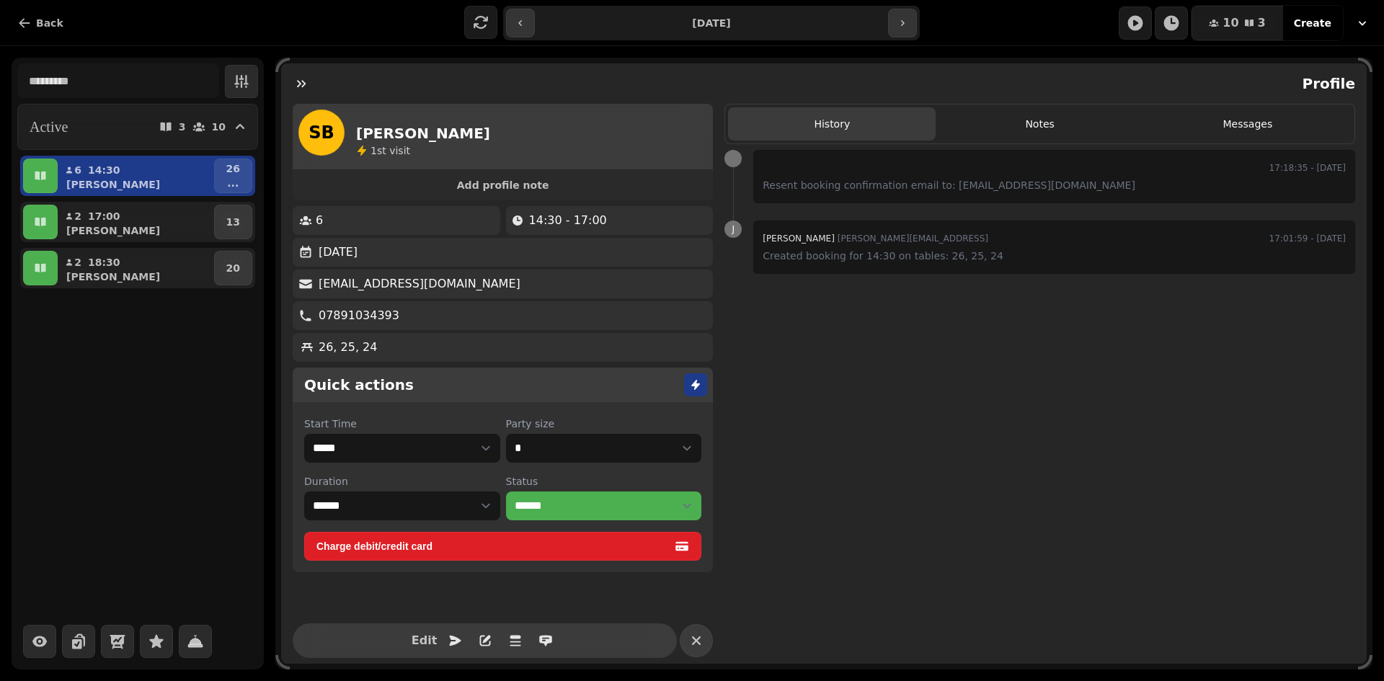
click at [120, 197] on div "6 14:30 [PERSON_NAME] 26 ... 2 17:00 [PERSON_NAME] 13 2 18:30 [PERSON_NAME] 20" at bounding box center [137, 222] width 241 height 133
click at [116, 232] on div "[PERSON_NAME]" at bounding box center [141, 230] width 139 height 14
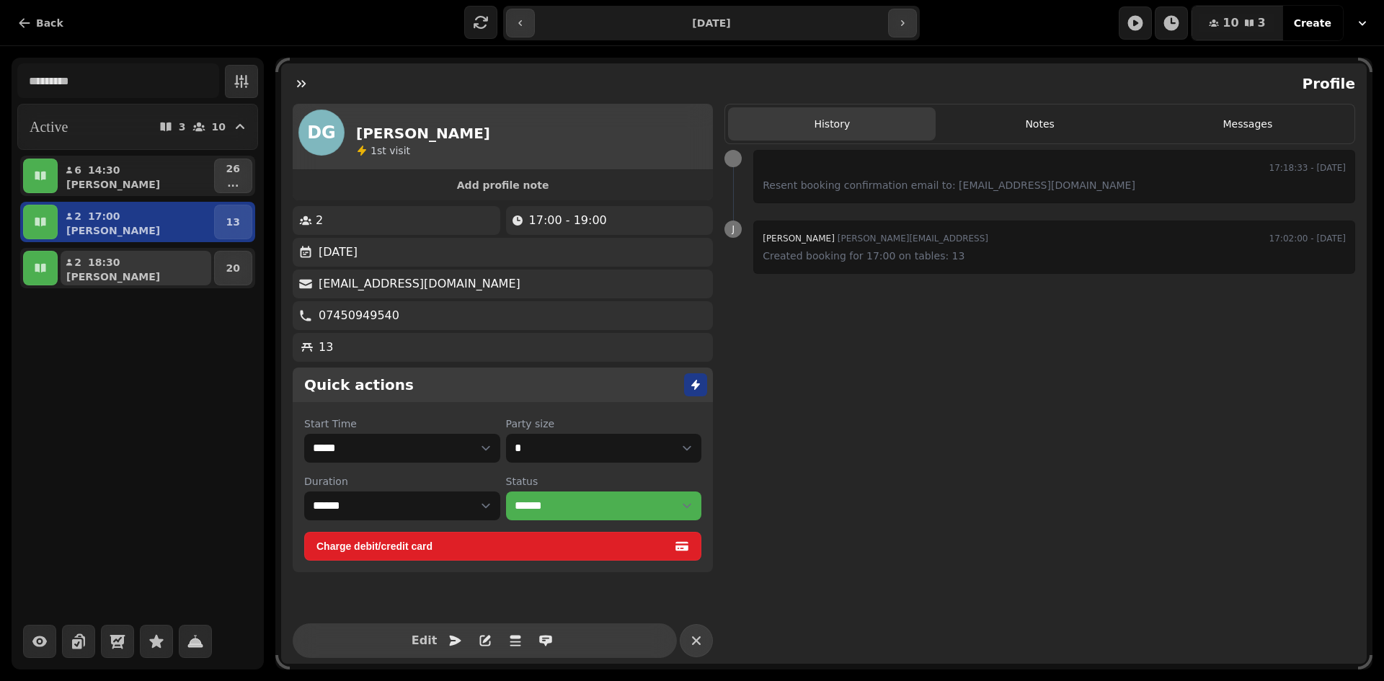
click at [112, 271] on div "[PERSON_NAME]" at bounding box center [141, 277] width 139 height 14
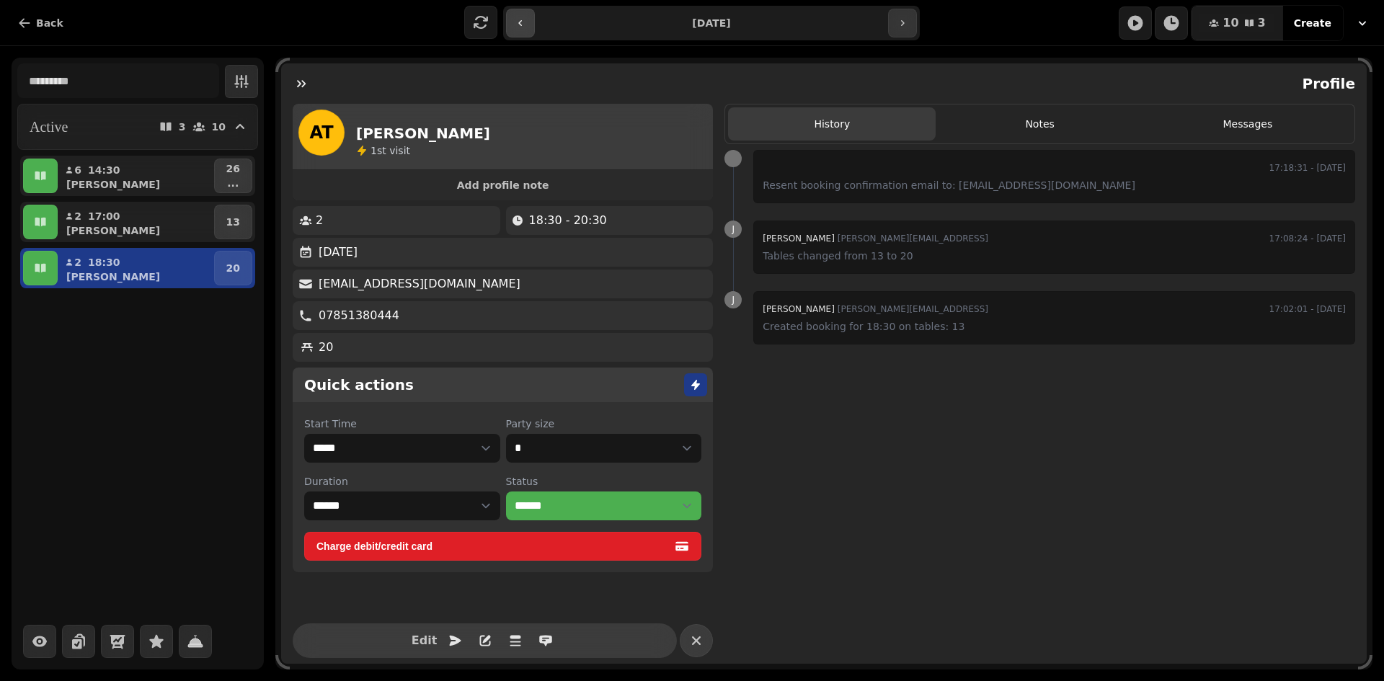
click at [519, 19] on icon "button" at bounding box center [521, 23] width 12 height 12
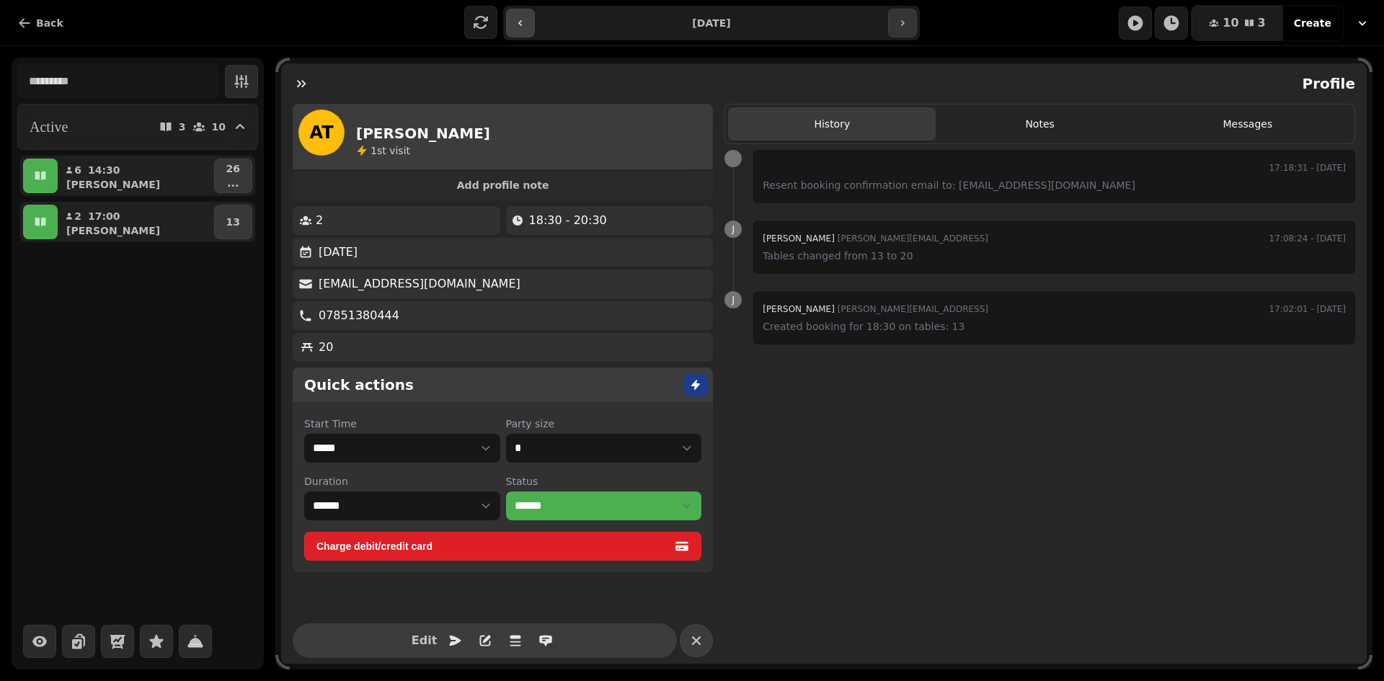
click at [519, 19] on icon "button" at bounding box center [521, 23] width 12 height 12
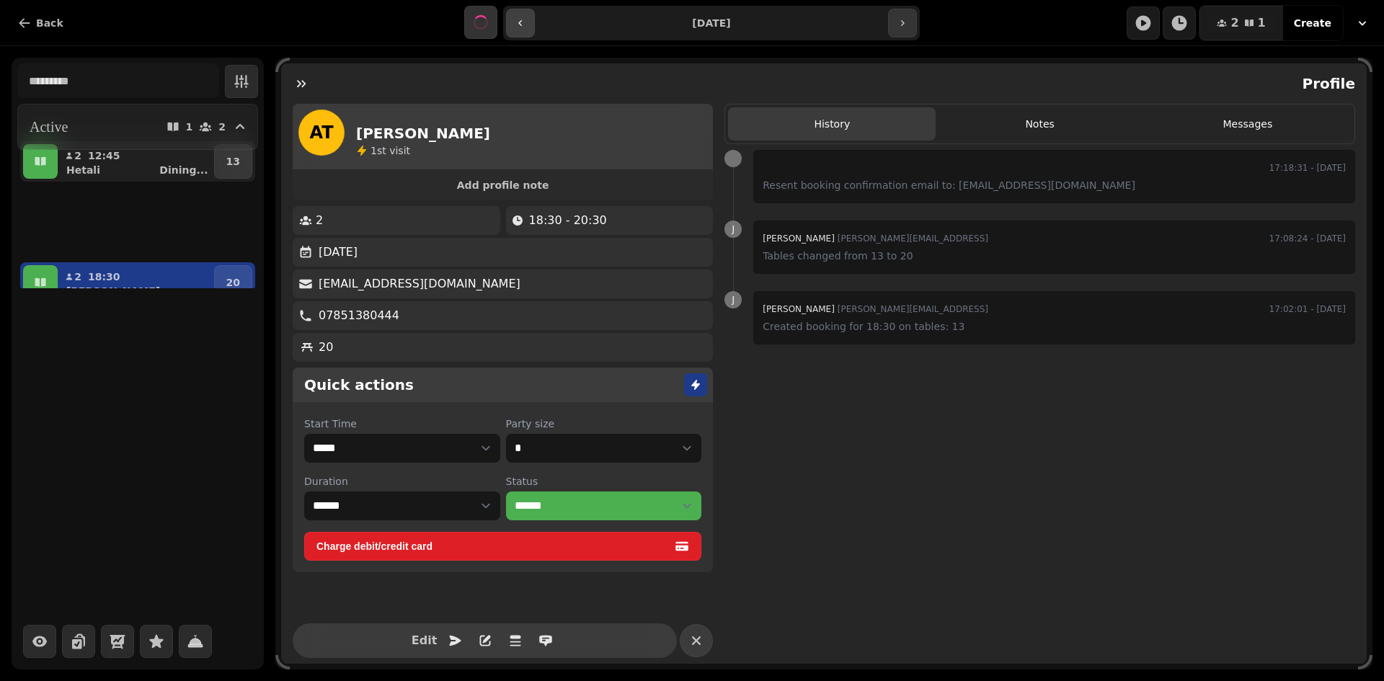
click at [519, 19] on icon "button" at bounding box center [521, 23] width 12 height 12
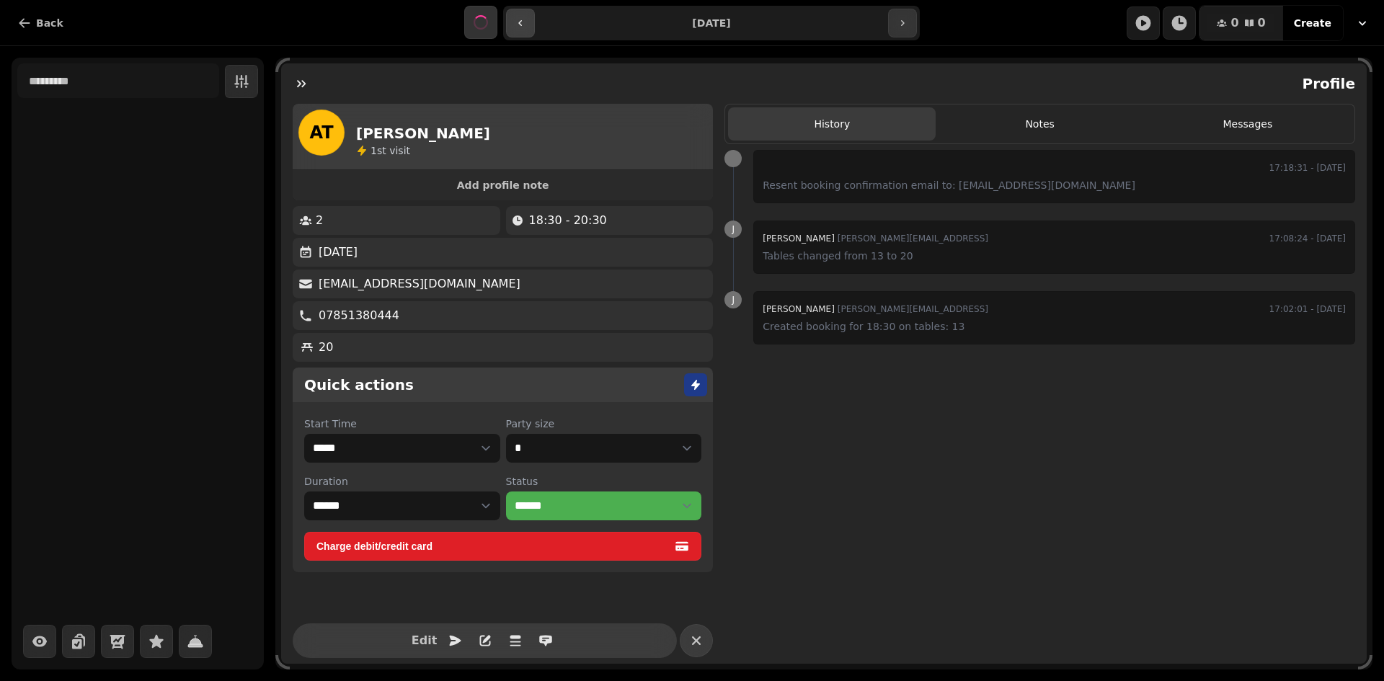
click at [519, 19] on icon "button" at bounding box center [521, 23] width 12 height 12
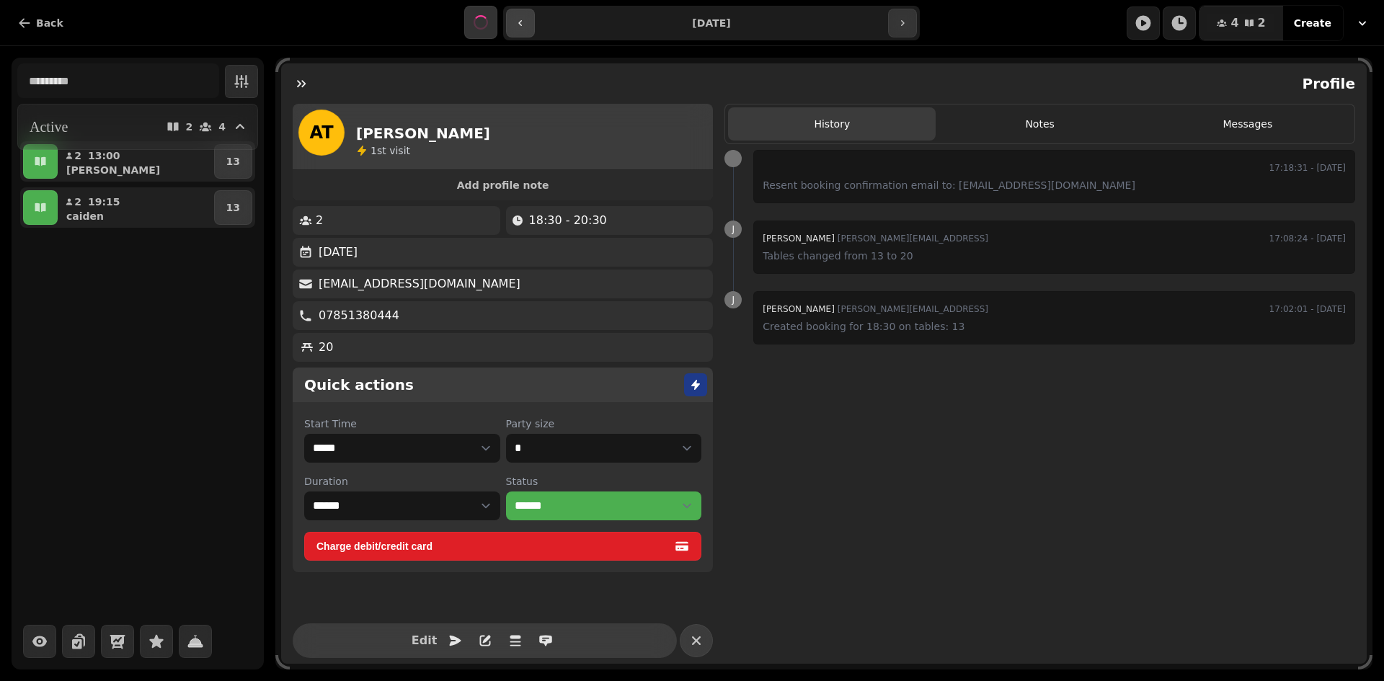
click at [519, 19] on icon "button" at bounding box center [521, 23] width 12 height 12
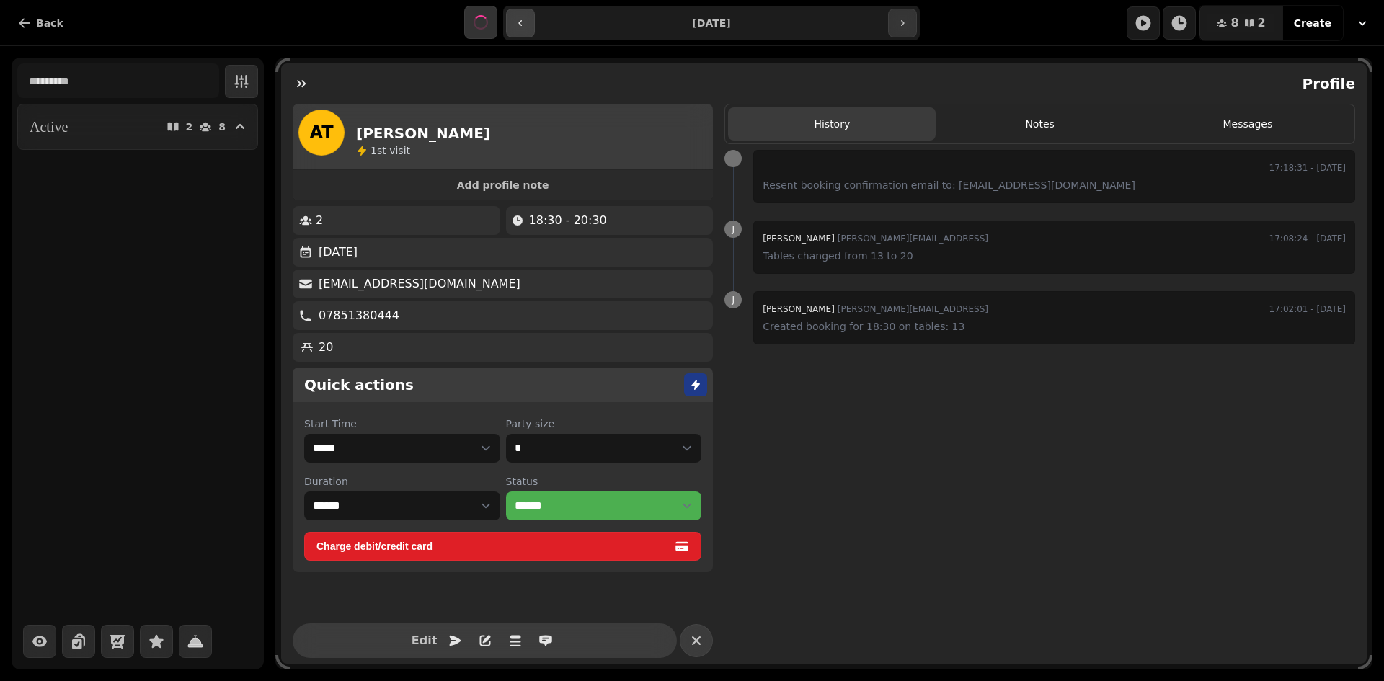
click at [519, 19] on icon "button" at bounding box center [521, 23] width 12 height 12
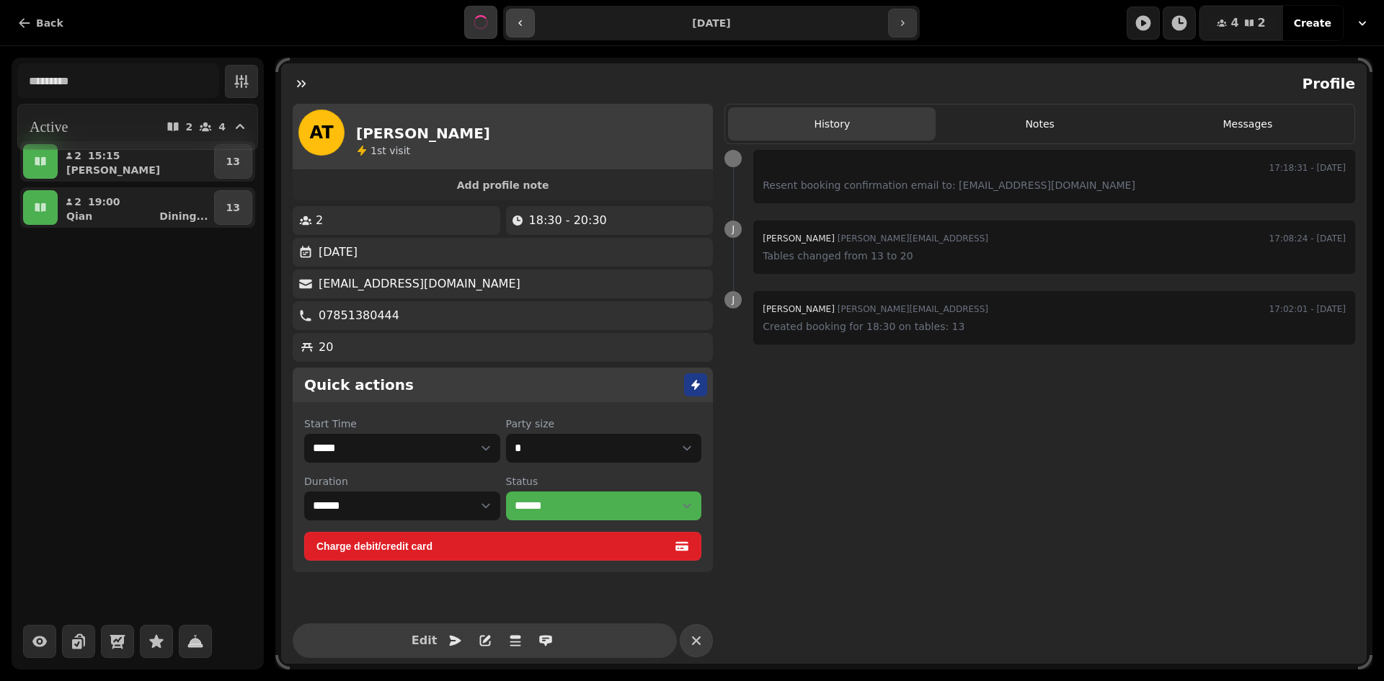
click at [519, 19] on icon "button" at bounding box center [521, 23] width 12 height 12
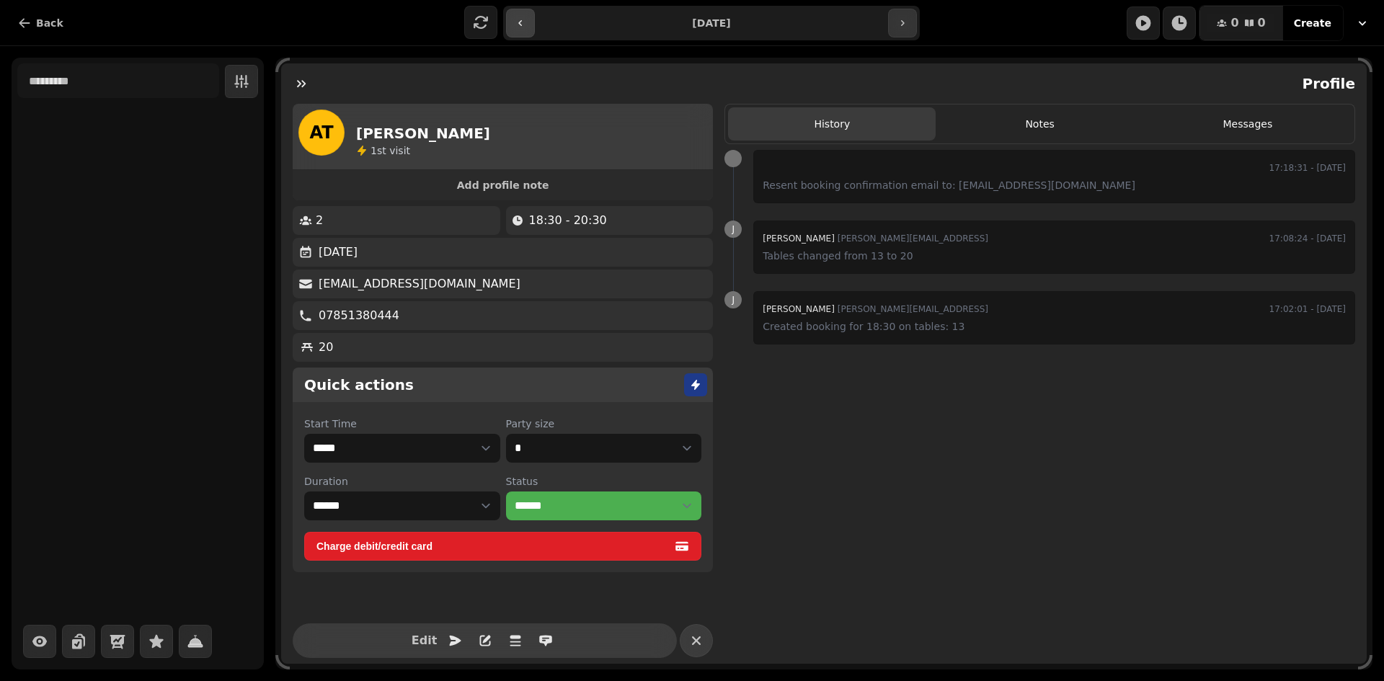
click at [519, 19] on icon "button" at bounding box center [521, 23] width 12 height 12
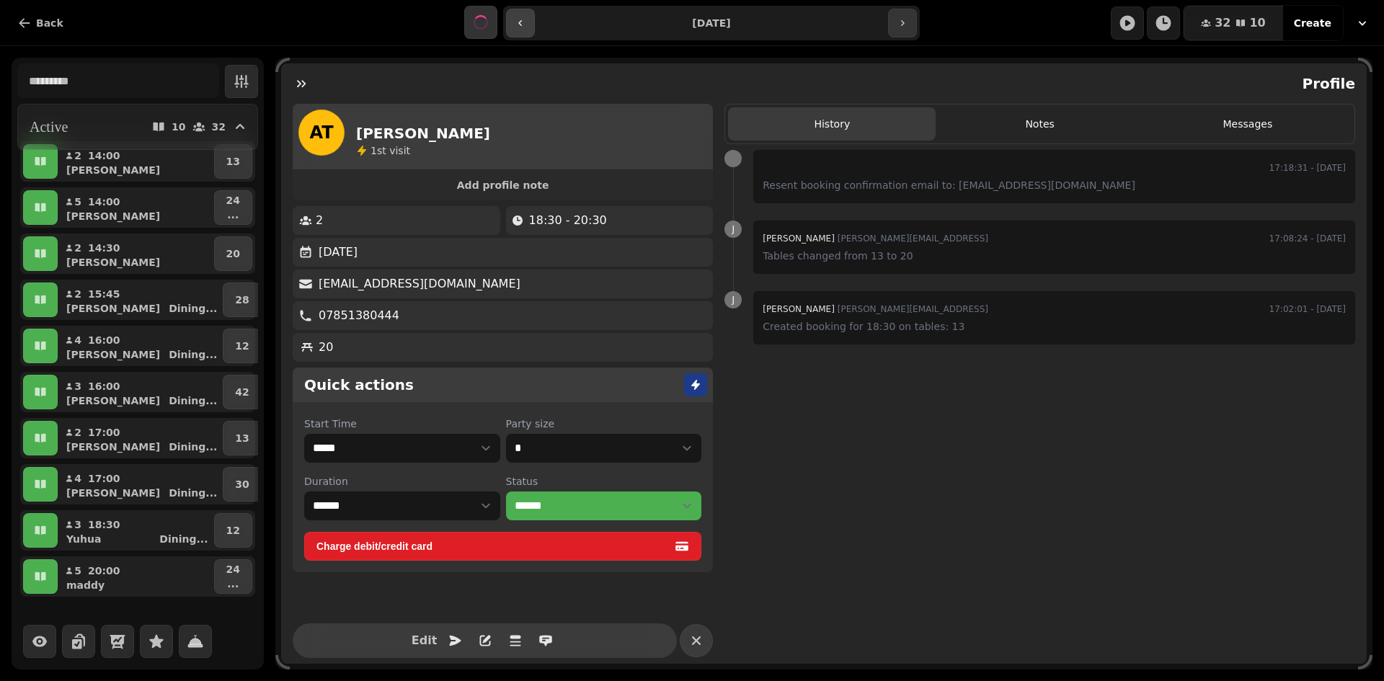
click at [519, 19] on icon "button" at bounding box center [521, 23] width 12 height 12
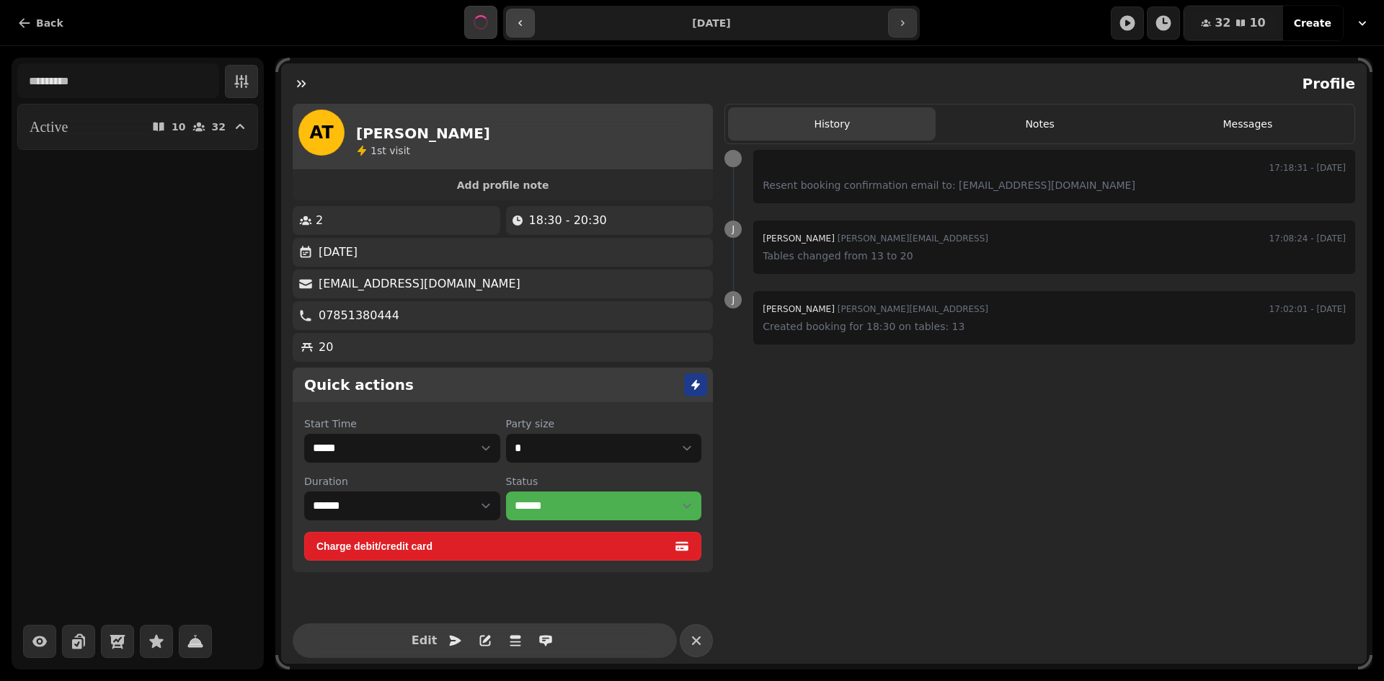
click at [519, 19] on icon "button" at bounding box center [521, 23] width 12 height 12
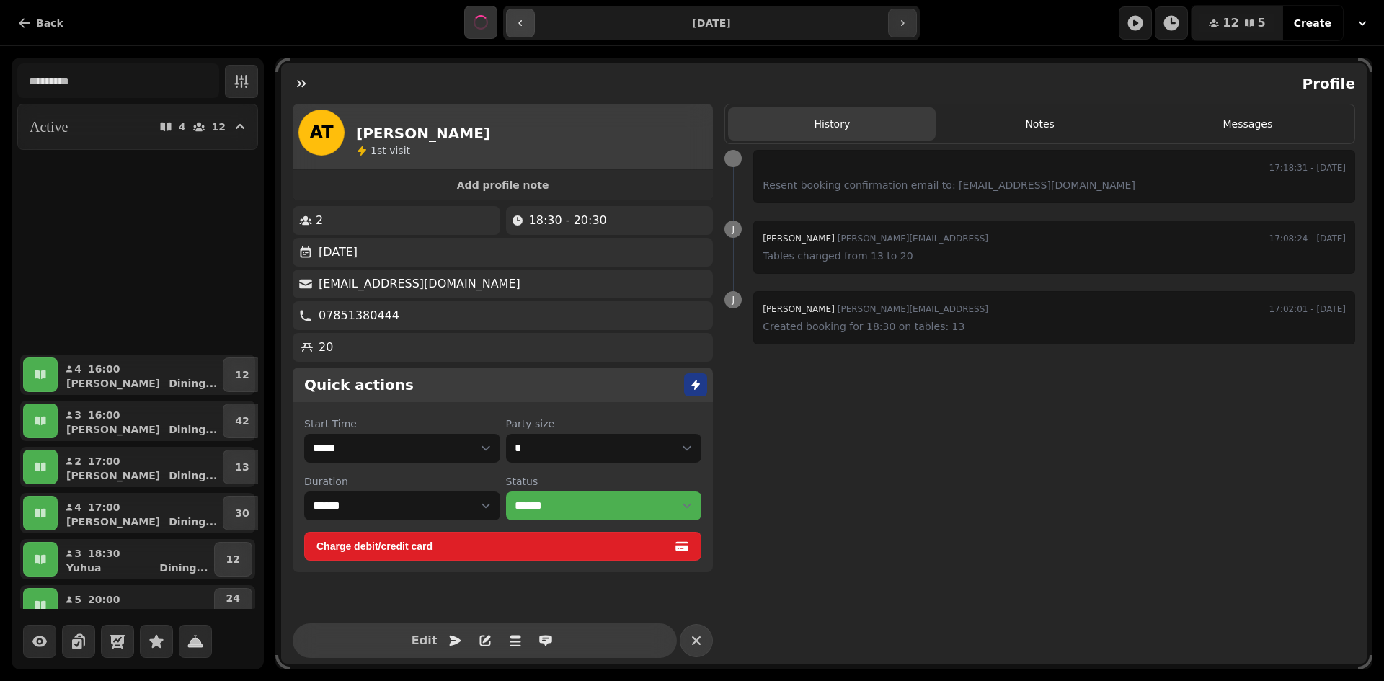
click at [519, 19] on icon "button" at bounding box center [521, 23] width 12 height 12
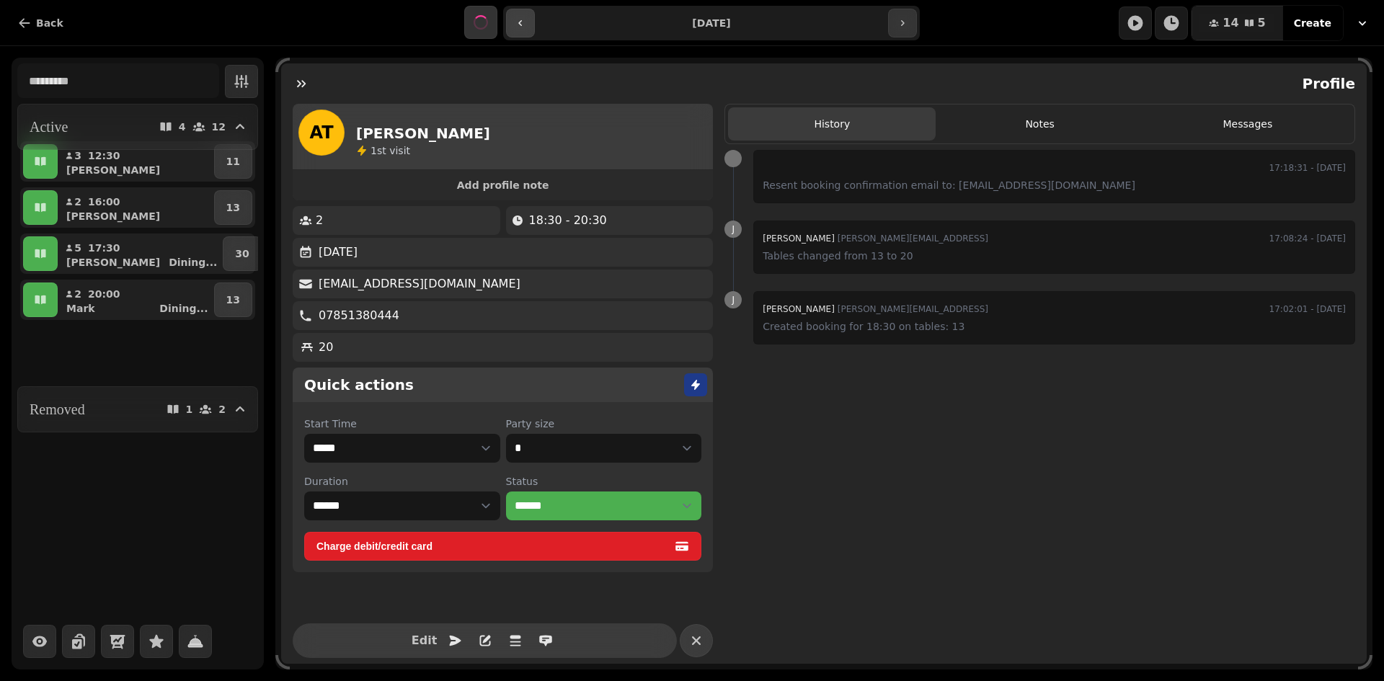
click at [519, 19] on icon "button" at bounding box center [521, 23] width 12 height 12
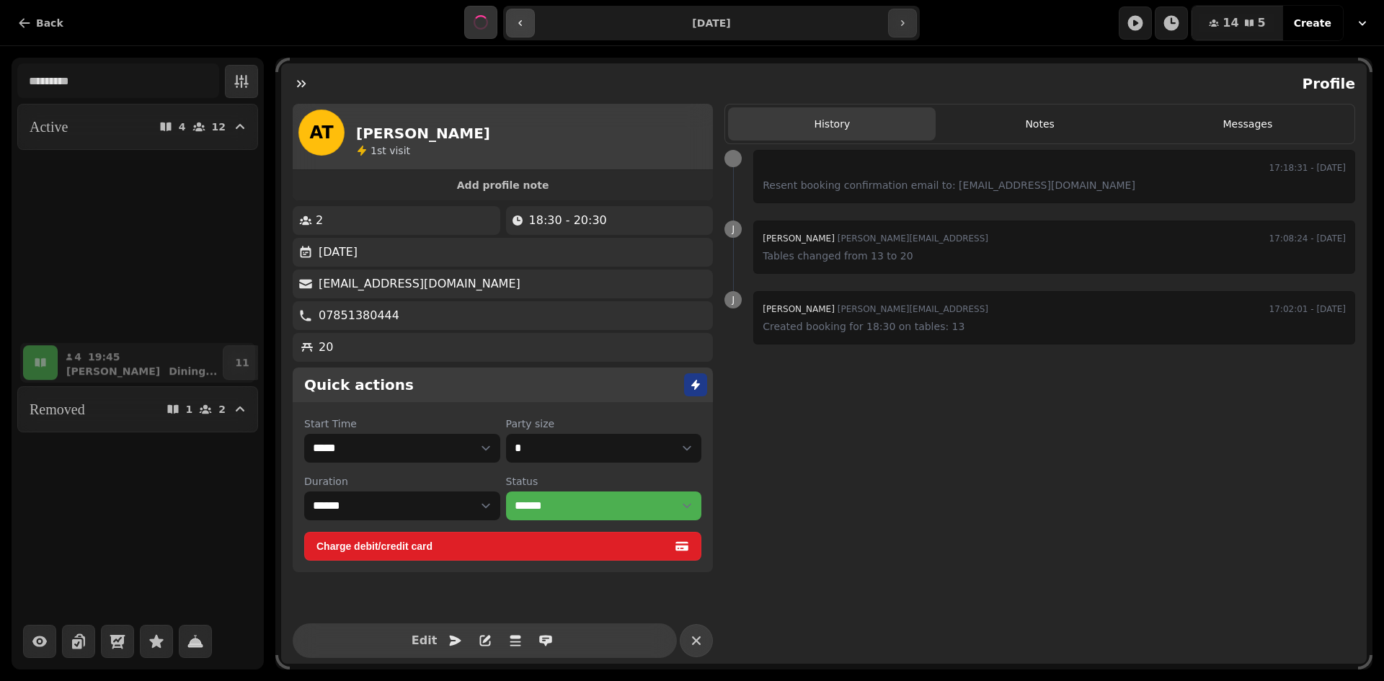
click at [519, 19] on icon "button" at bounding box center [521, 23] width 12 height 12
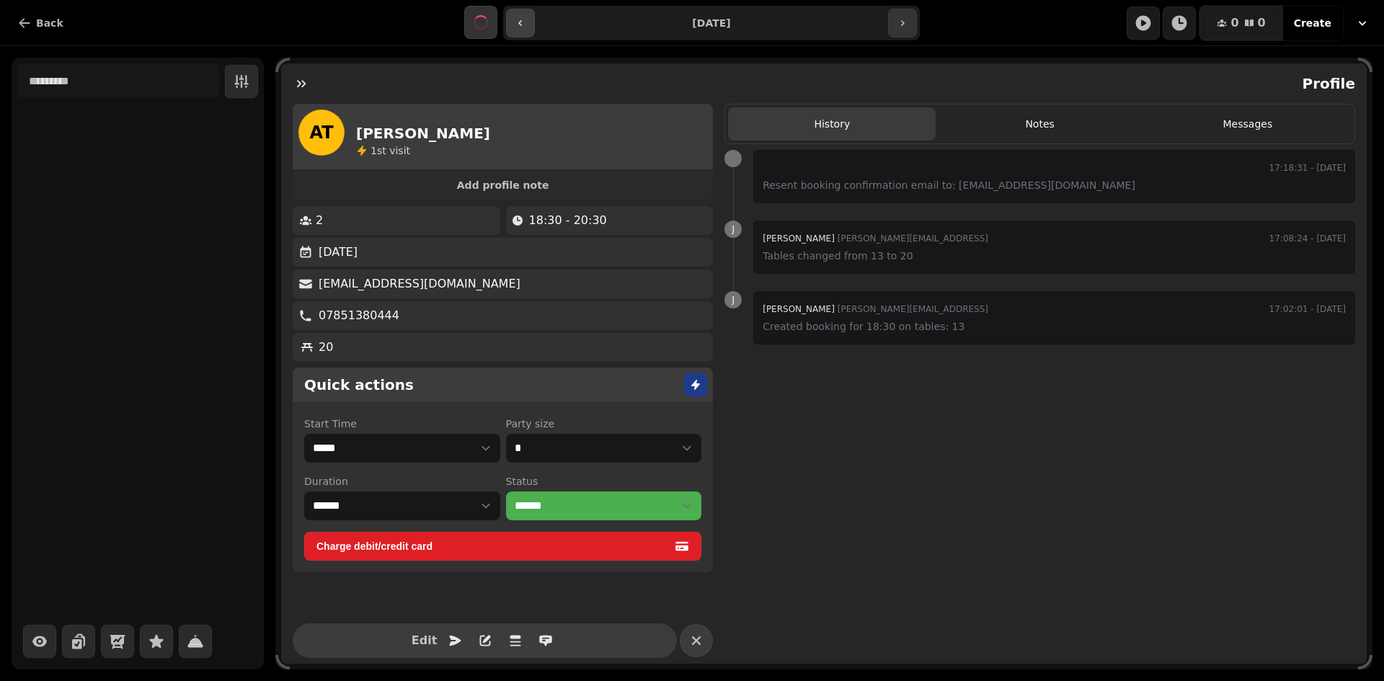
click at [519, 19] on icon "button" at bounding box center [521, 23] width 12 height 12
type input "**********"
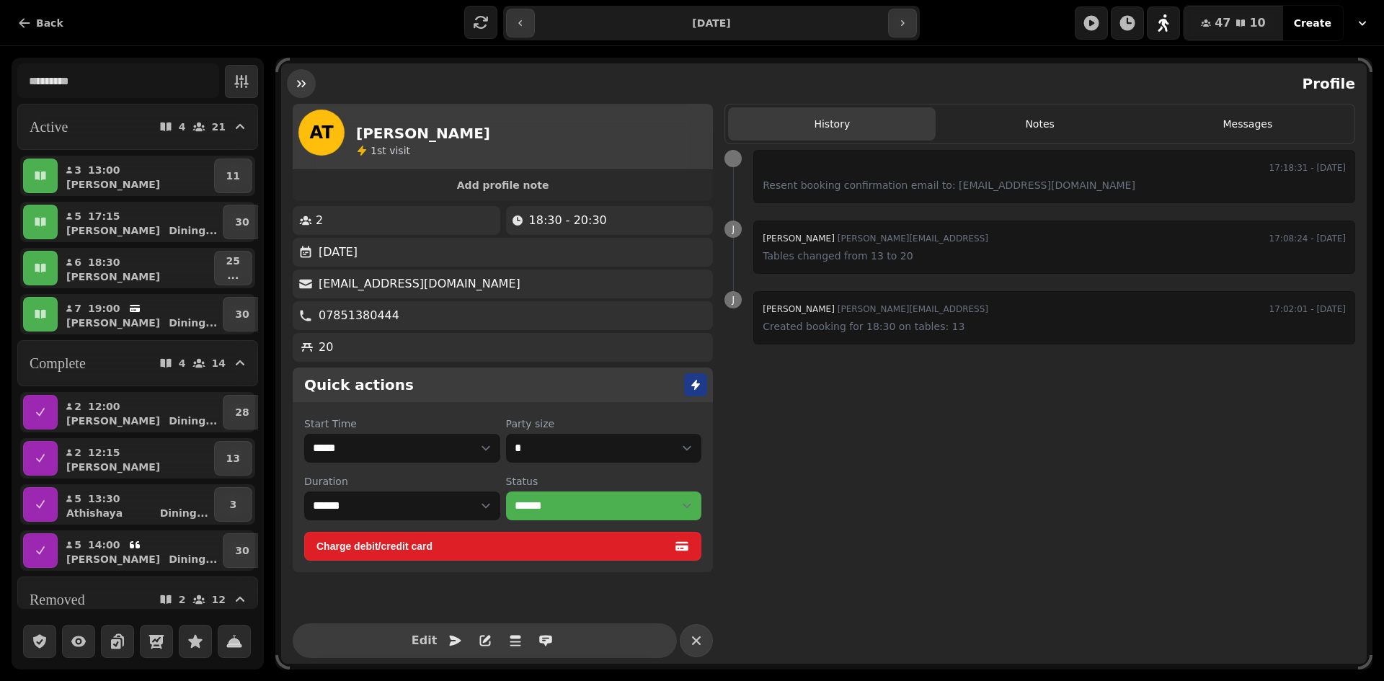
click at [303, 83] on icon "button" at bounding box center [301, 83] width 9 height 7
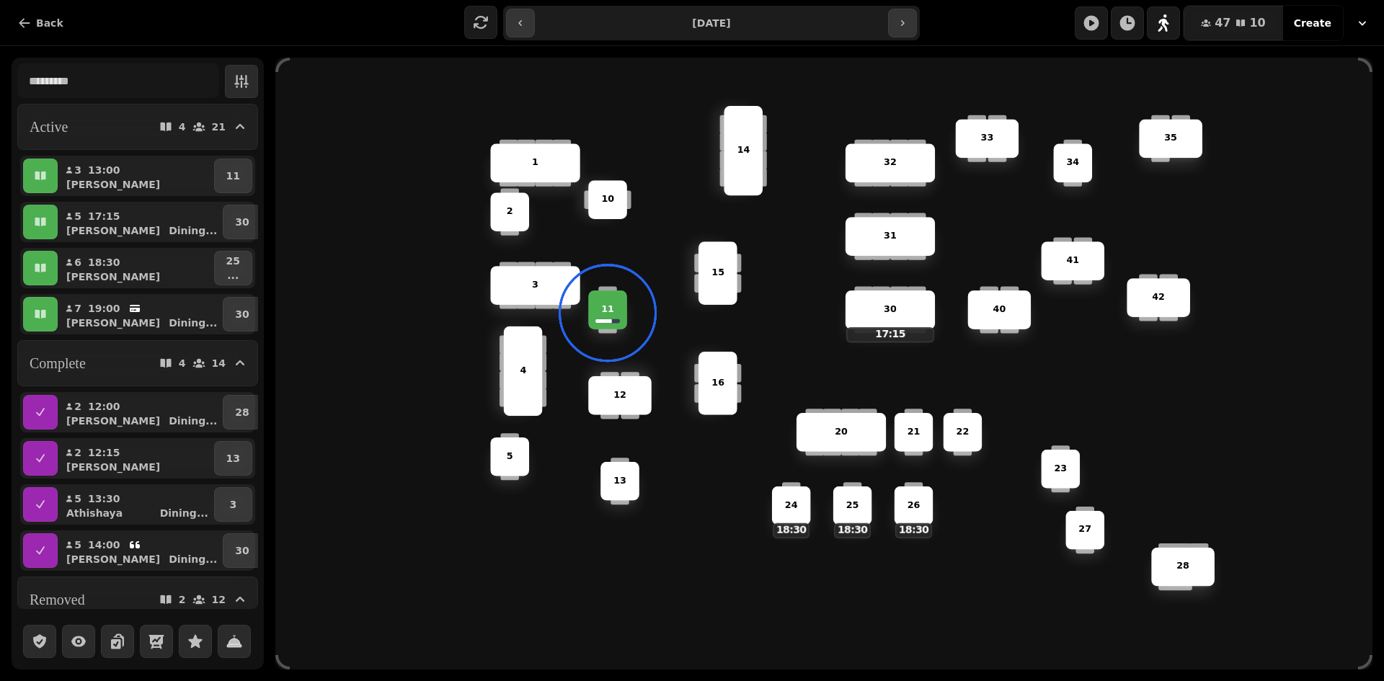
click at [339, 330] on div "5 15 24 18:30 20 42 4 1 30 17:15 40 14 35 28 10 22 25 18:30 32 31 3 34 11 12 16…" at bounding box center [823, 364] width 1097 height 612
click at [184, 178] on div "[PERSON_NAME]" at bounding box center [141, 184] width 139 height 14
select select "**********"
select select "*"
select select "****"
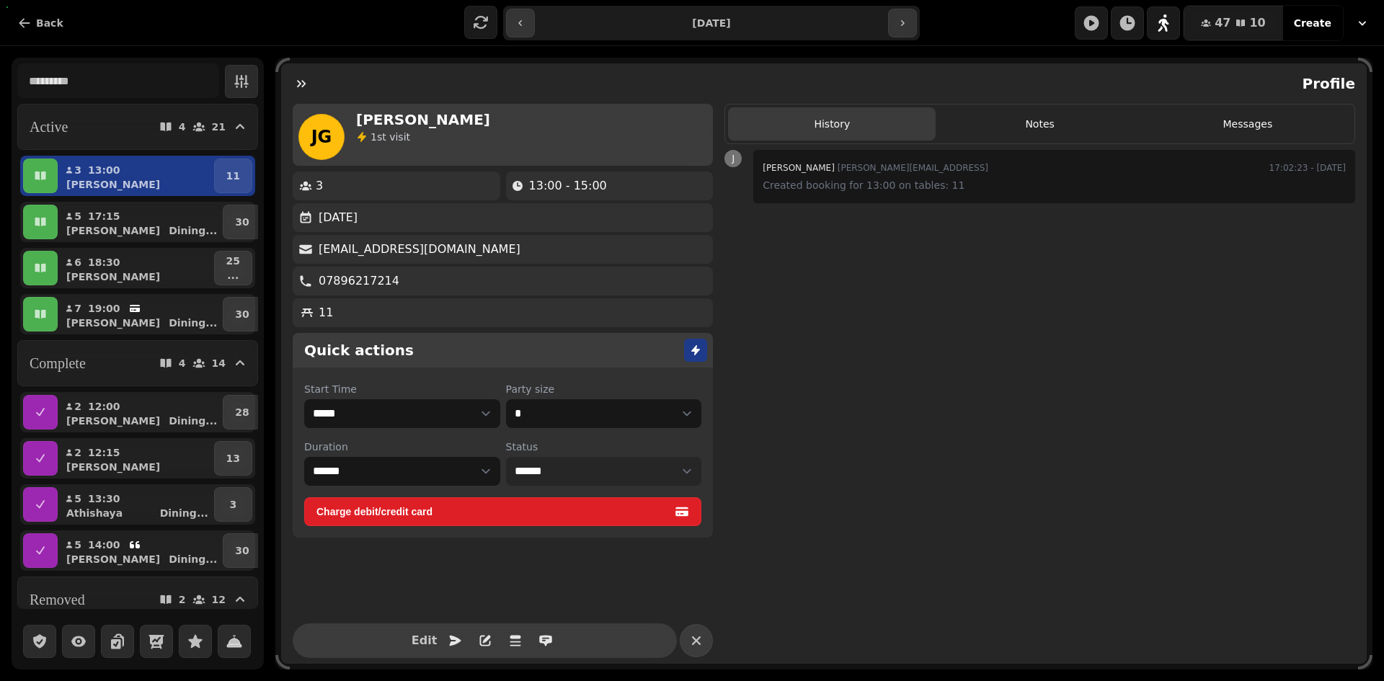
click at [582, 482] on select "**********" at bounding box center [604, 471] width 196 height 29
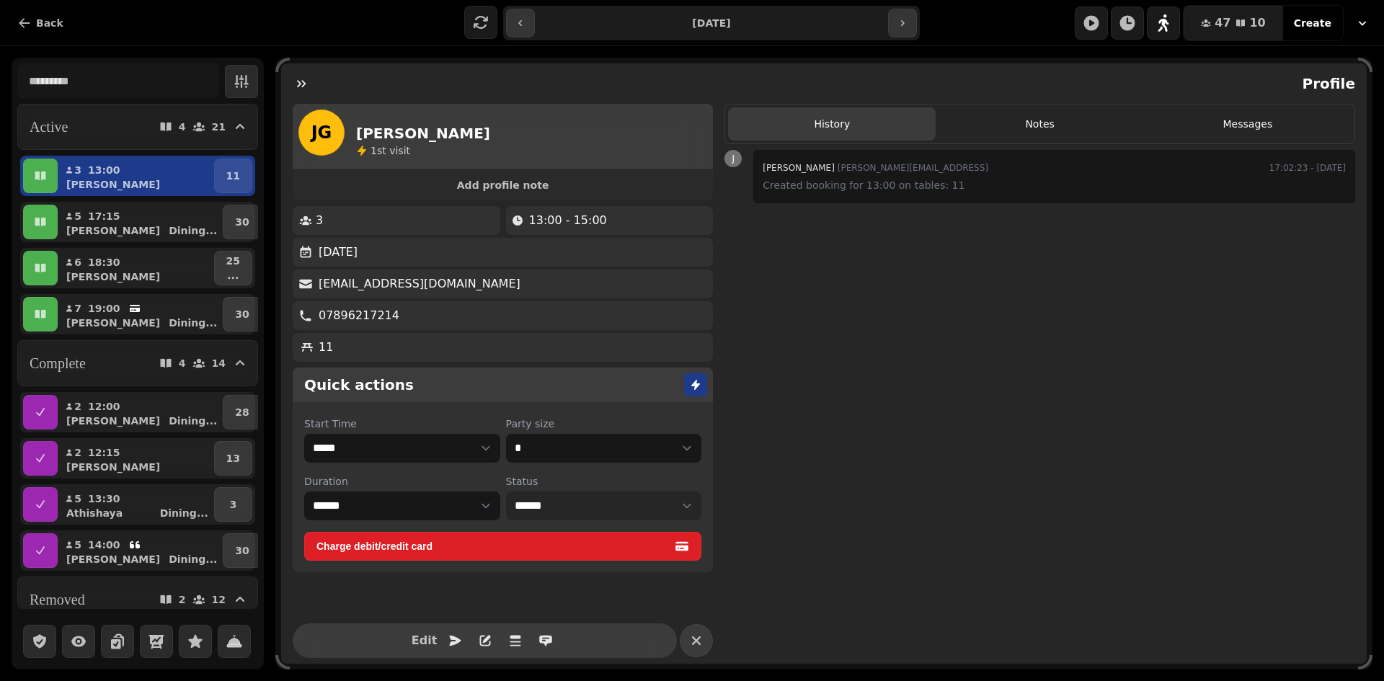
select select "*******"
click at [506, 491] on select "**********" at bounding box center [604, 505] width 196 height 29
